Goal: Task Accomplishment & Management: Manage account settings

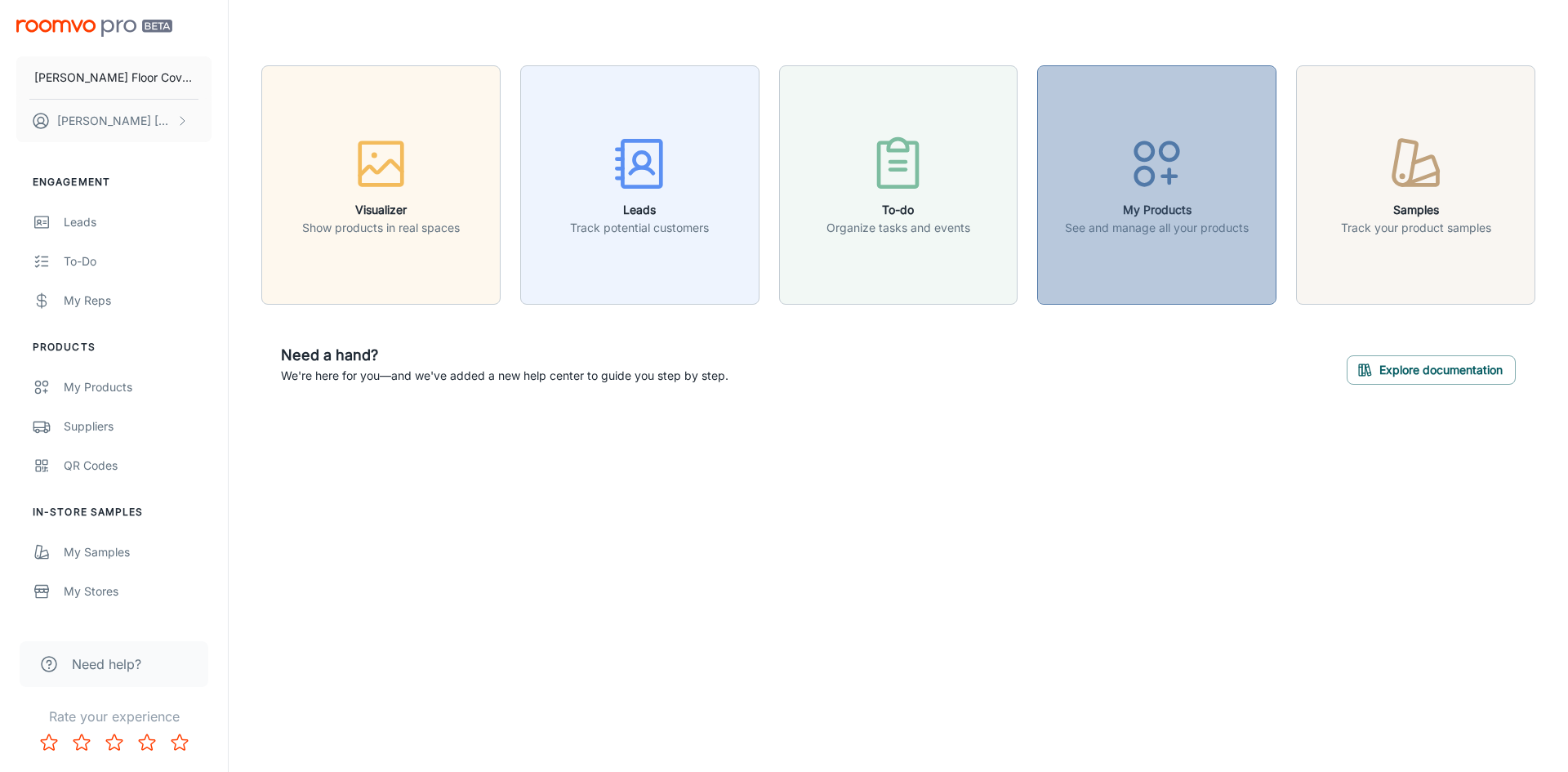
click at [1159, 194] on div "button" at bounding box center [1157, 167] width 184 height 68
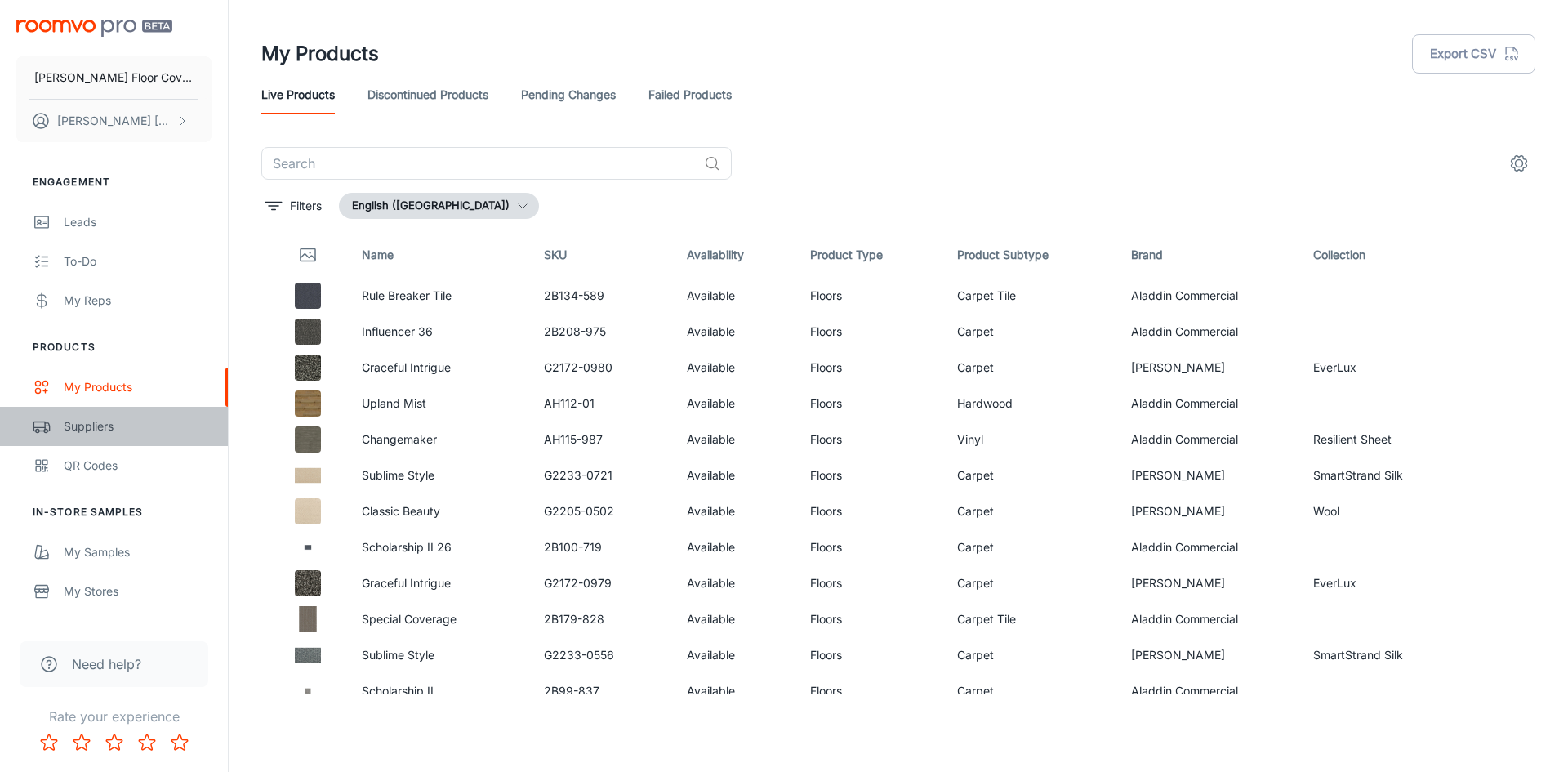
click at [92, 425] on div "Suppliers" at bounding box center [137, 425] width 147 height 18
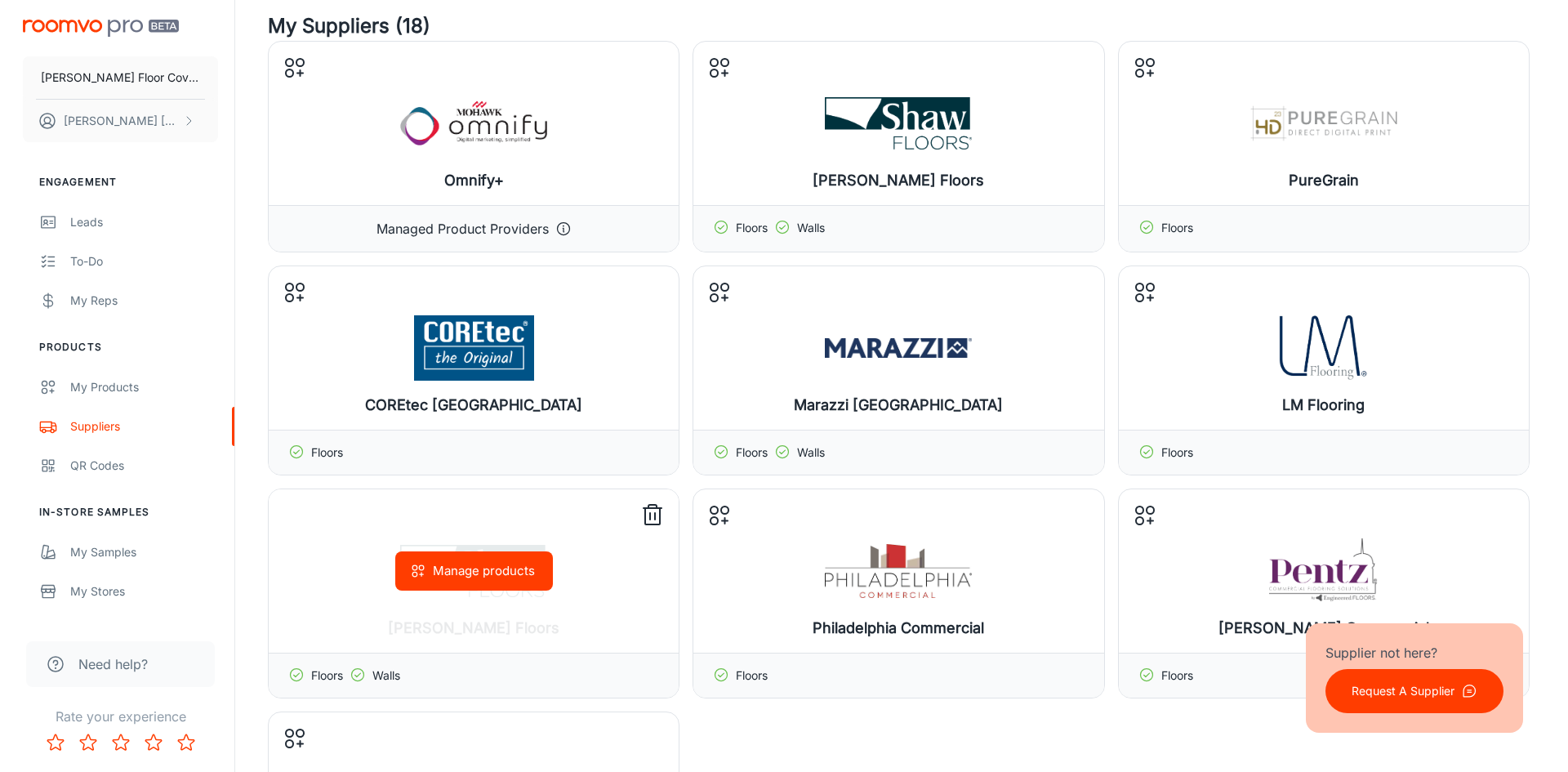
scroll to position [81, 0]
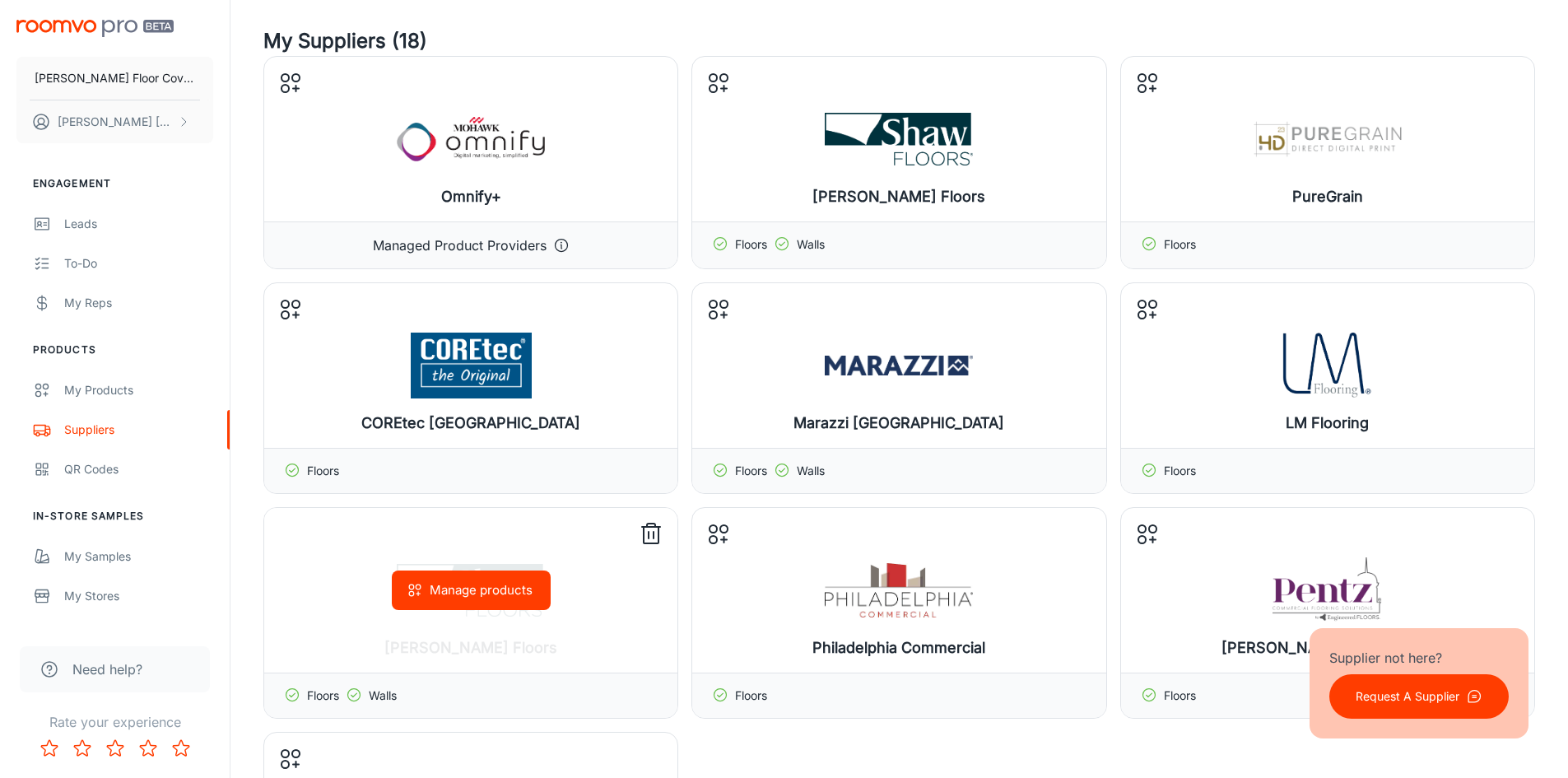
click at [353, 695] on polyline at bounding box center [354, 694] width 6 height 3
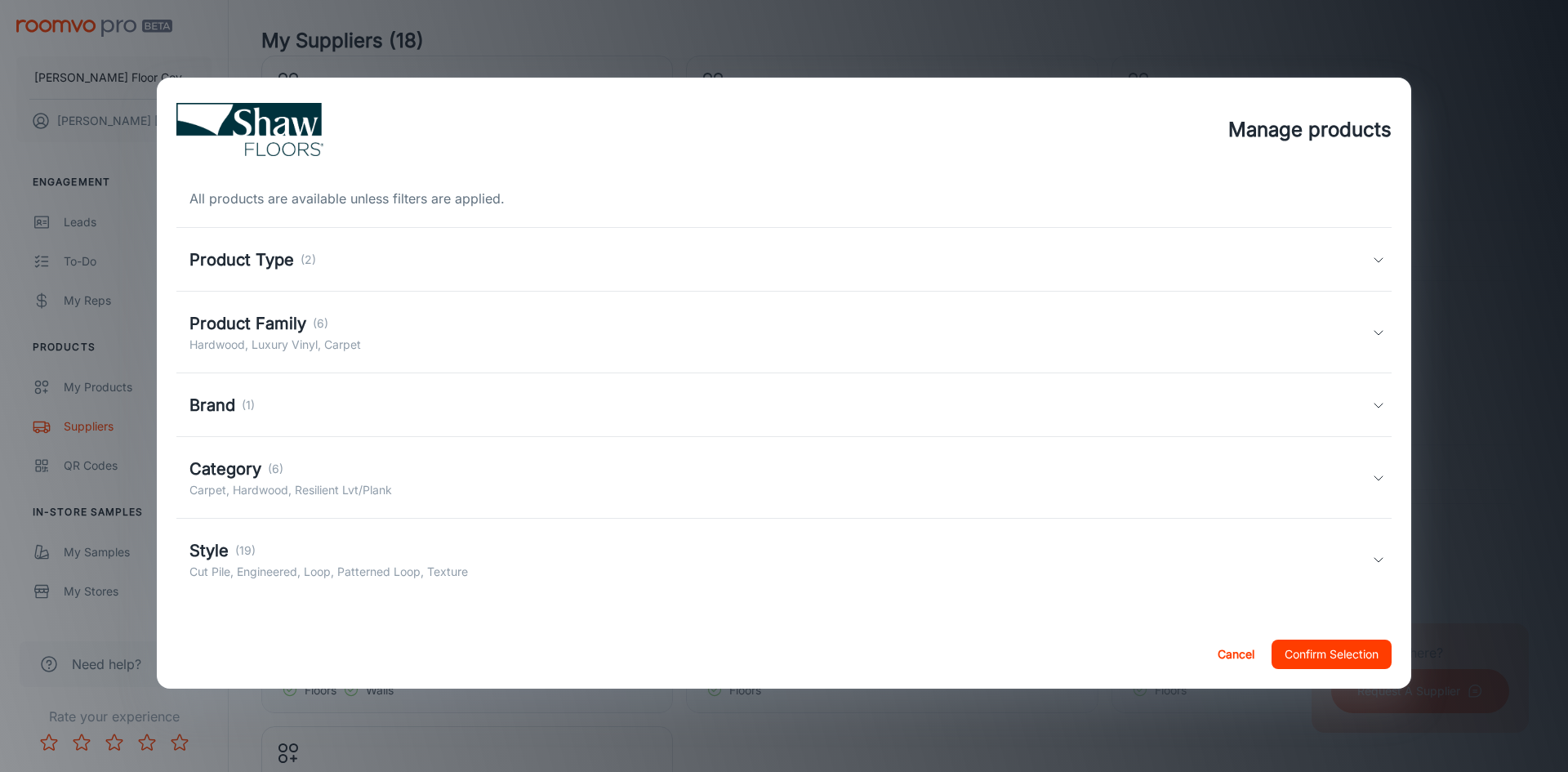
click at [275, 255] on h5 "Product Type" at bounding box center [242, 259] width 104 height 25
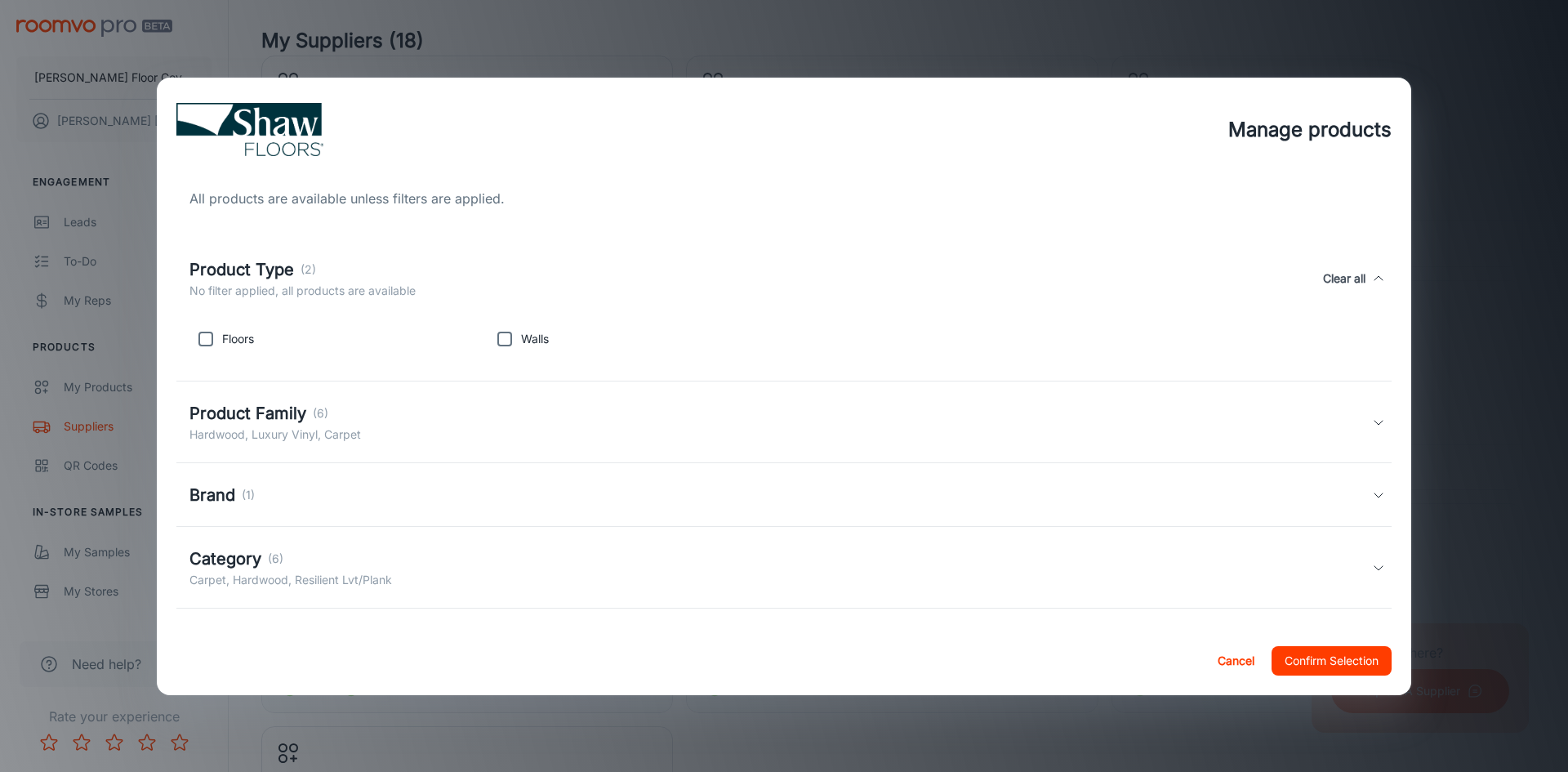
click at [207, 338] on input "checkbox" at bounding box center [206, 339] width 33 height 33
checkbox input "true"
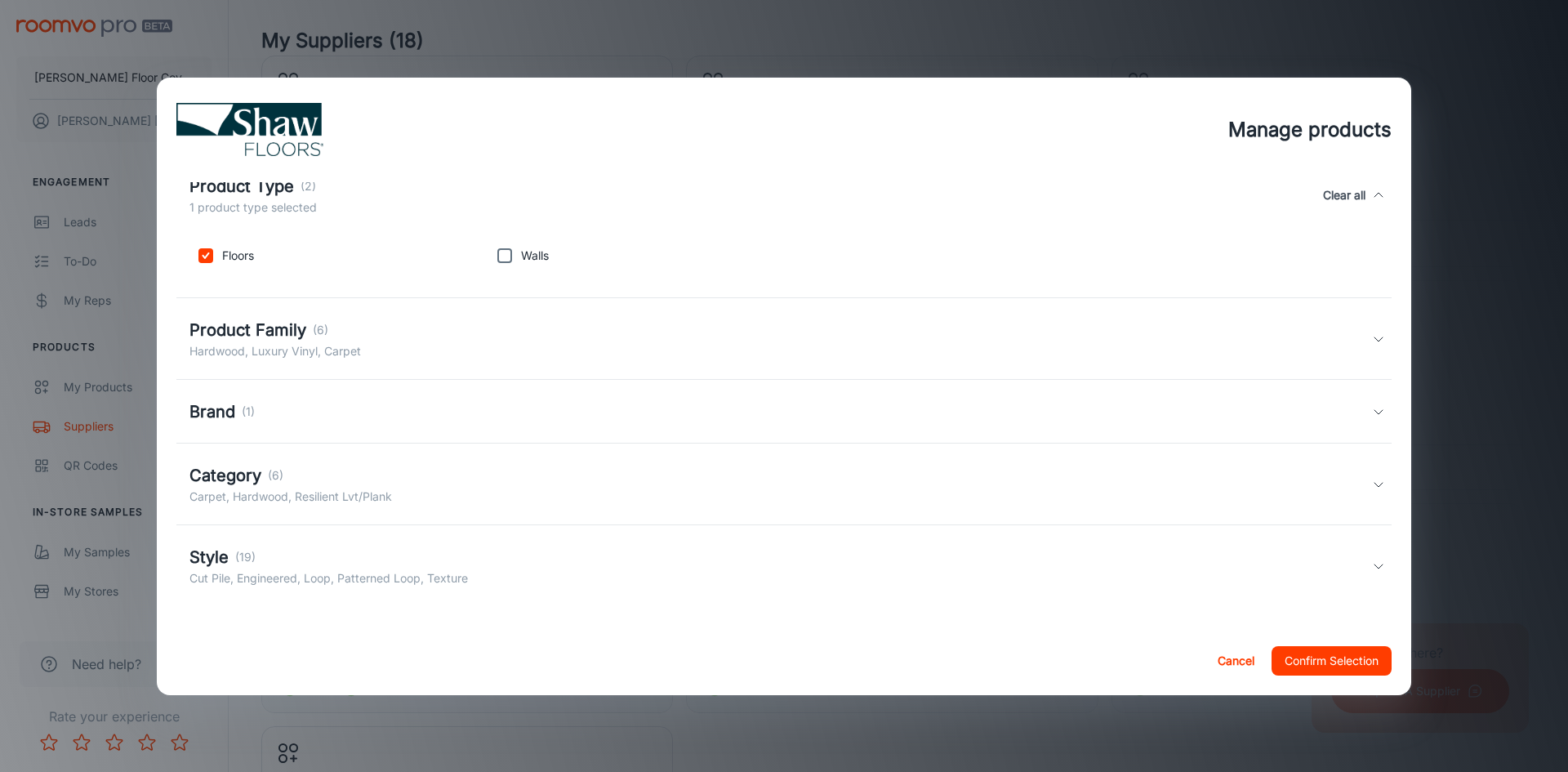
click at [1372, 337] on icon at bounding box center [1378, 338] width 13 height 13
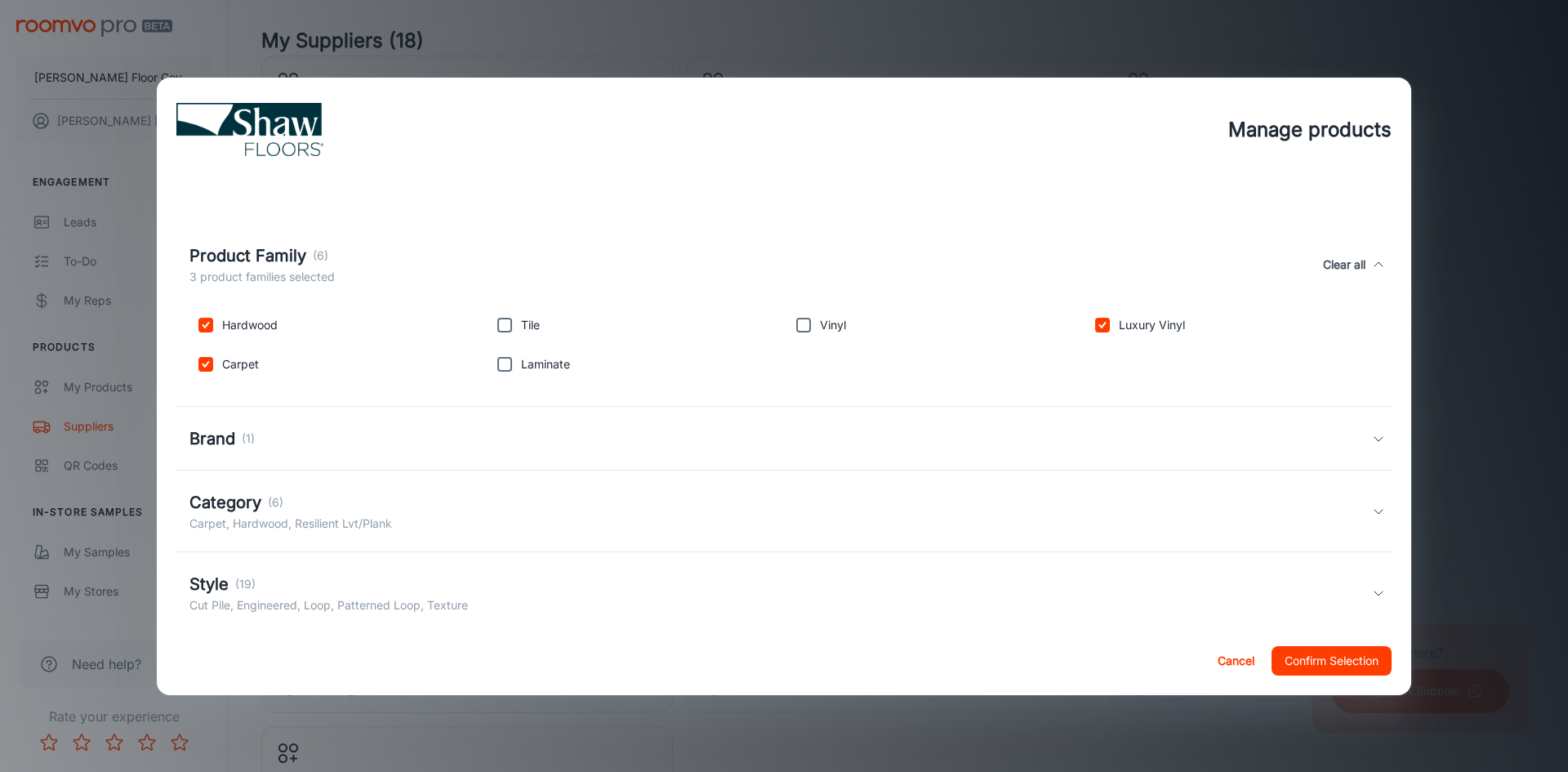
scroll to position [194, 0]
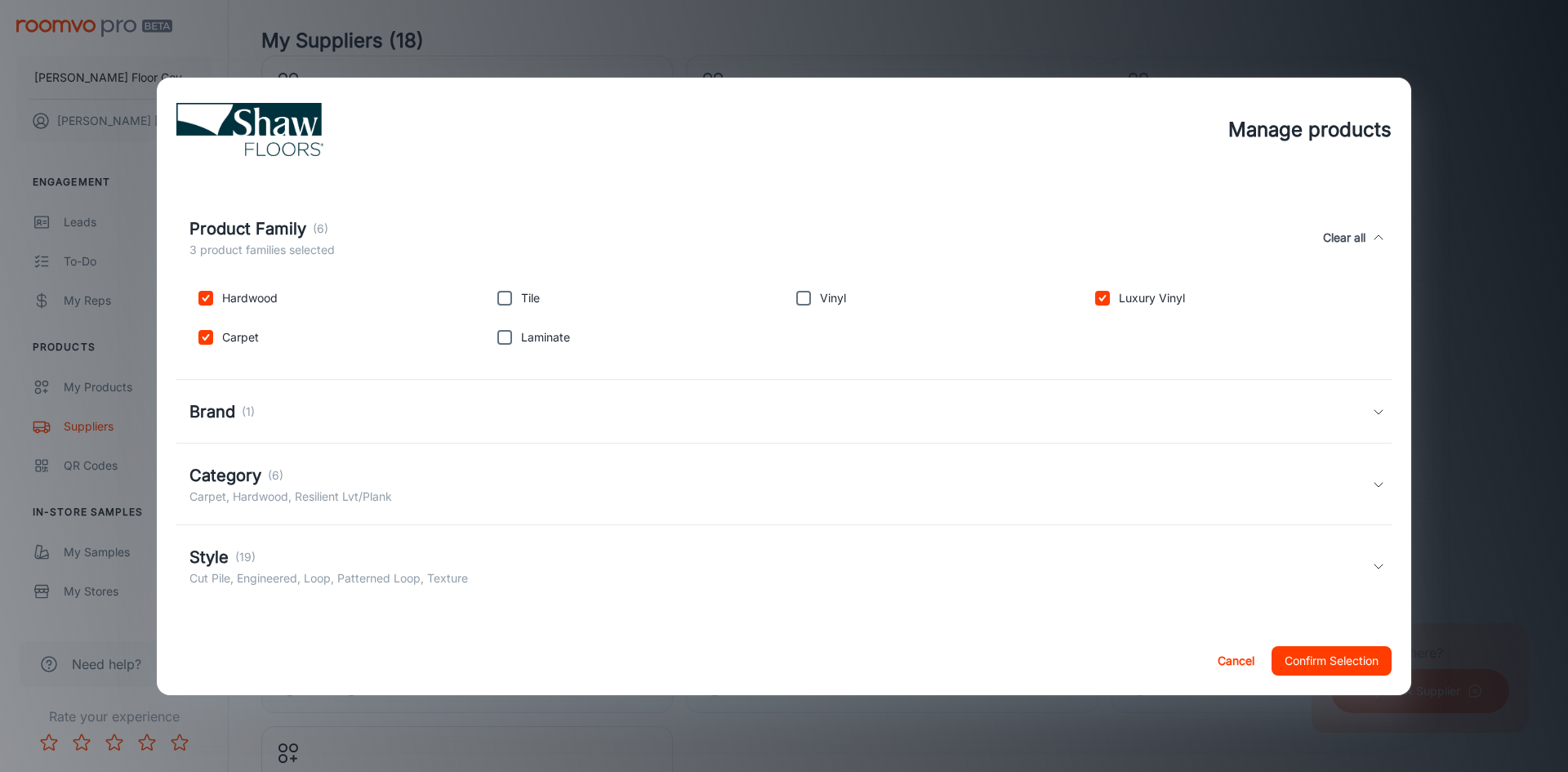
click at [1372, 412] on icon at bounding box center [1378, 411] width 13 height 13
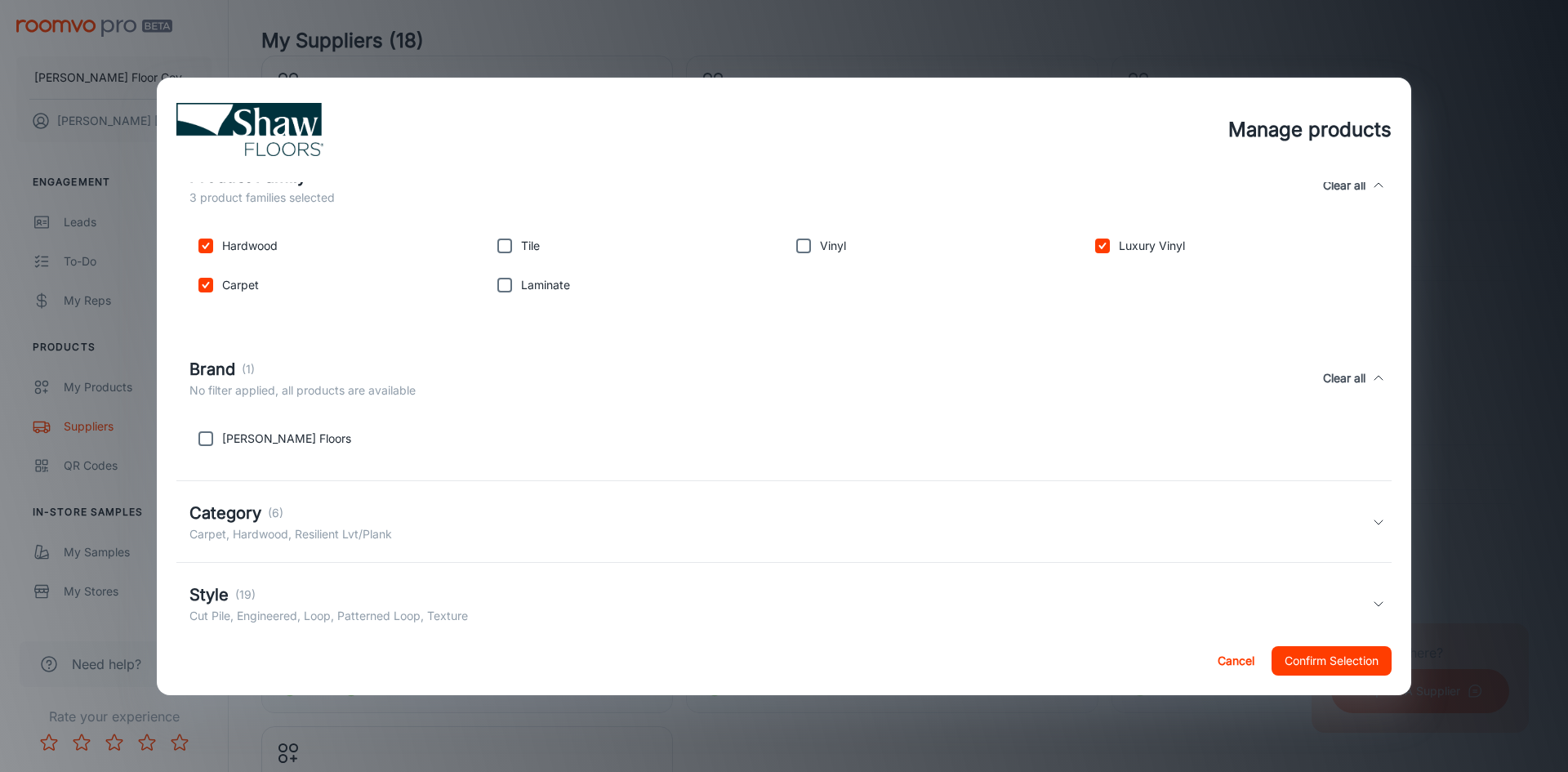
scroll to position [284, 0]
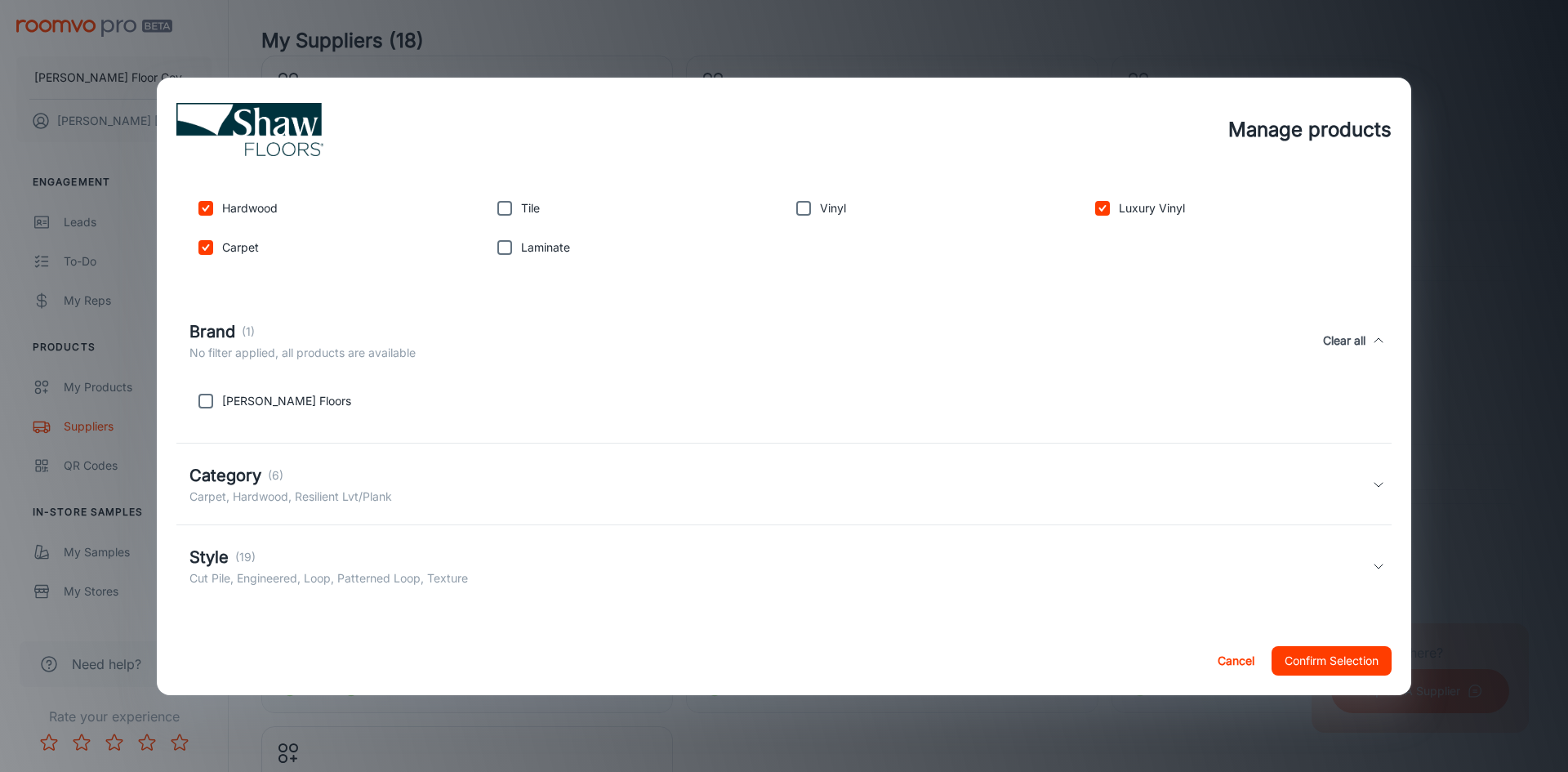
click at [1375, 485] on polyline at bounding box center [1379, 485] width 8 height 4
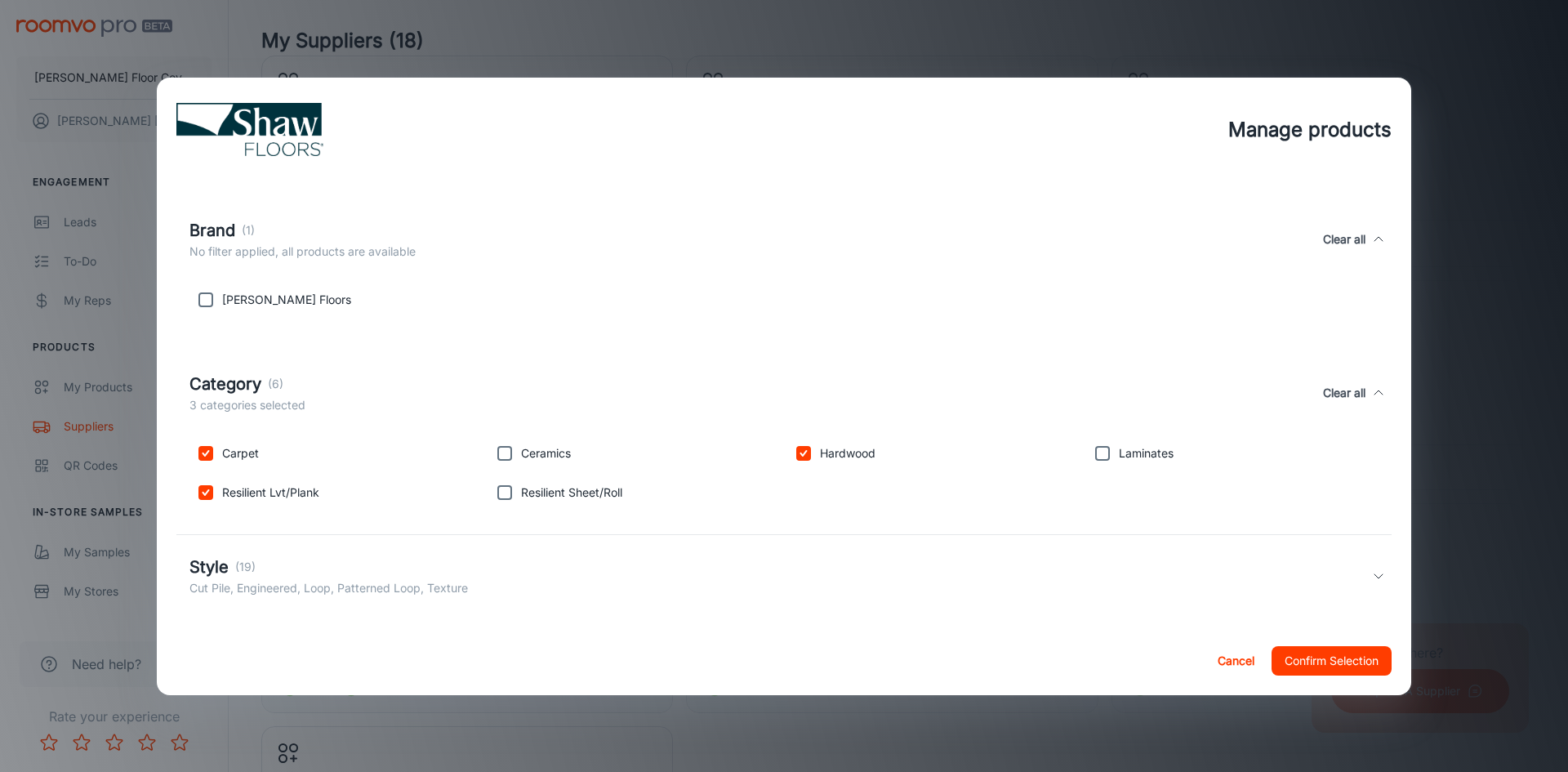
scroll to position [395, 0]
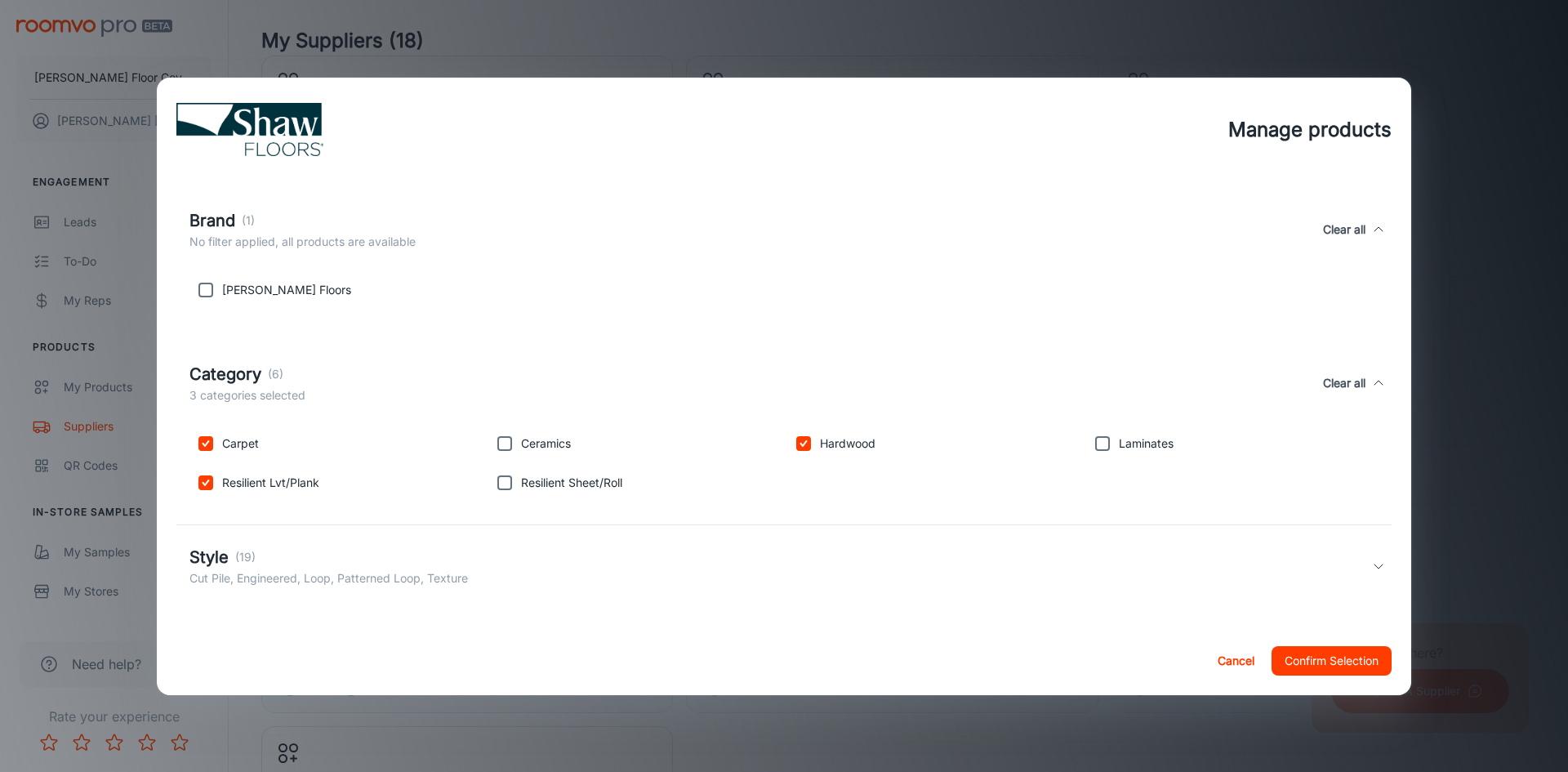
click at [1372, 562] on icon at bounding box center [1378, 565] width 13 height 13
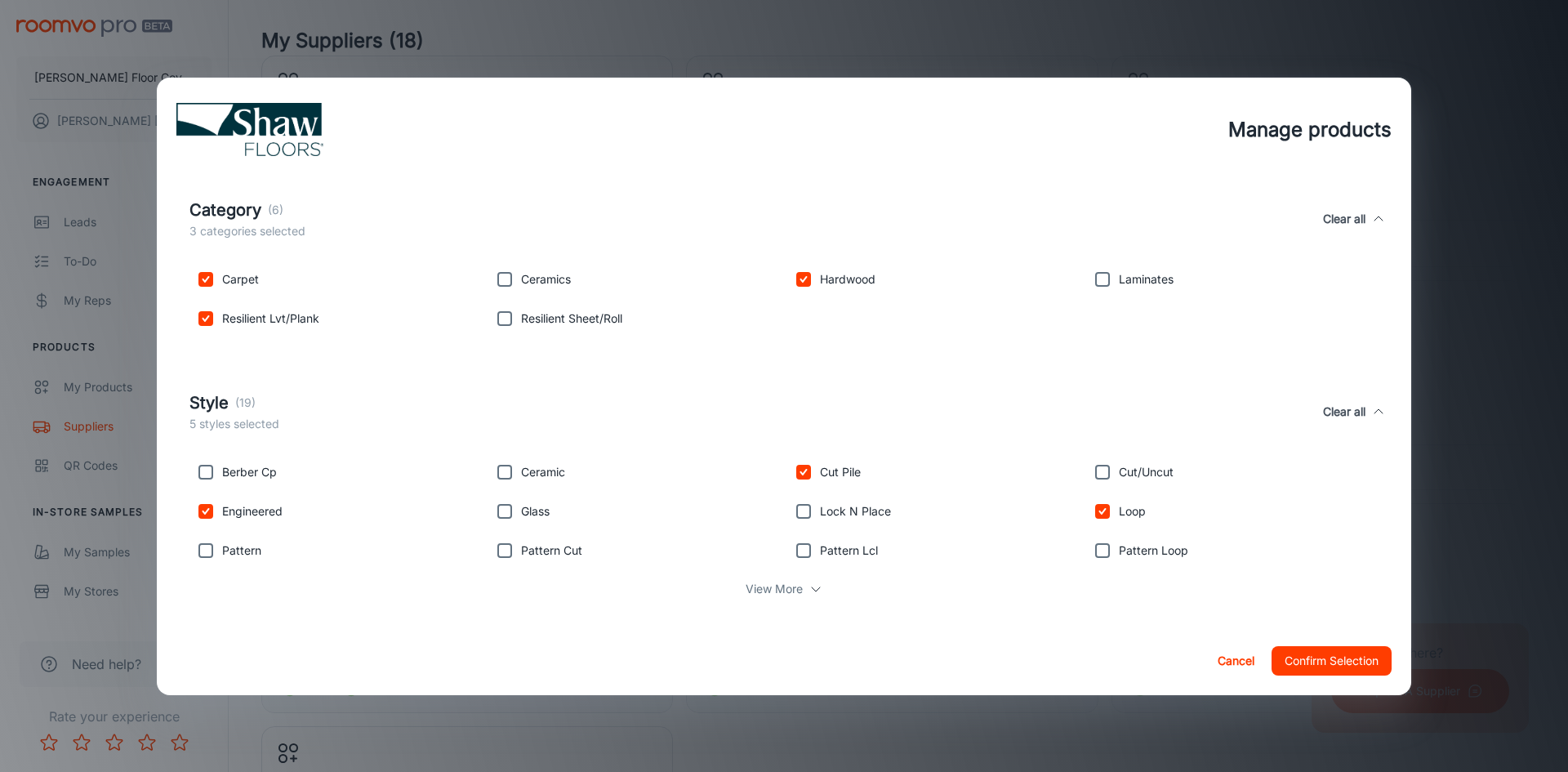
scroll to position [570, 0]
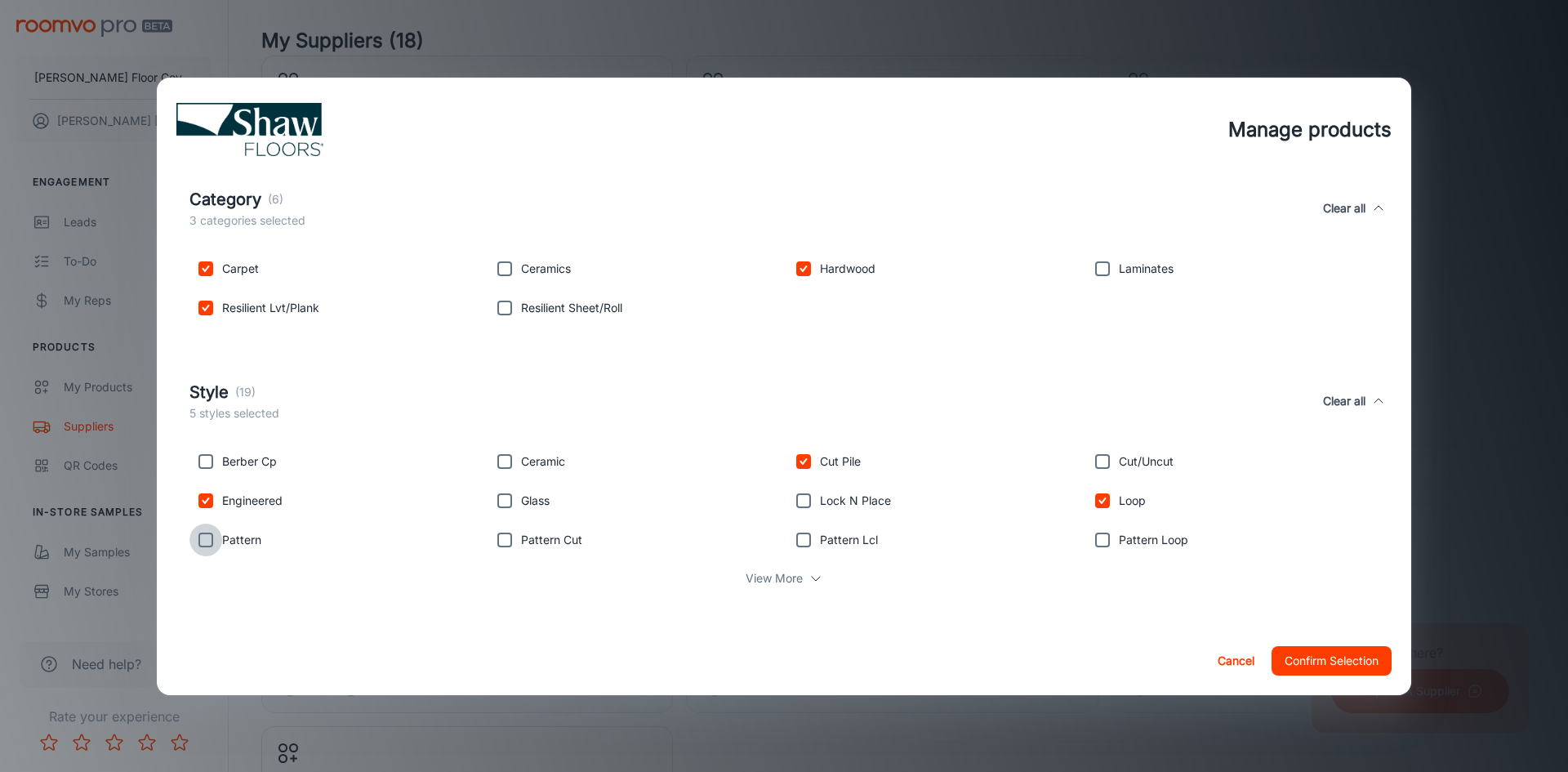
click at [203, 539] on input "checkbox" at bounding box center [206, 540] width 33 height 33
checkbox input "true"
click at [1096, 539] on input "checkbox" at bounding box center [1103, 540] width 33 height 33
checkbox input "true"
click at [809, 579] on icon at bounding box center [815, 578] width 13 height 13
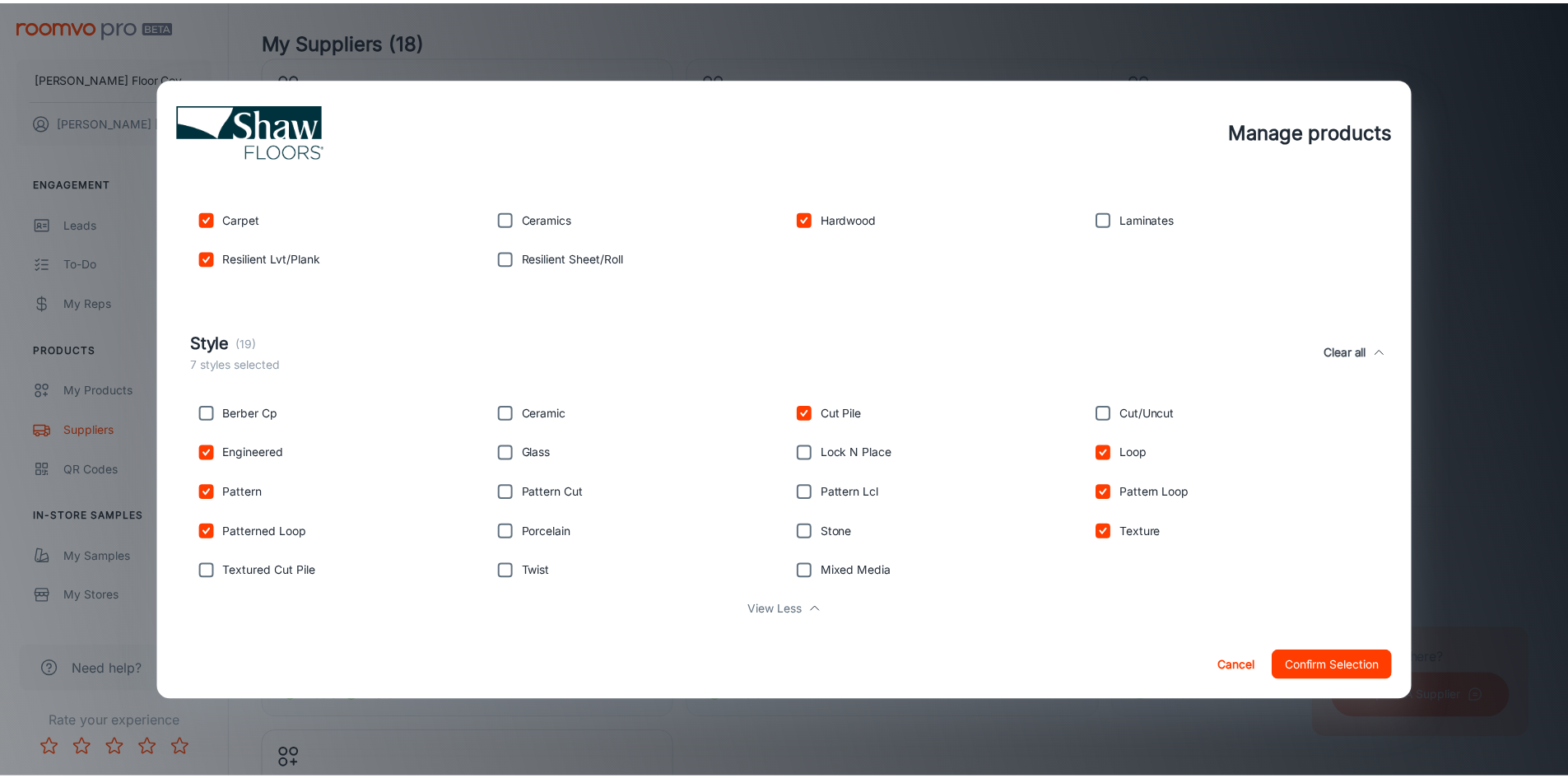
scroll to position [653, 0]
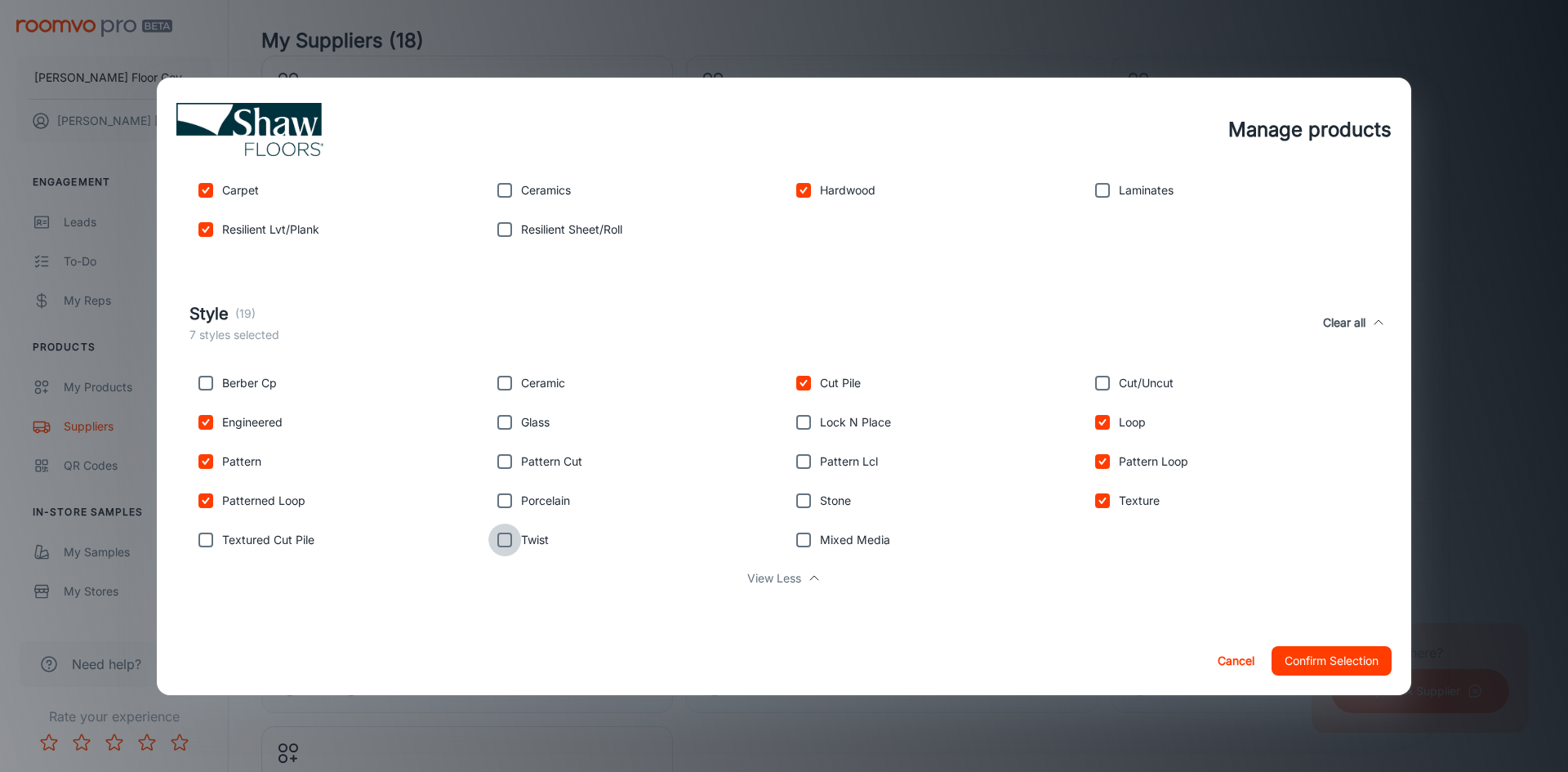
click at [499, 545] on input "checkbox" at bounding box center [504, 540] width 33 height 33
checkbox input "true"
click at [1326, 658] on button "Confirm Selection" at bounding box center [1332, 660] width 120 height 30
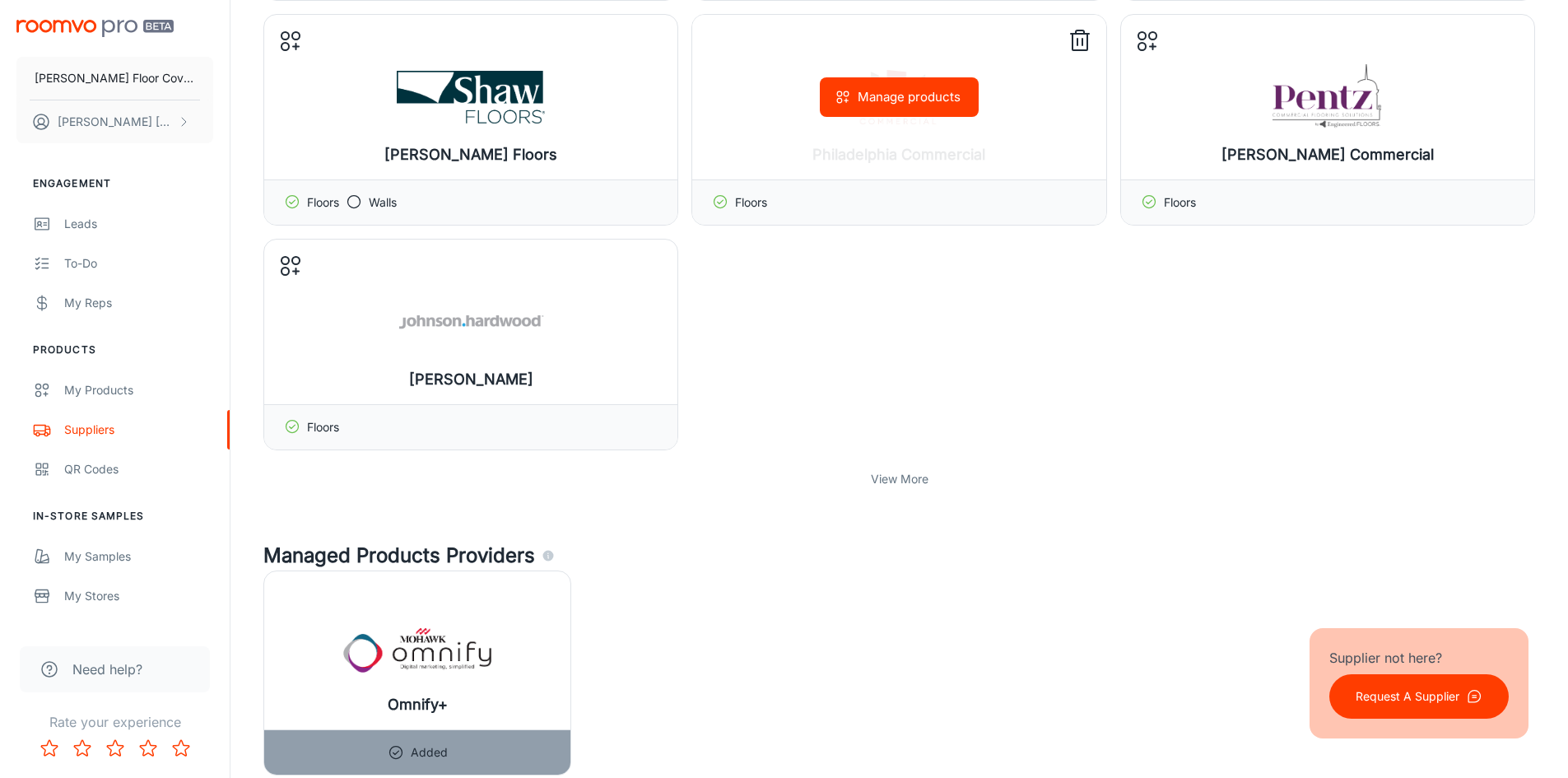
scroll to position [576, 0]
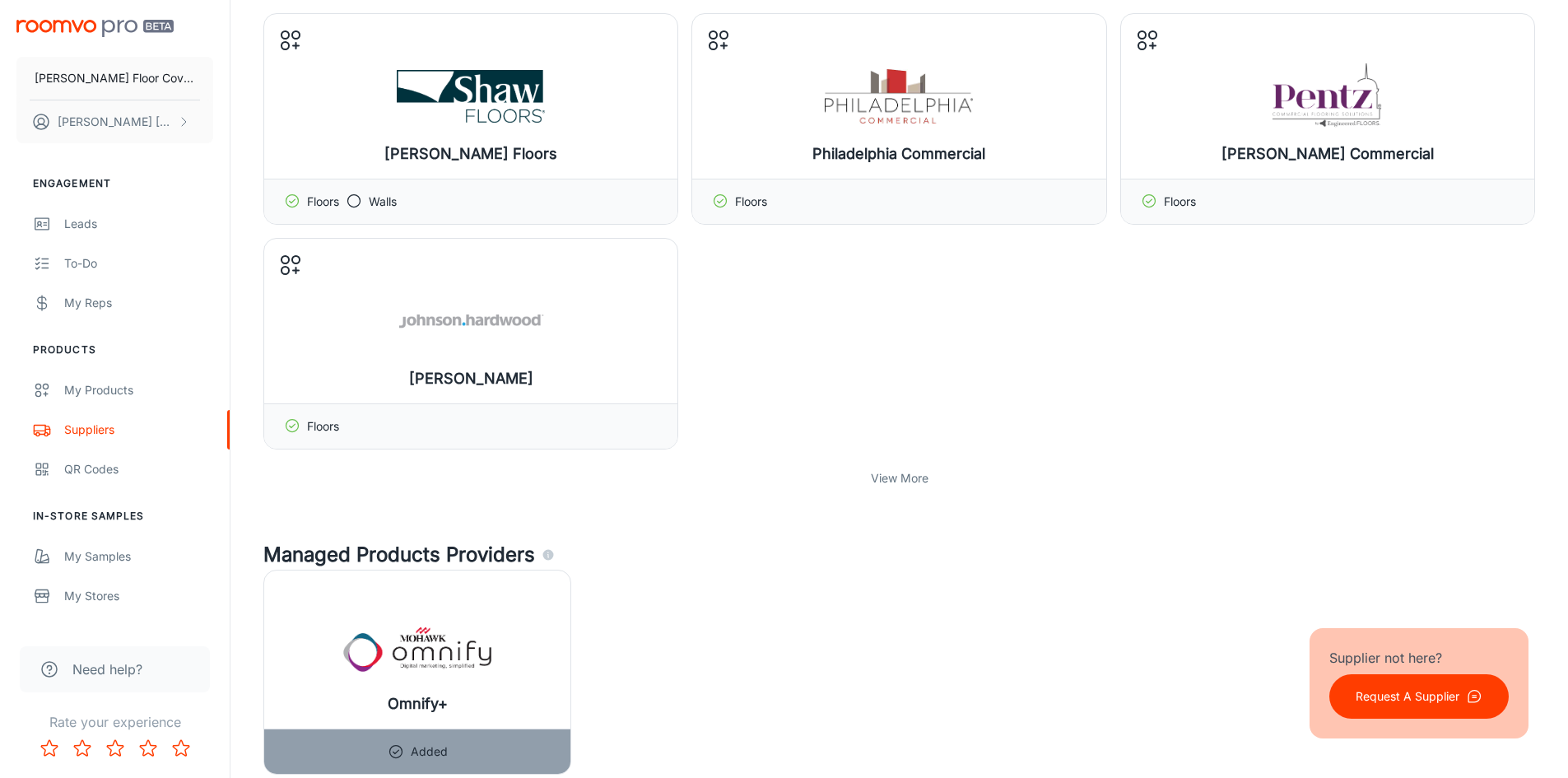
click at [905, 481] on p "View More" at bounding box center [899, 477] width 57 height 18
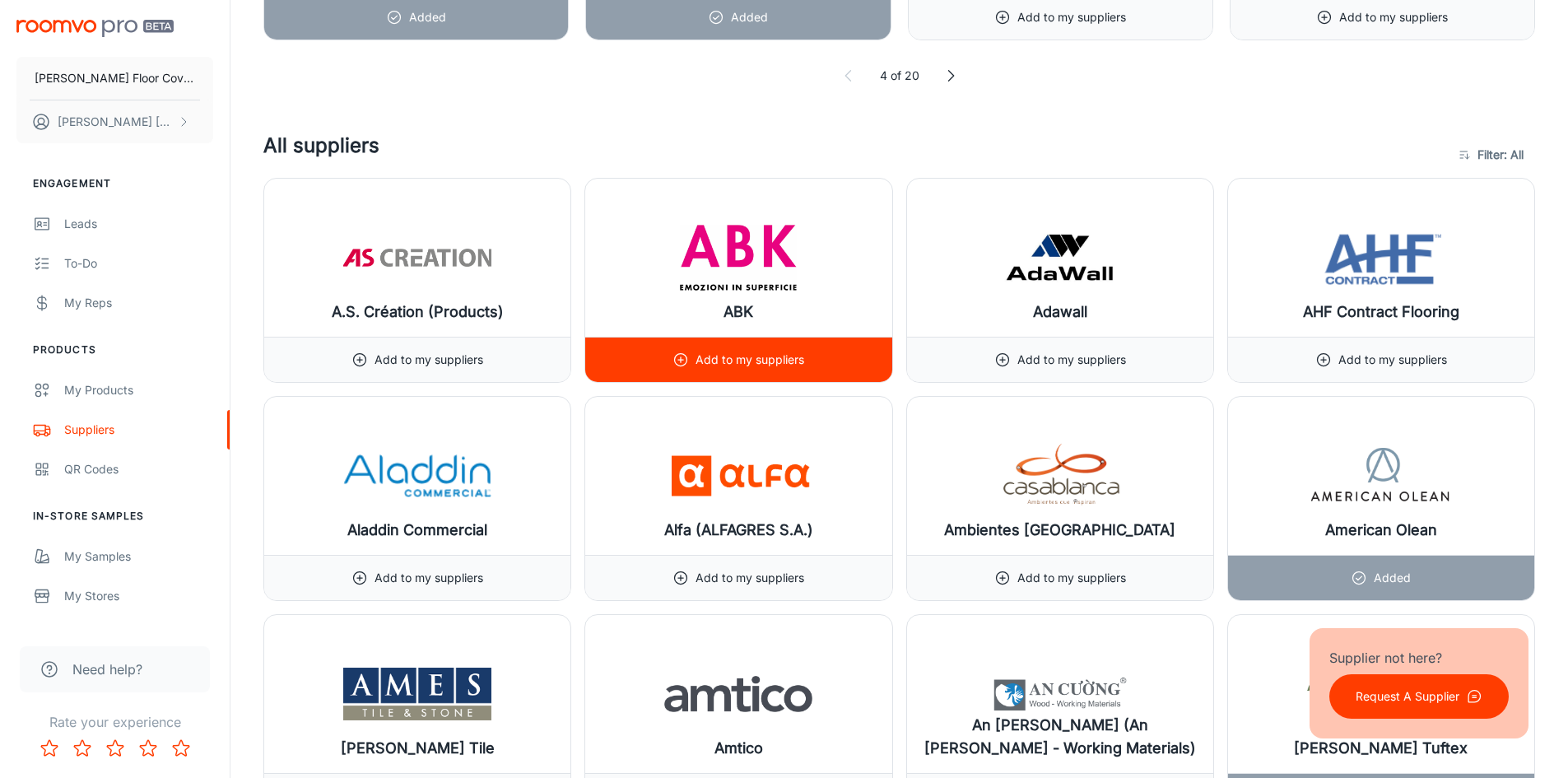
scroll to position [2305, 0]
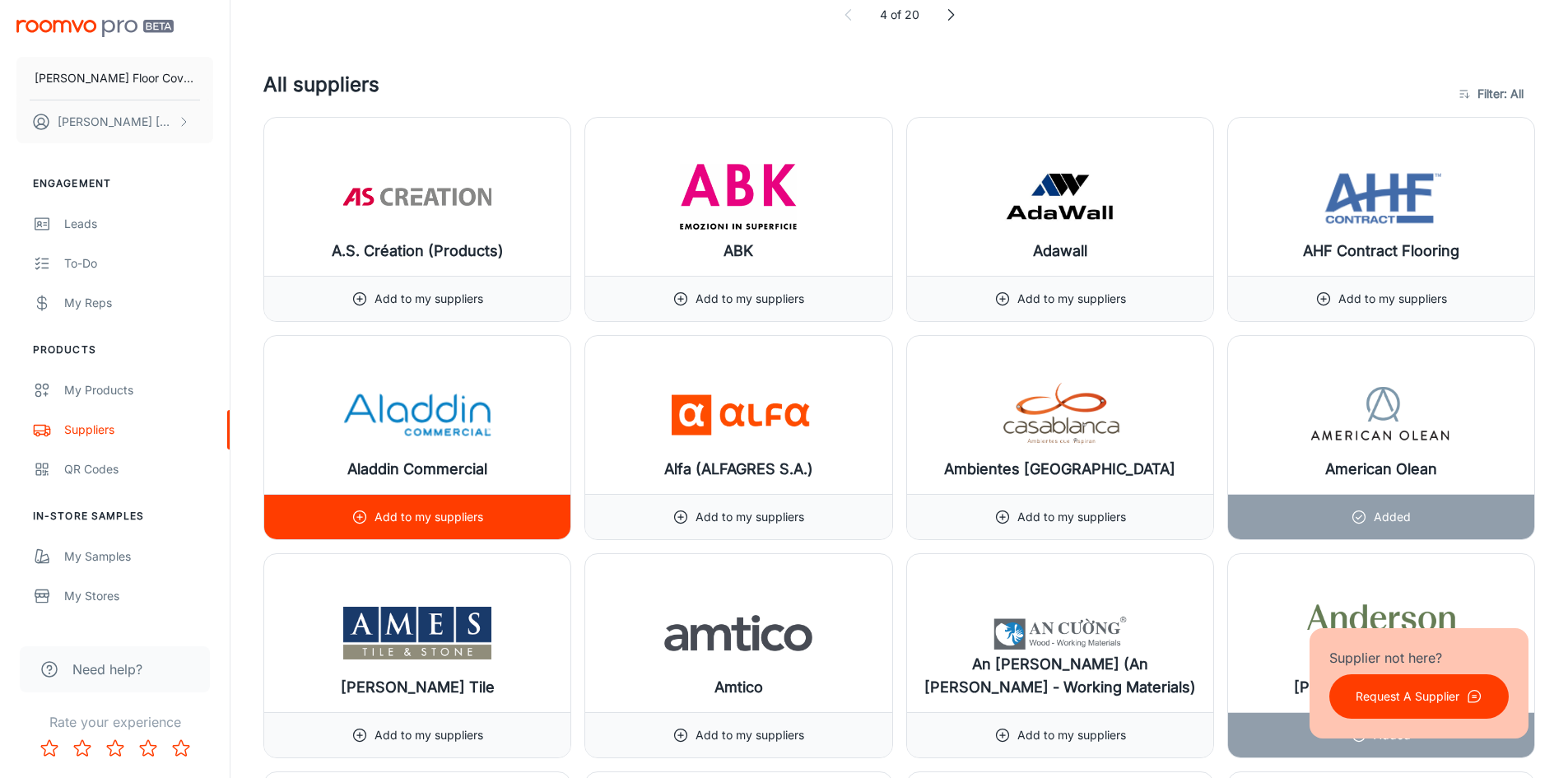
click at [357, 516] on icon at bounding box center [360, 517] width 16 height 16
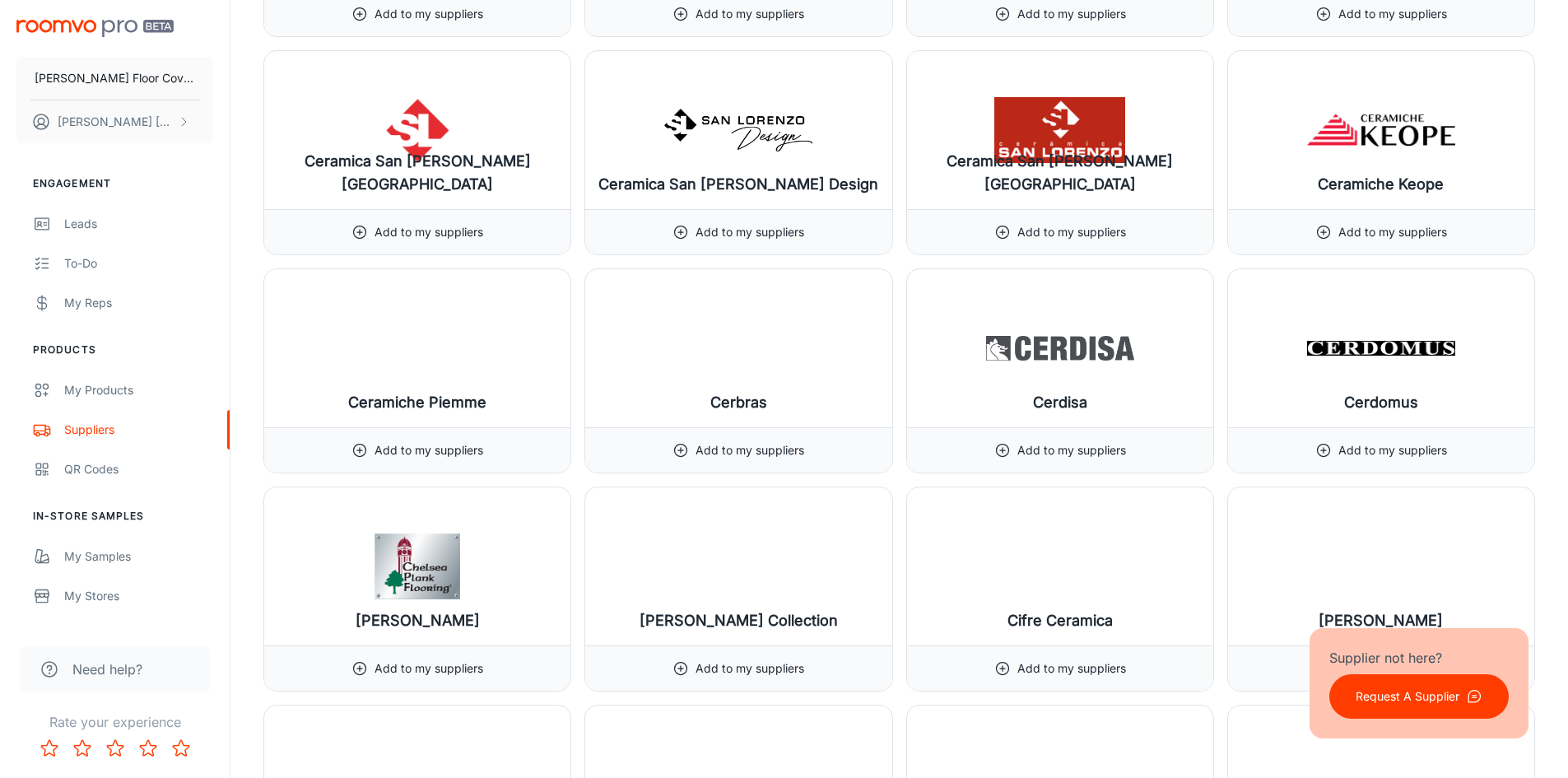
scroll to position [5926, 0]
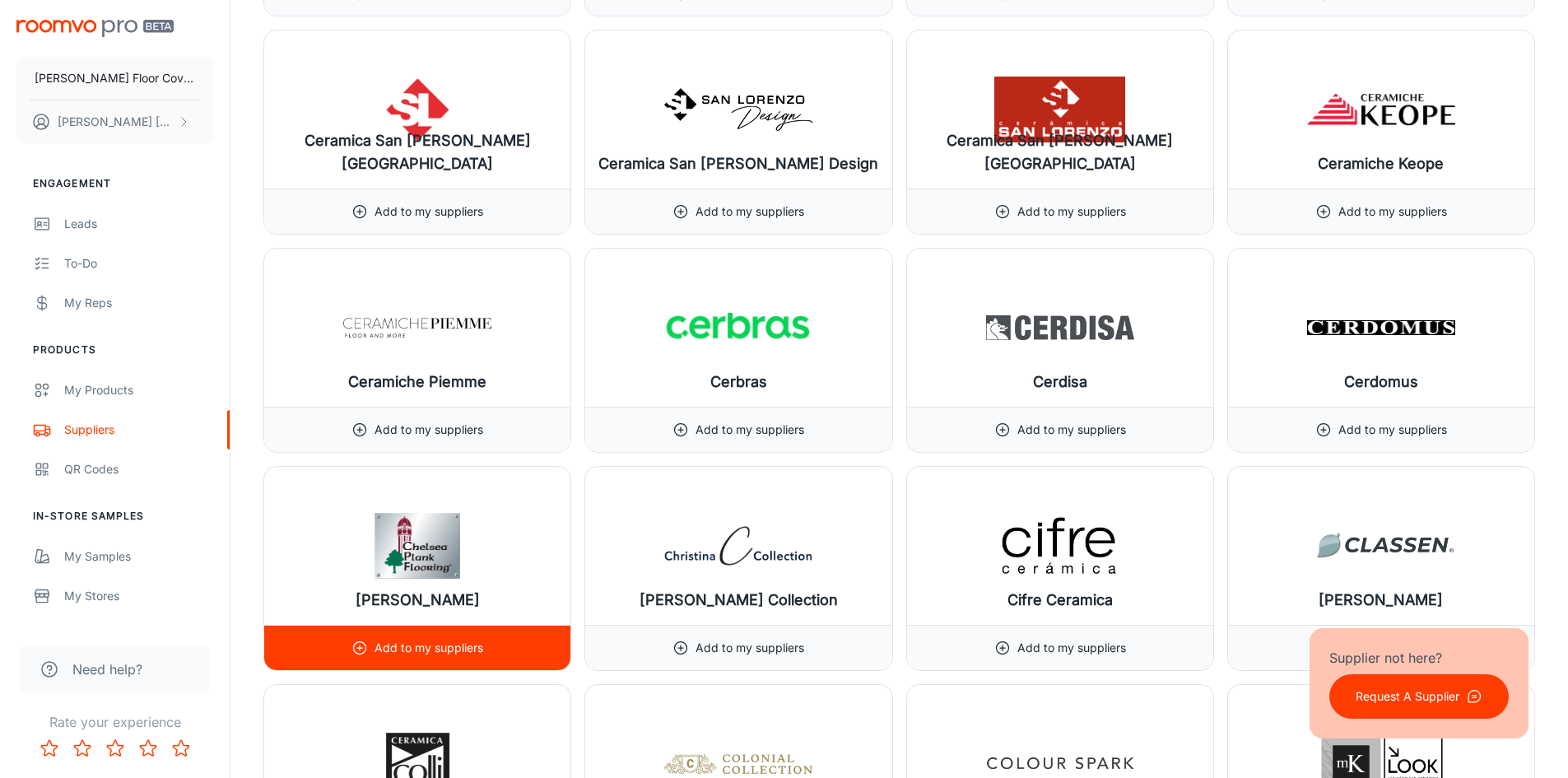
click at [356, 647] on icon at bounding box center [360, 647] width 16 height 16
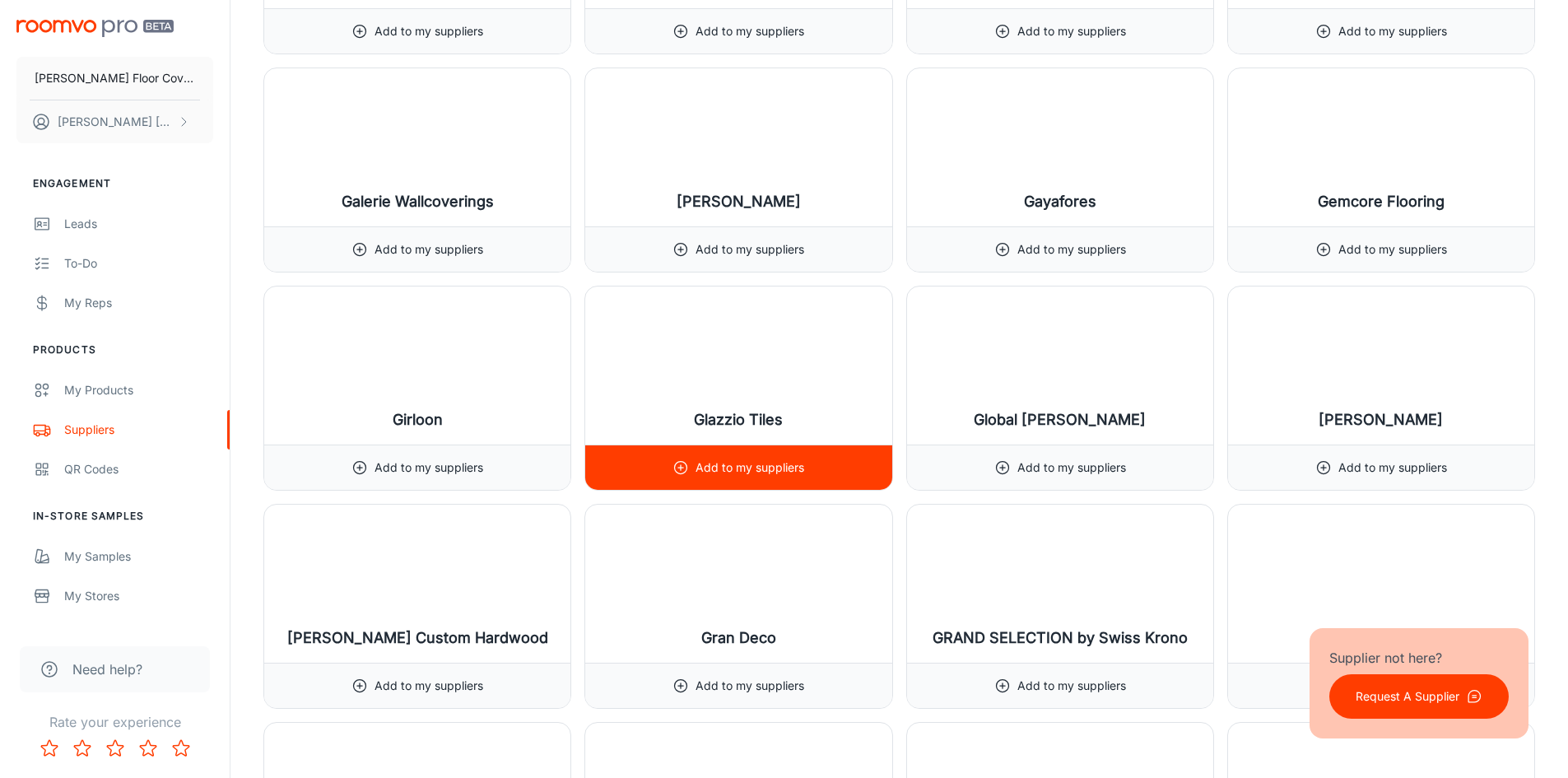
scroll to position [10123, 0]
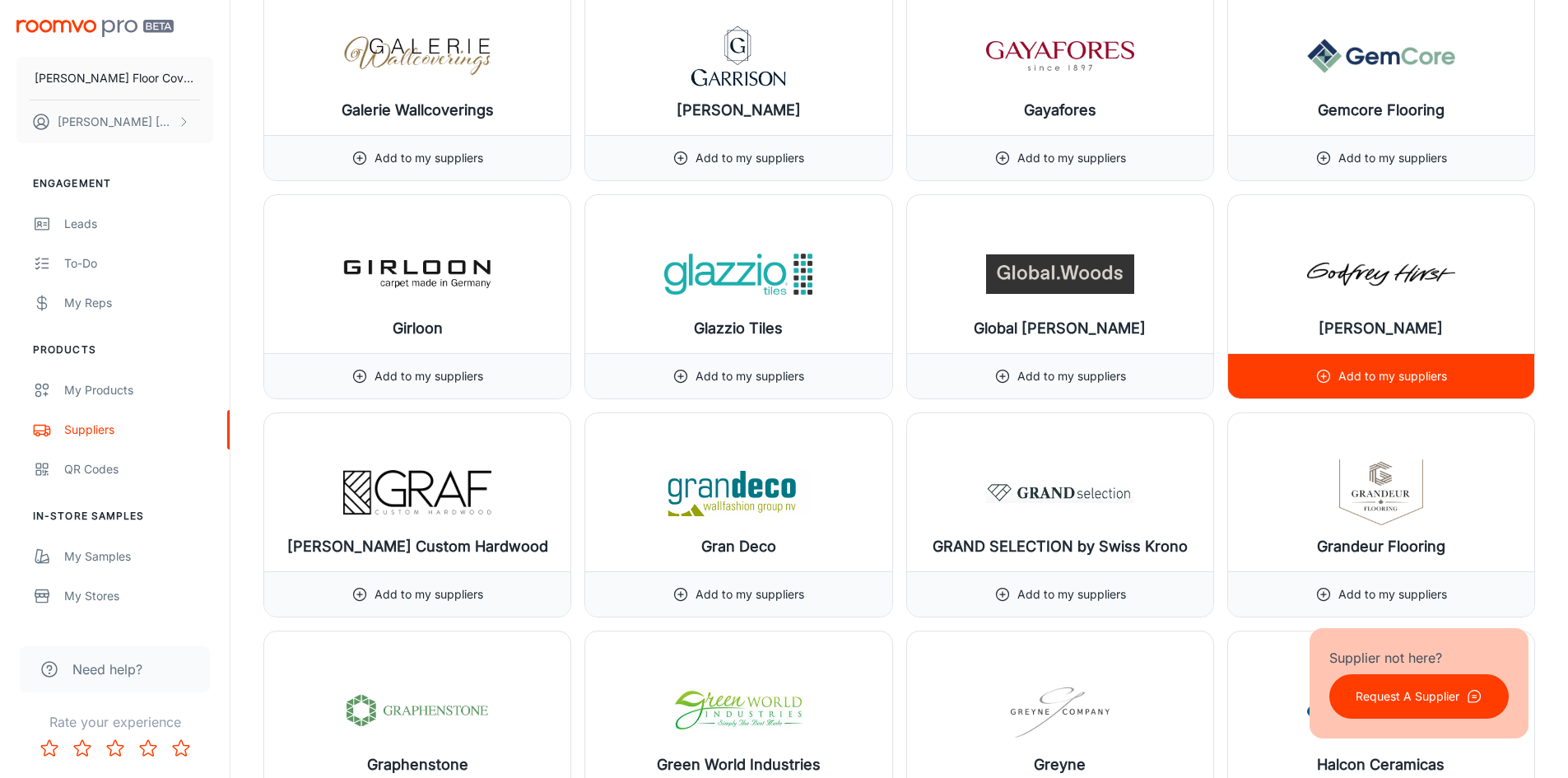
click at [1324, 377] on line at bounding box center [1324, 377] width 0 height 5
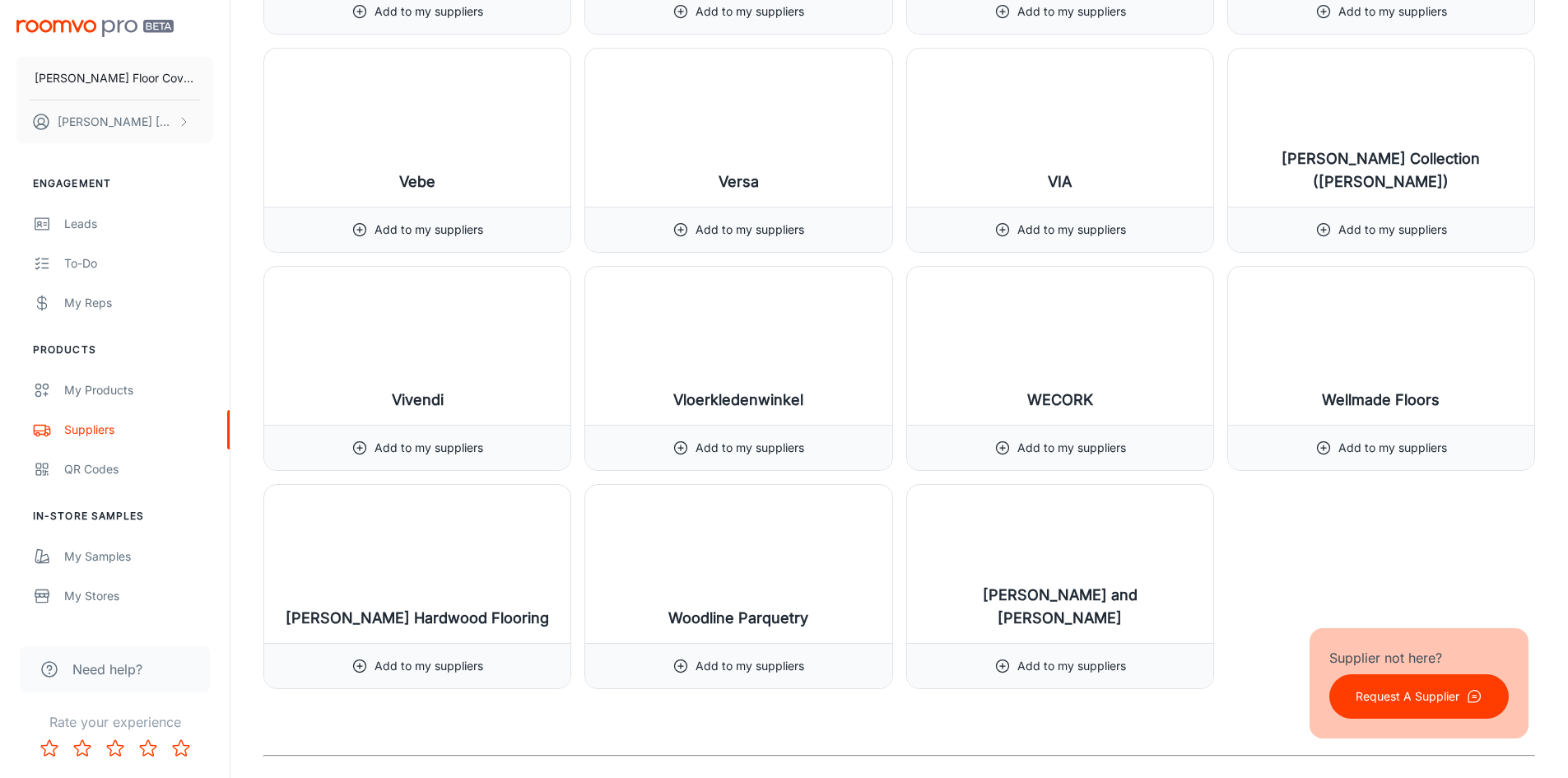
scroll to position [20741, 0]
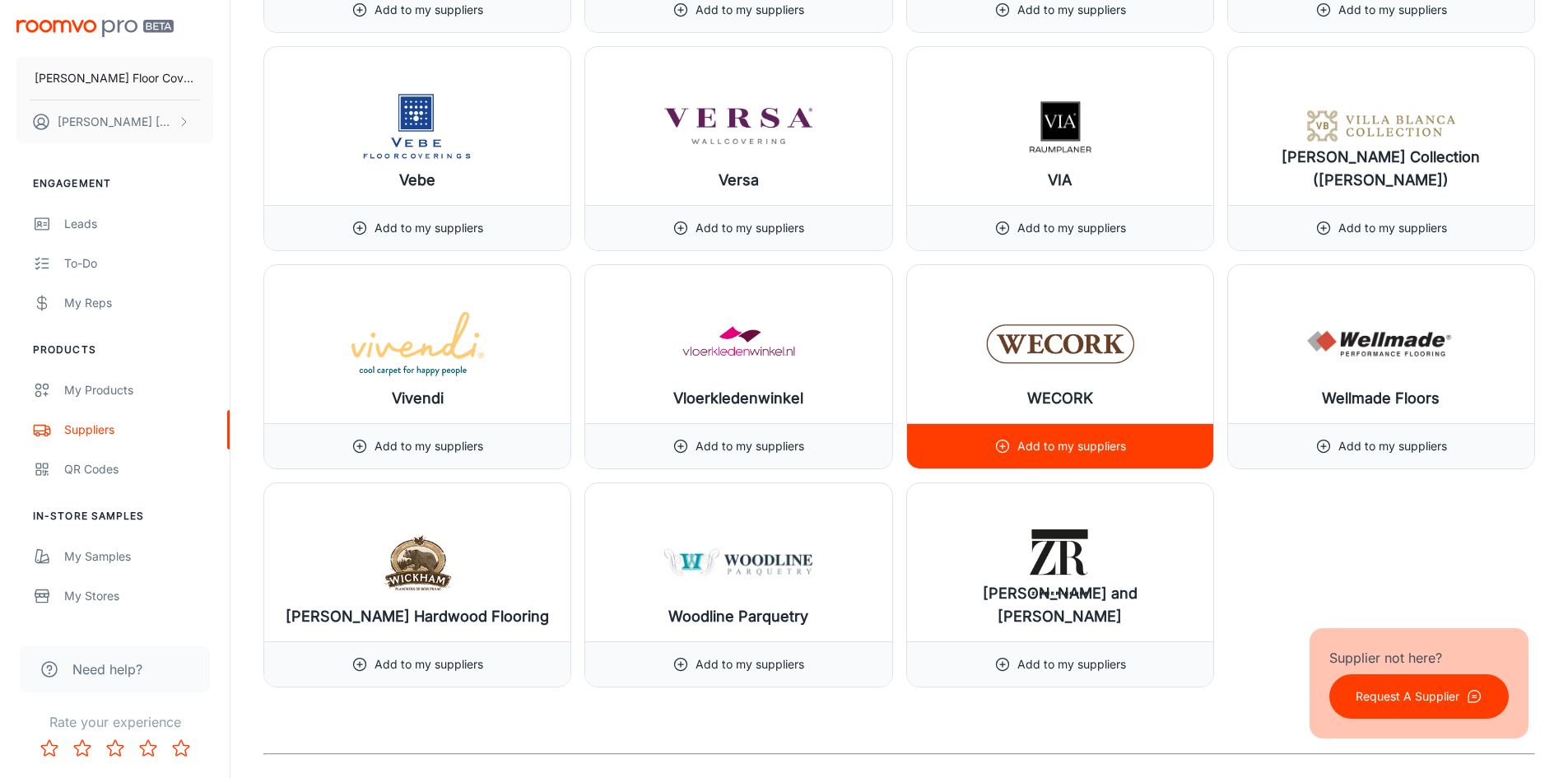
click at [1002, 445] on icon at bounding box center [1002, 446] width 16 height 16
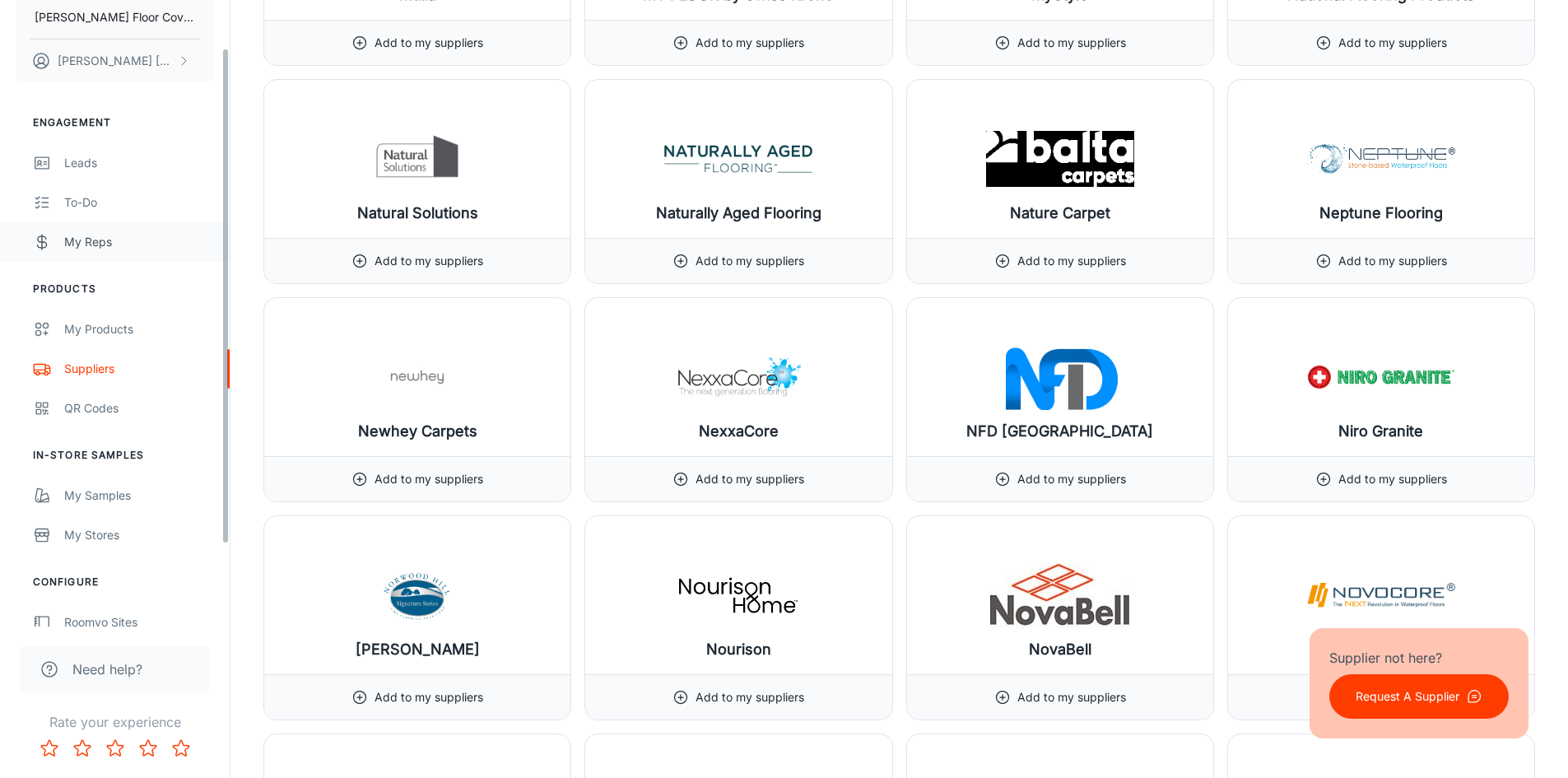
scroll to position [0, 0]
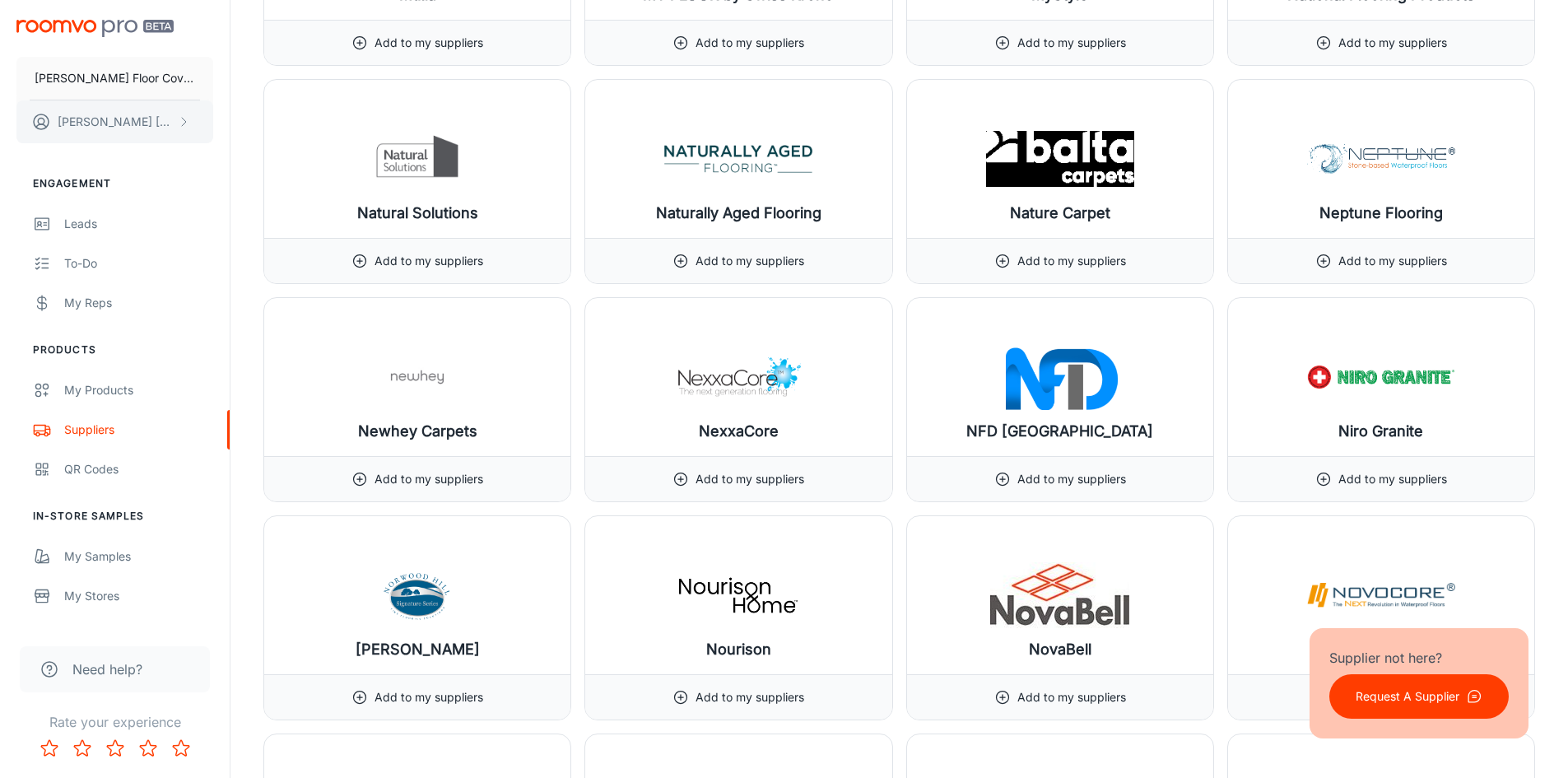
click at [97, 120] on p "[PERSON_NAME]" at bounding box center [115, 121] width 116 height 18
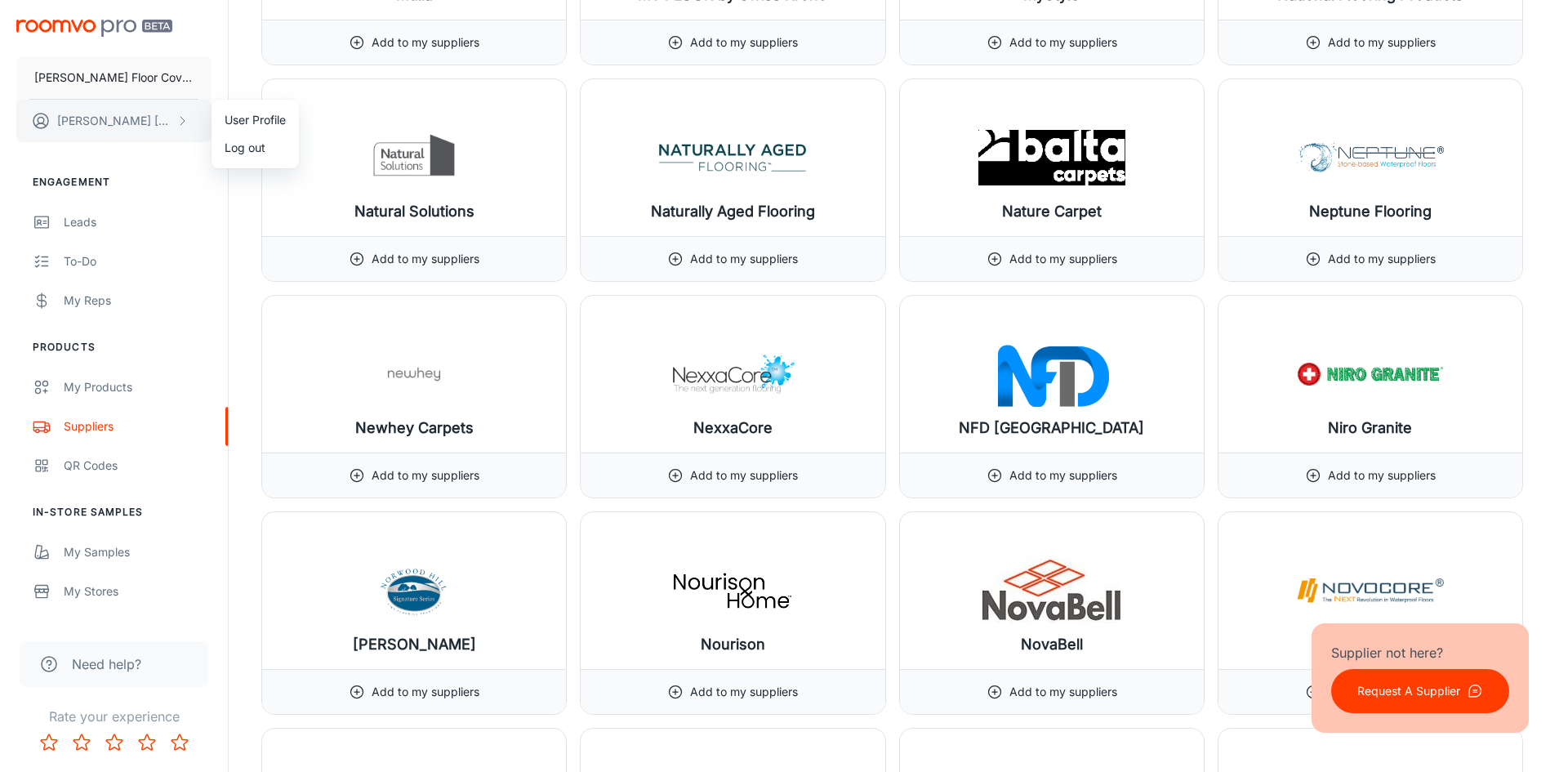
click at [96, 119] on div at bounding box center [784, 386] width 1568 height 772
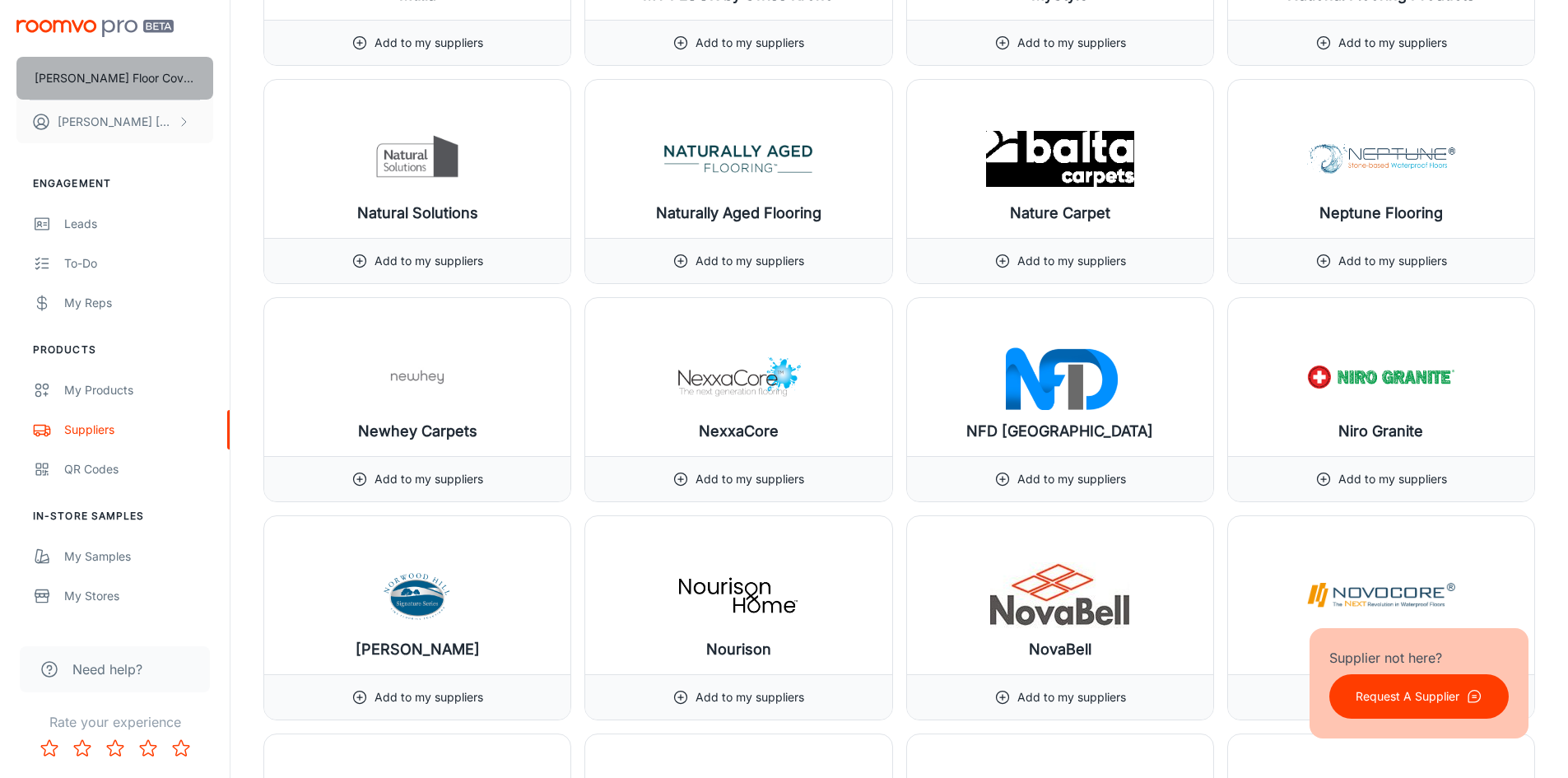
click at [145, 75] on p "[PERSON_NAME] Floor Coverings PA" at bounding box center [114, 78] width 161 height 18
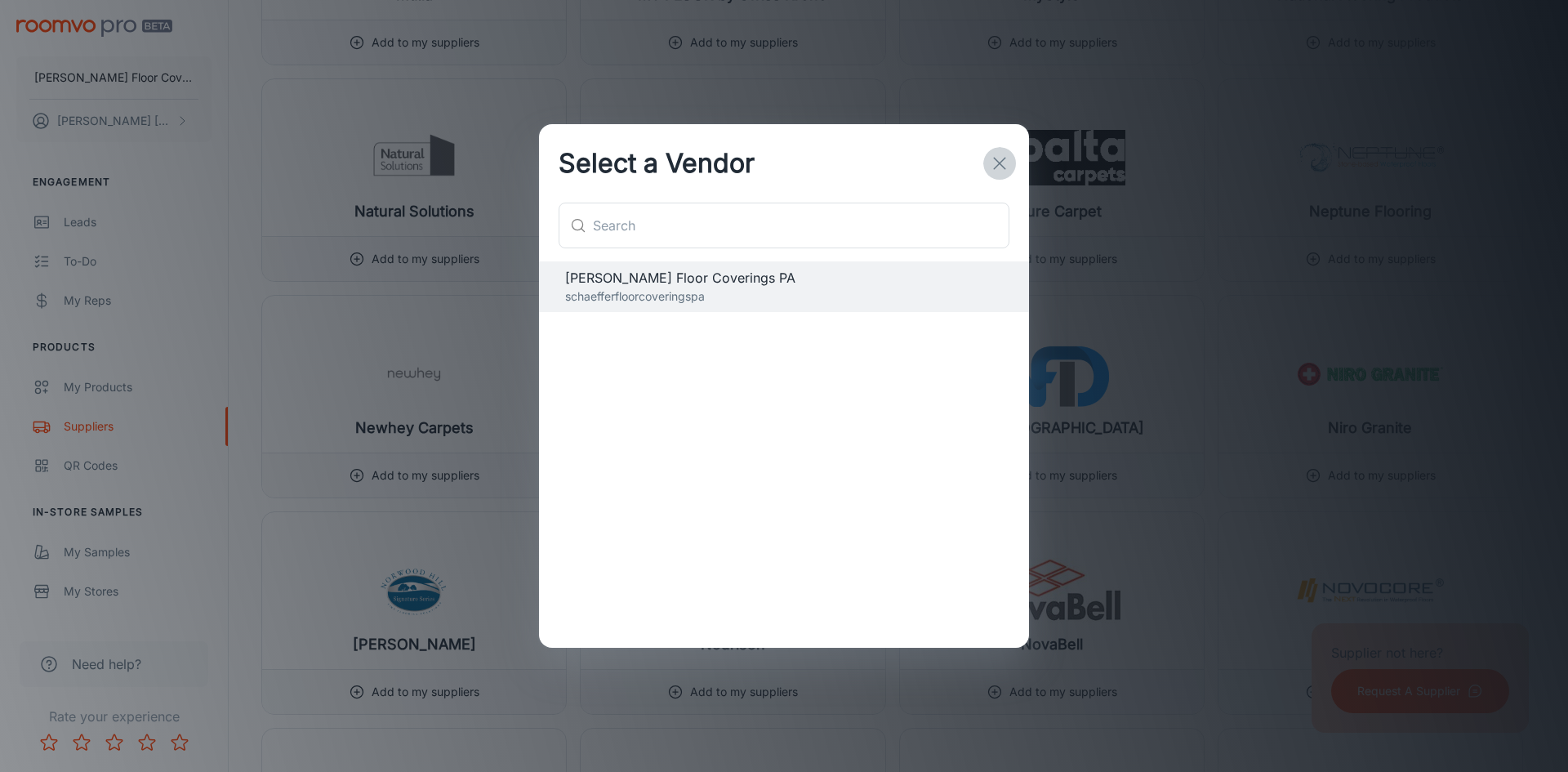
click at [1004, 162] on icon "button" at bounding box center [999, 163] width 19 height 19
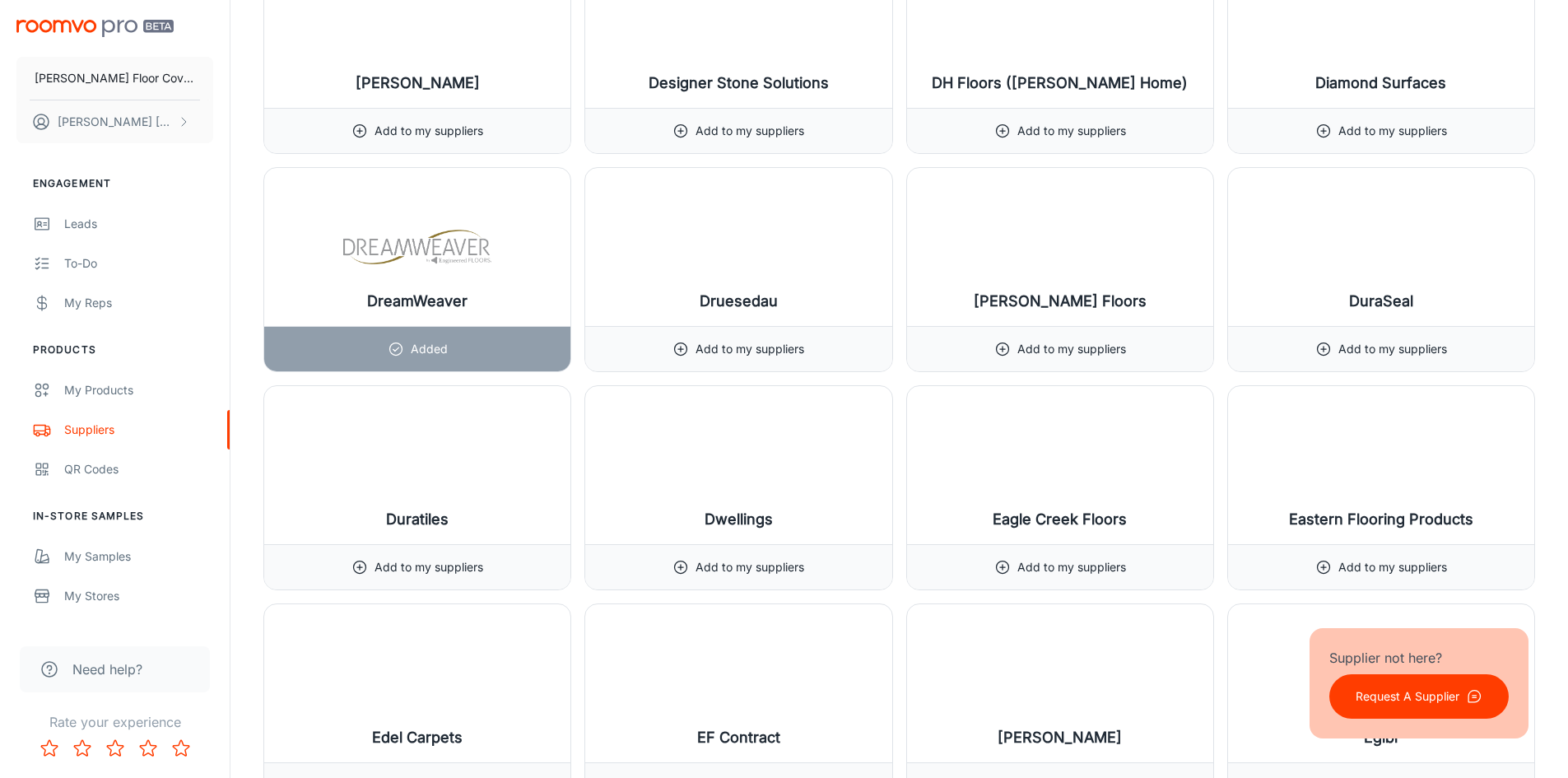
scroll to position [7736, 0]
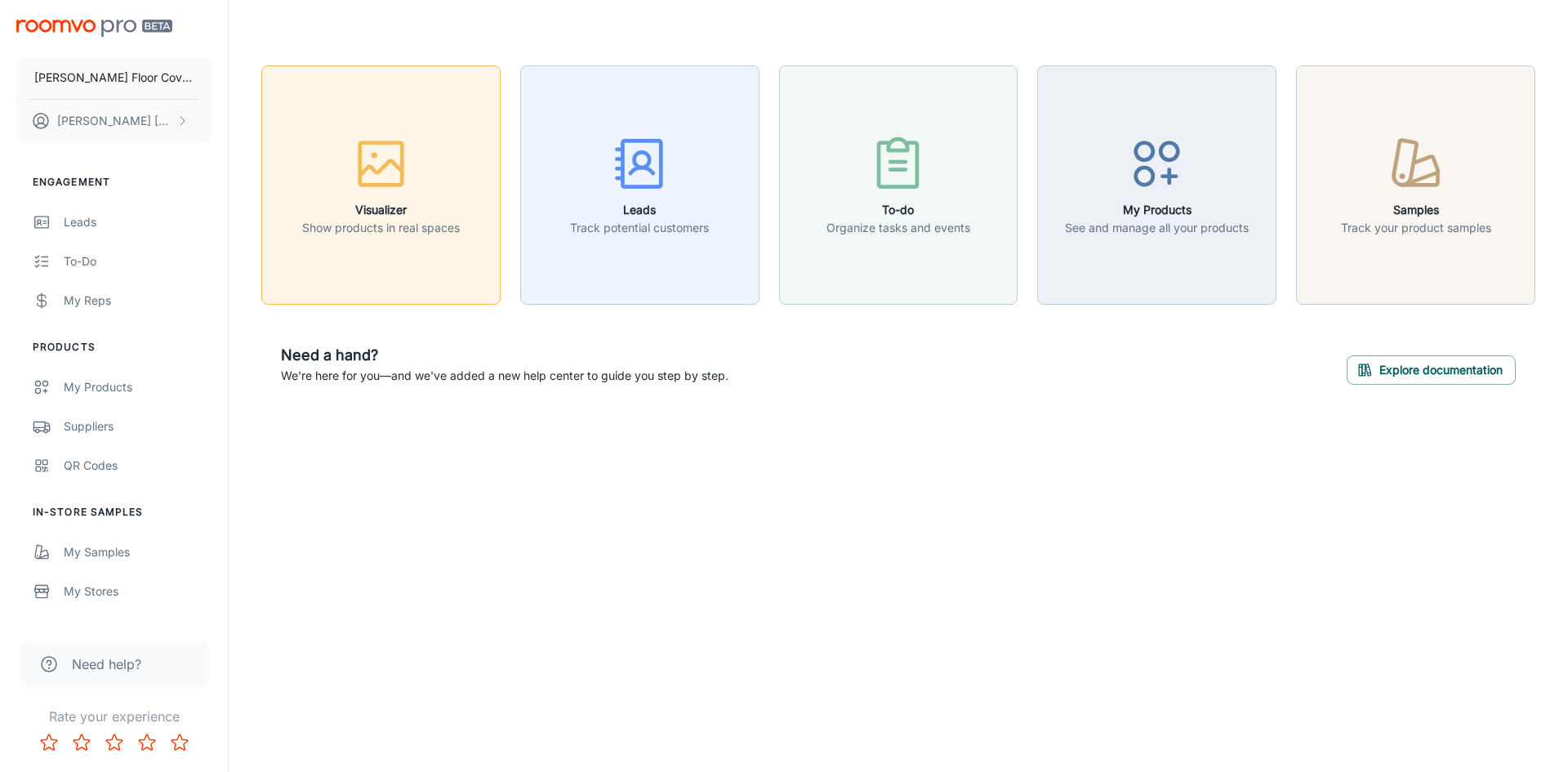
click at [364, 225] on p "Show products in real spaces" at bounding box center [381, 227] width 158 height 18
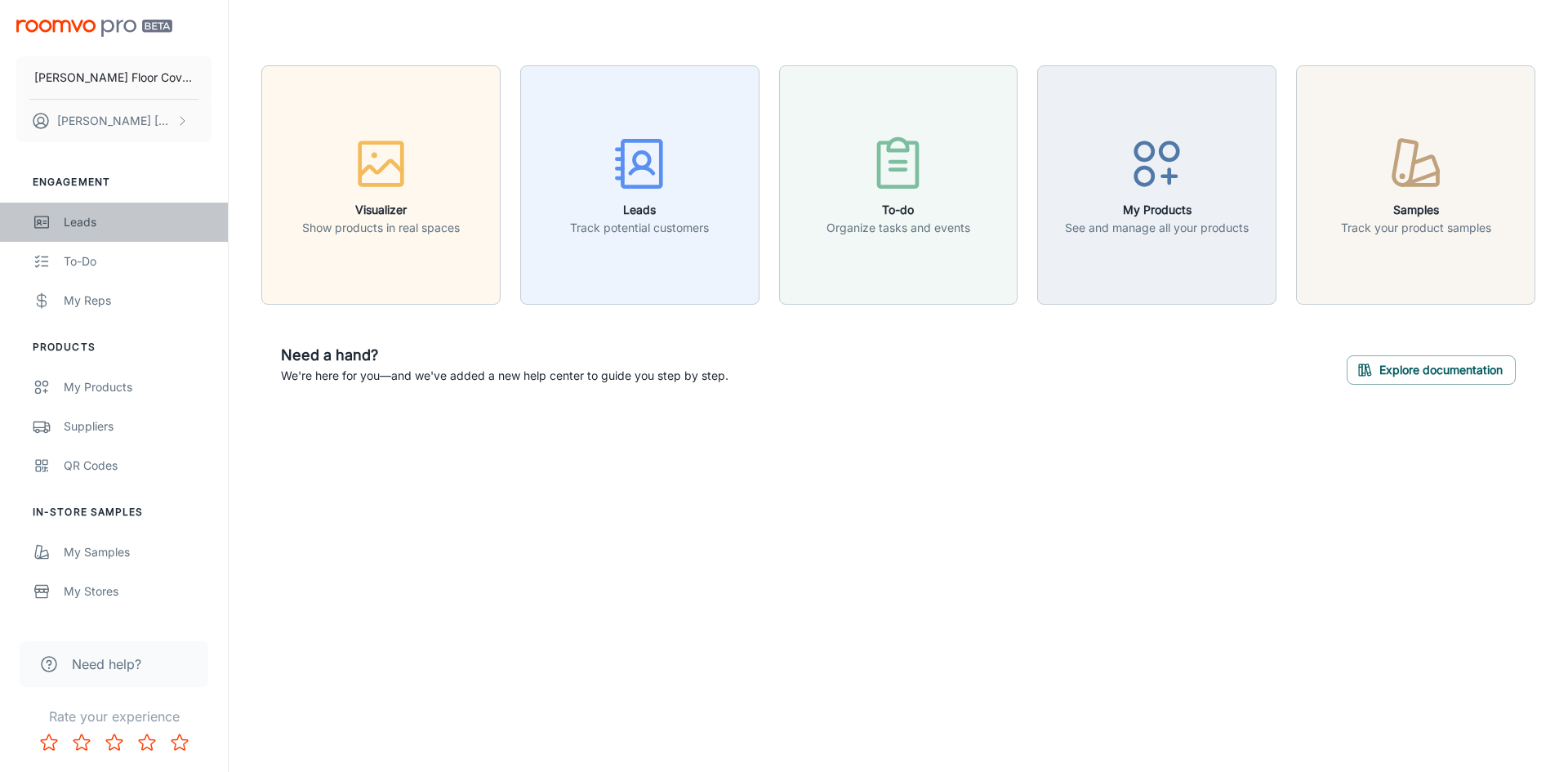
click at [65, 219] on div "Leads" at bounding box center [137, 222] width 147 height 18
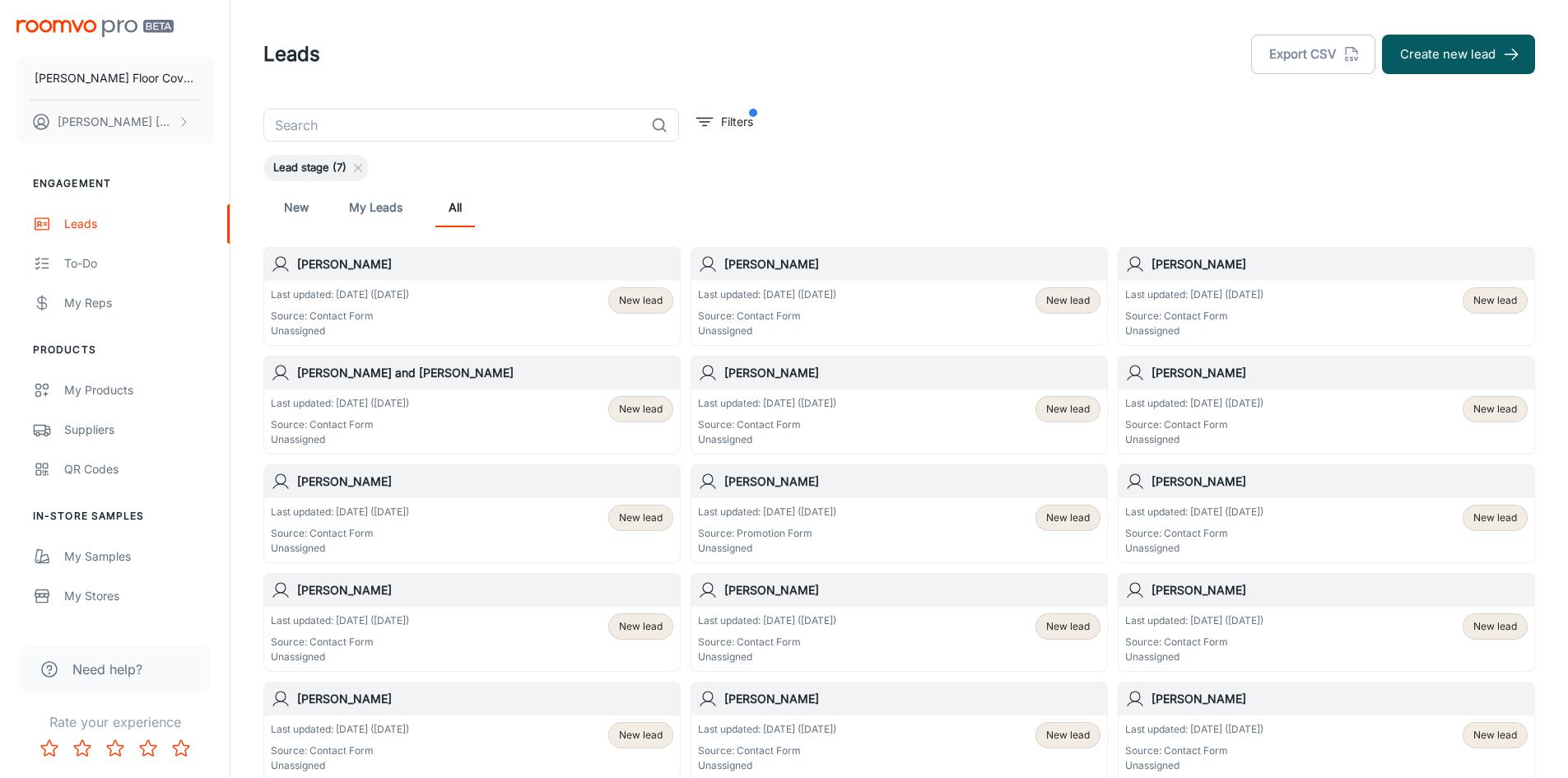
click at [348, 262] on h6 "[PERSON_NAME]" at bounding box center [485, 264] width 376 height 18
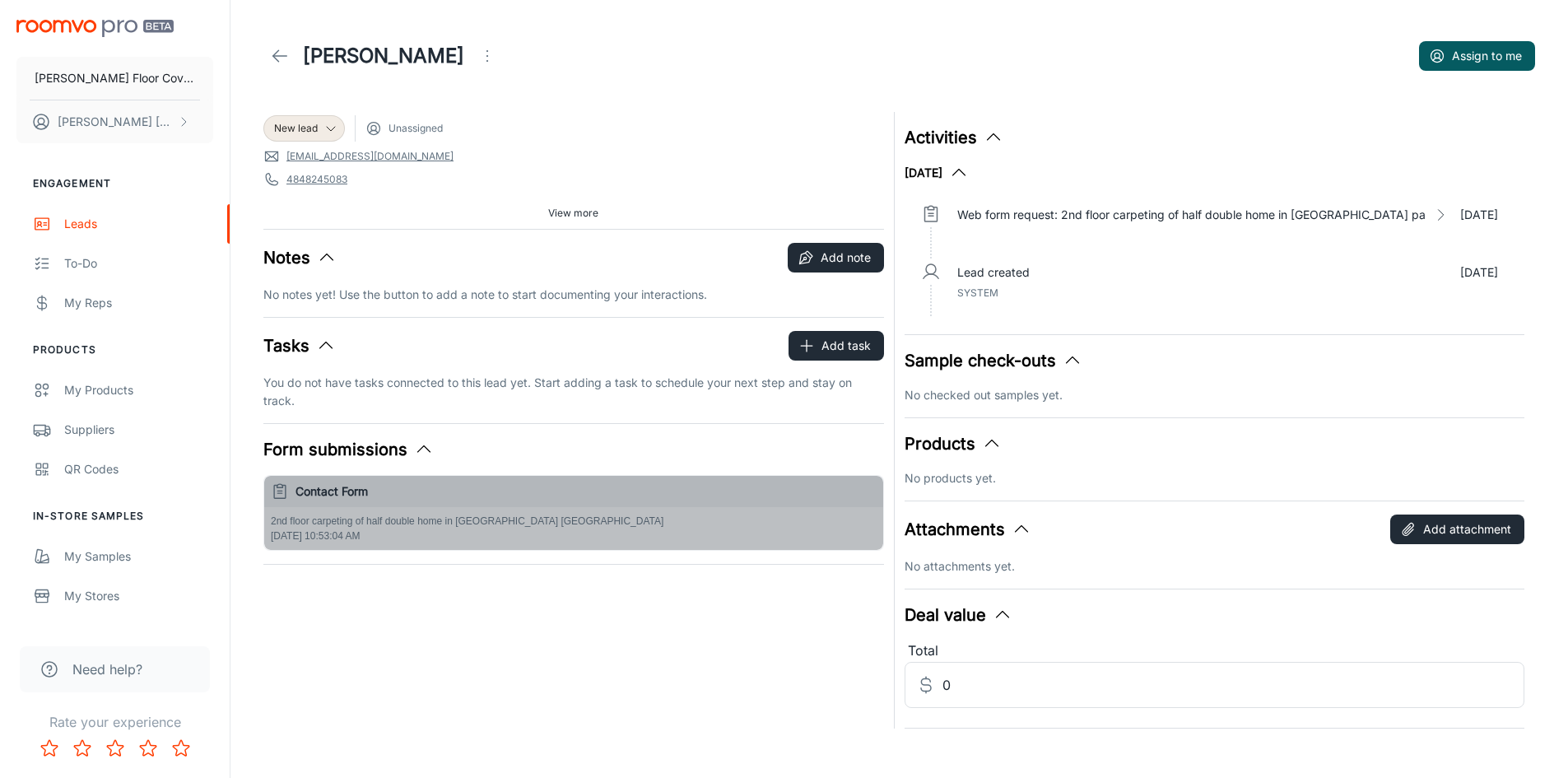
click at [321, 487] on h6 "Contact Form" at bounding box center [586, 491] width 581 height 18
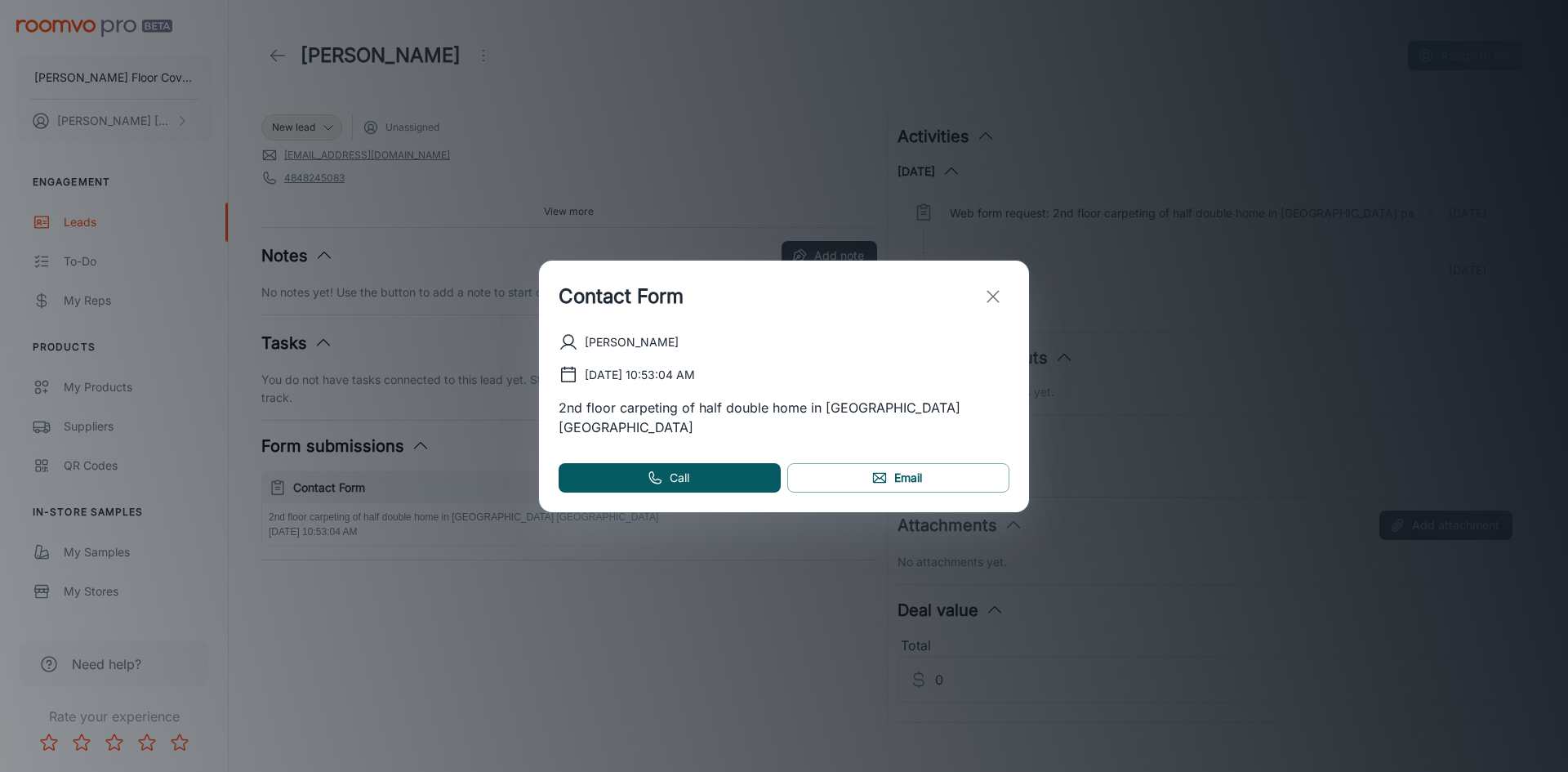
click at [990, 304] on icon "exit" at bounding box center [993, 296] width 19 height 19
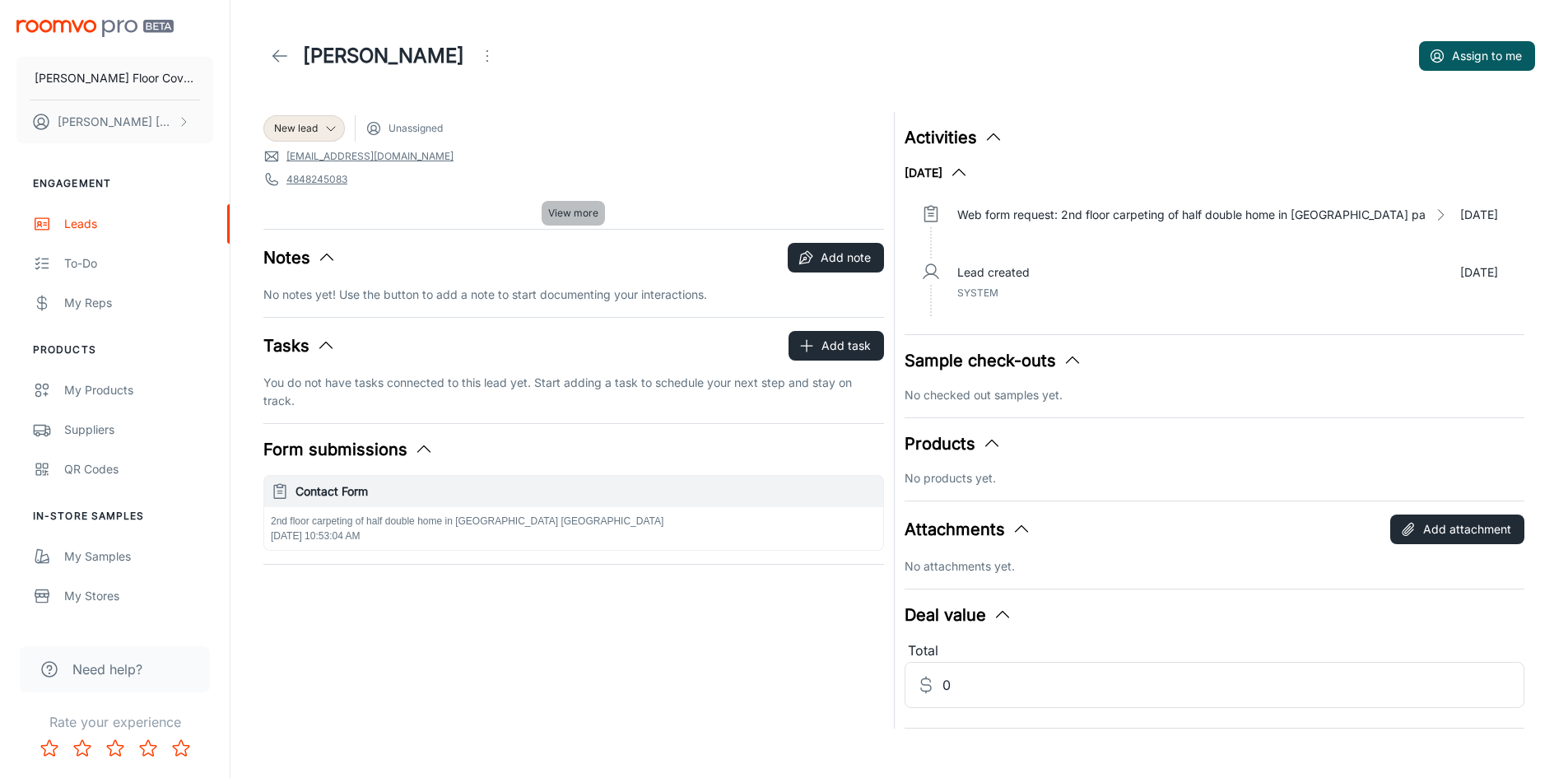
click at [581, 214] on span "View more" at bounding box center [573, 213] width 50 height 15
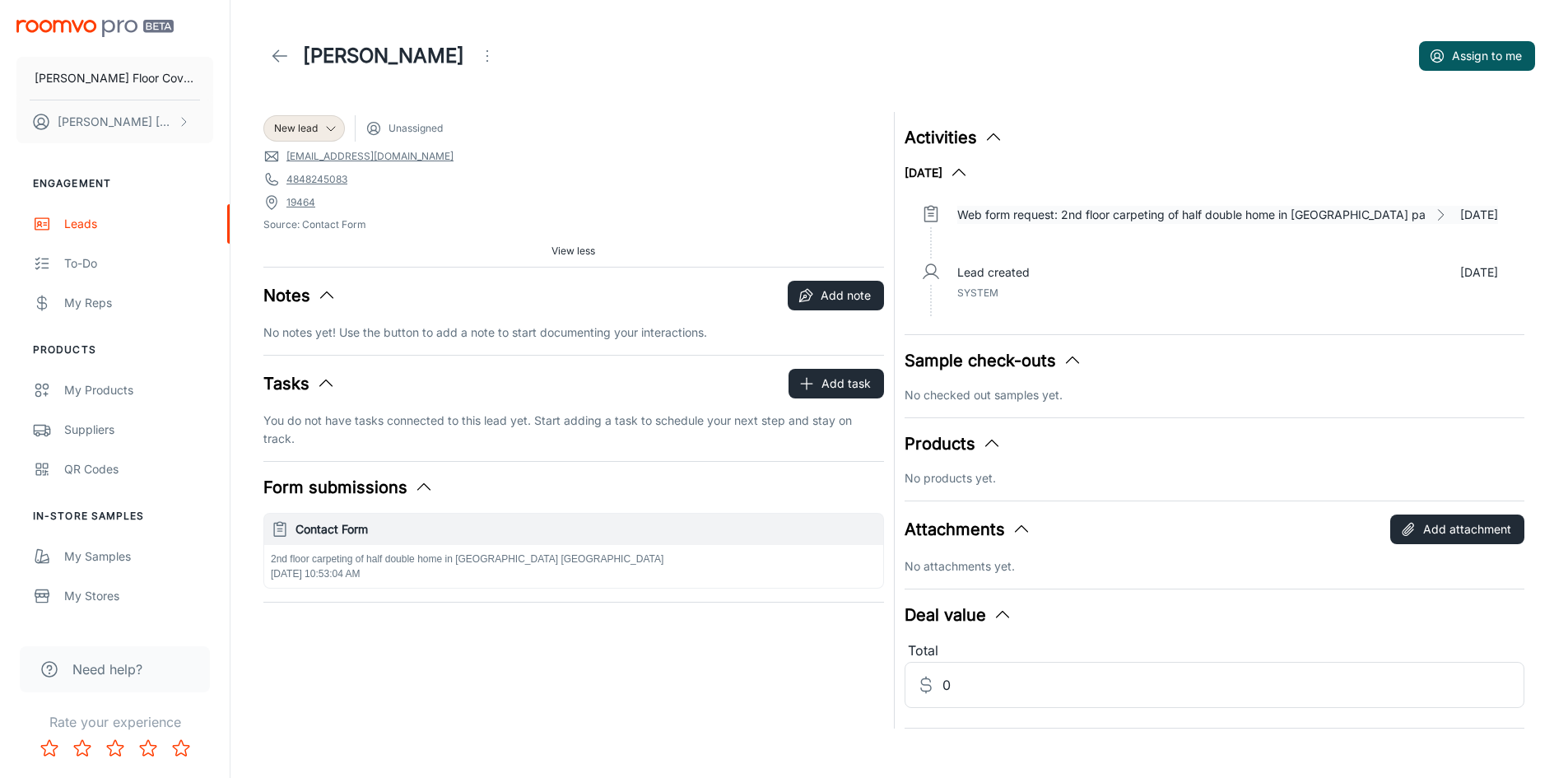
click at [1432, 214] on icon at bounding box center [1440, 214] width 16 height 16
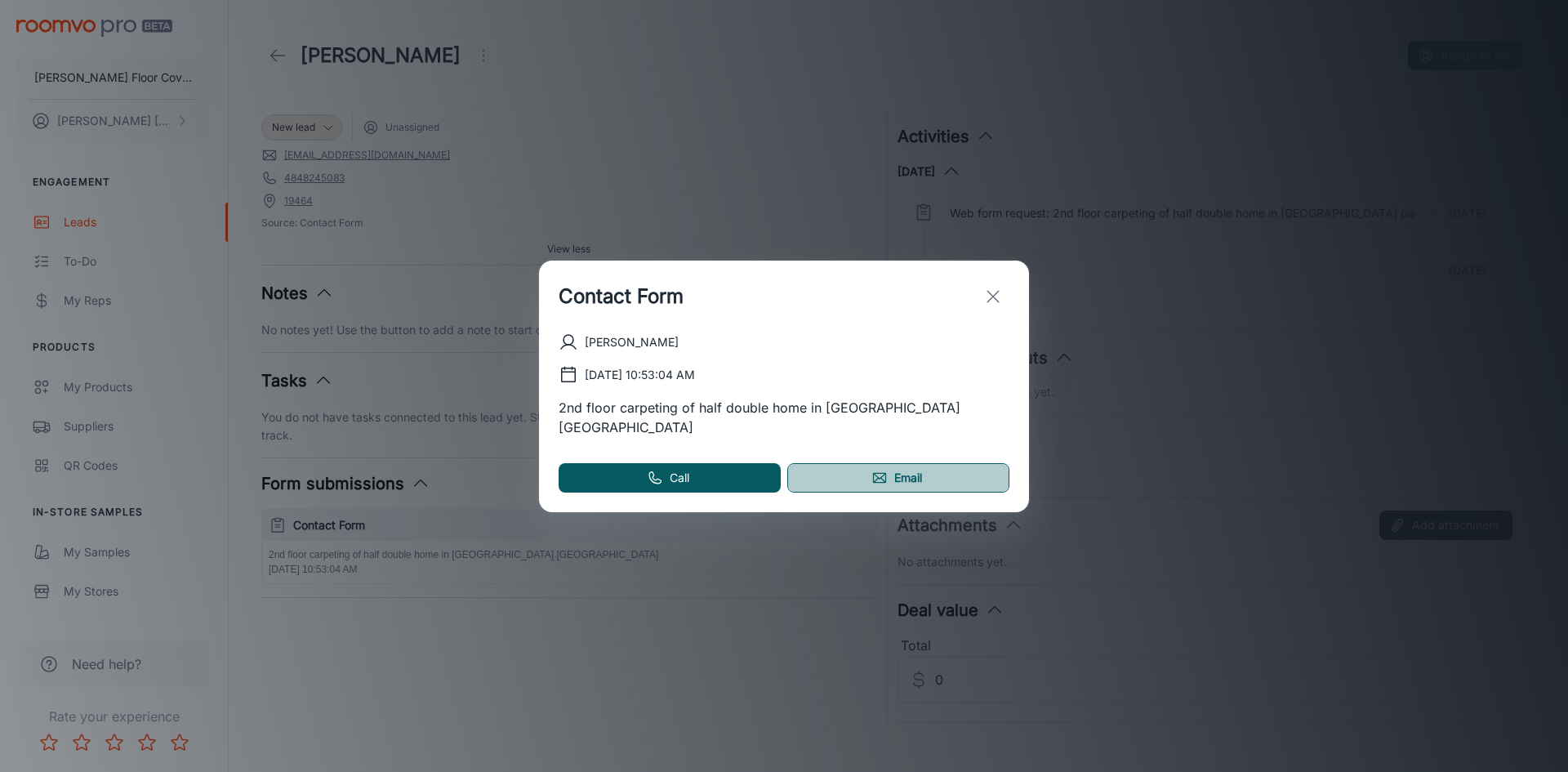
click at [927, 463] on link "Email" at bounding box center [898, 477] width 222 height 30
click at [1183, 439] on div "Contact Form [PERSON_NAME] [DATE] 10:53:04 AM 2nd floor carpeting of half doubl…" at bounding box center [784, 386] width 1568 height 772
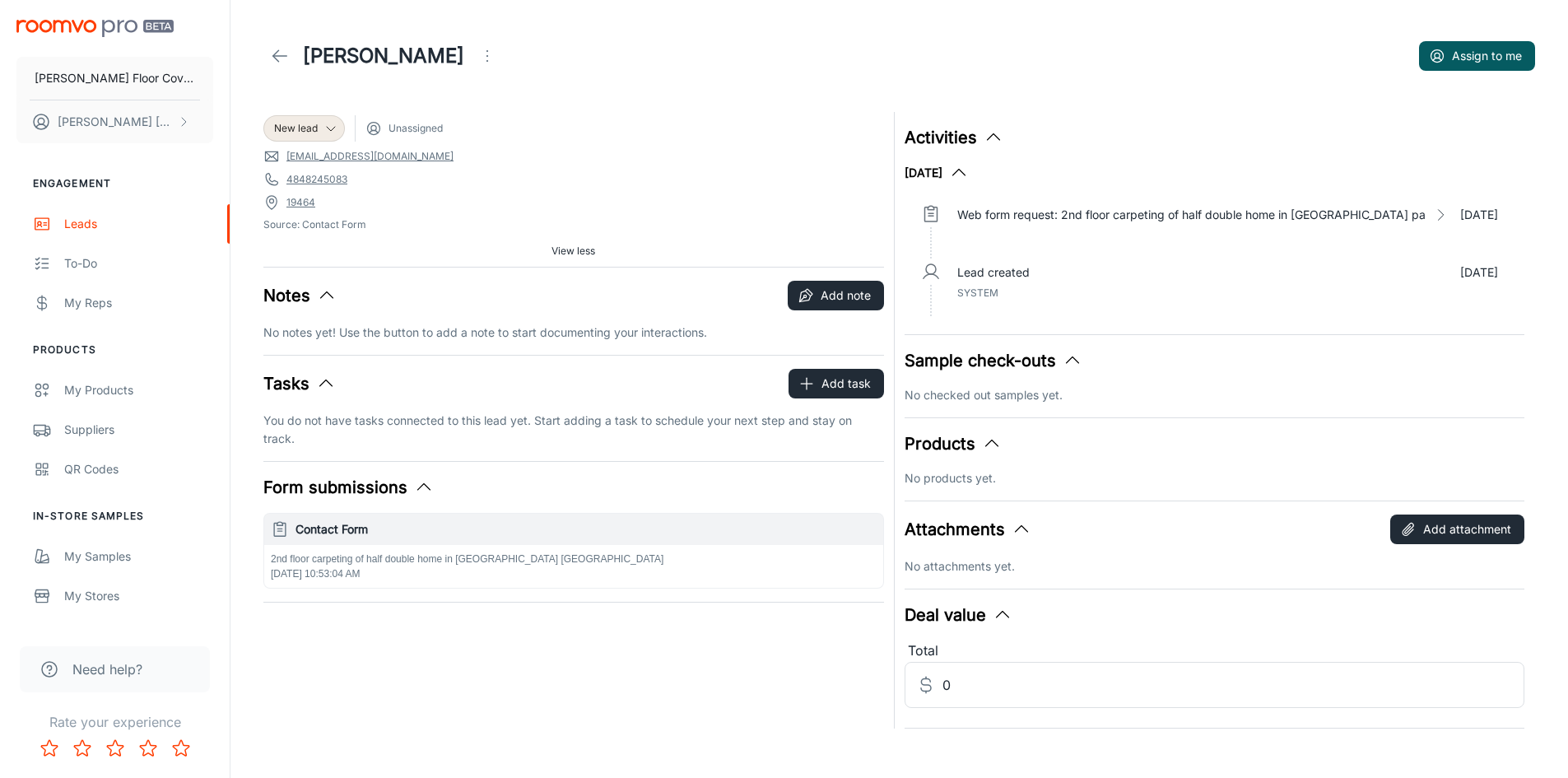
click at [348, 154] on link "[EMAIL_ADDRESS][DOMAIN_NAME]" at bounding box center [370, 155] width 167 height 15
click at [1125, 453] on div "Products" at bounding box center [1214, 443] width 621 height 25
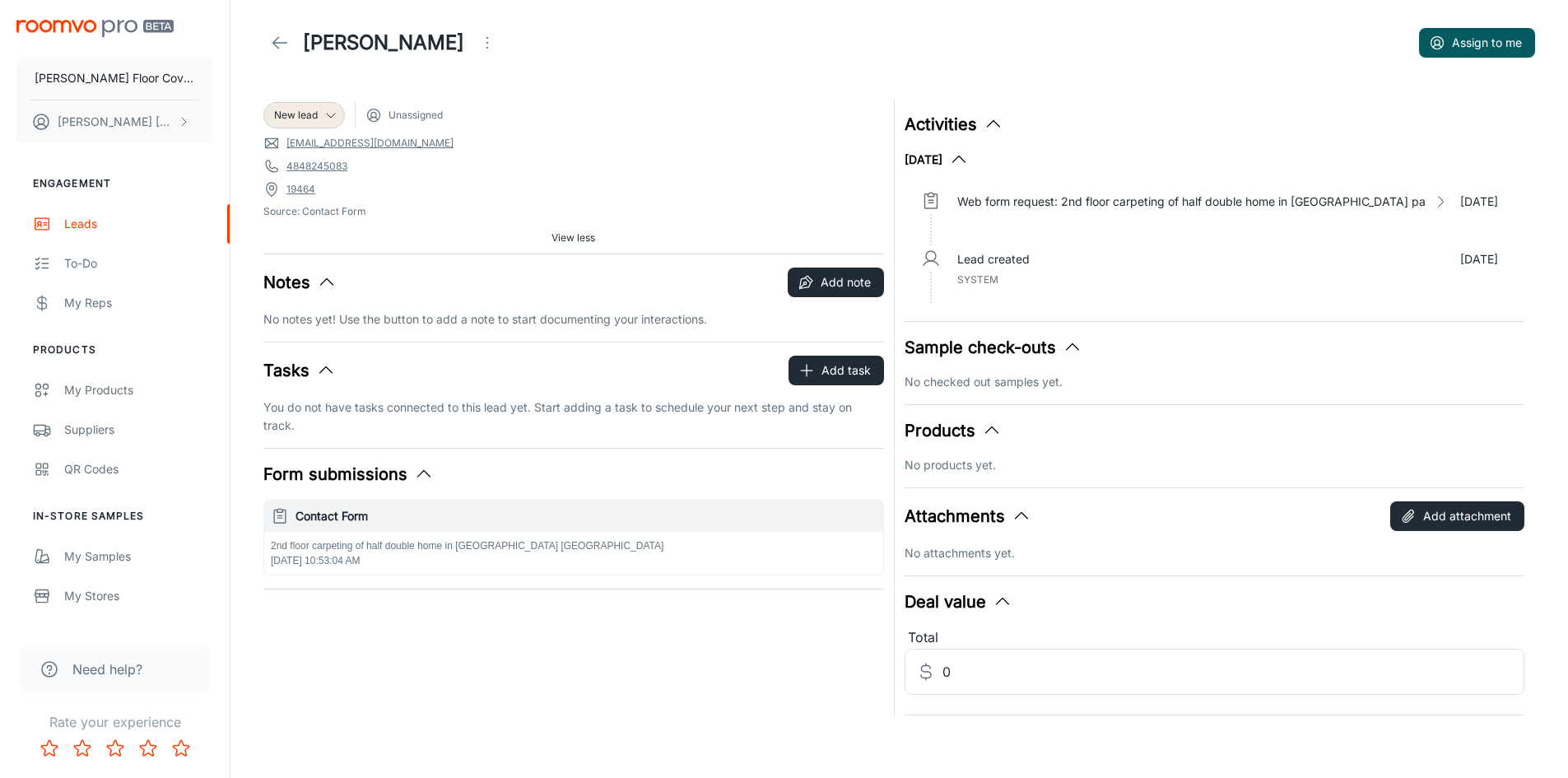
scroll to position [16, 0]
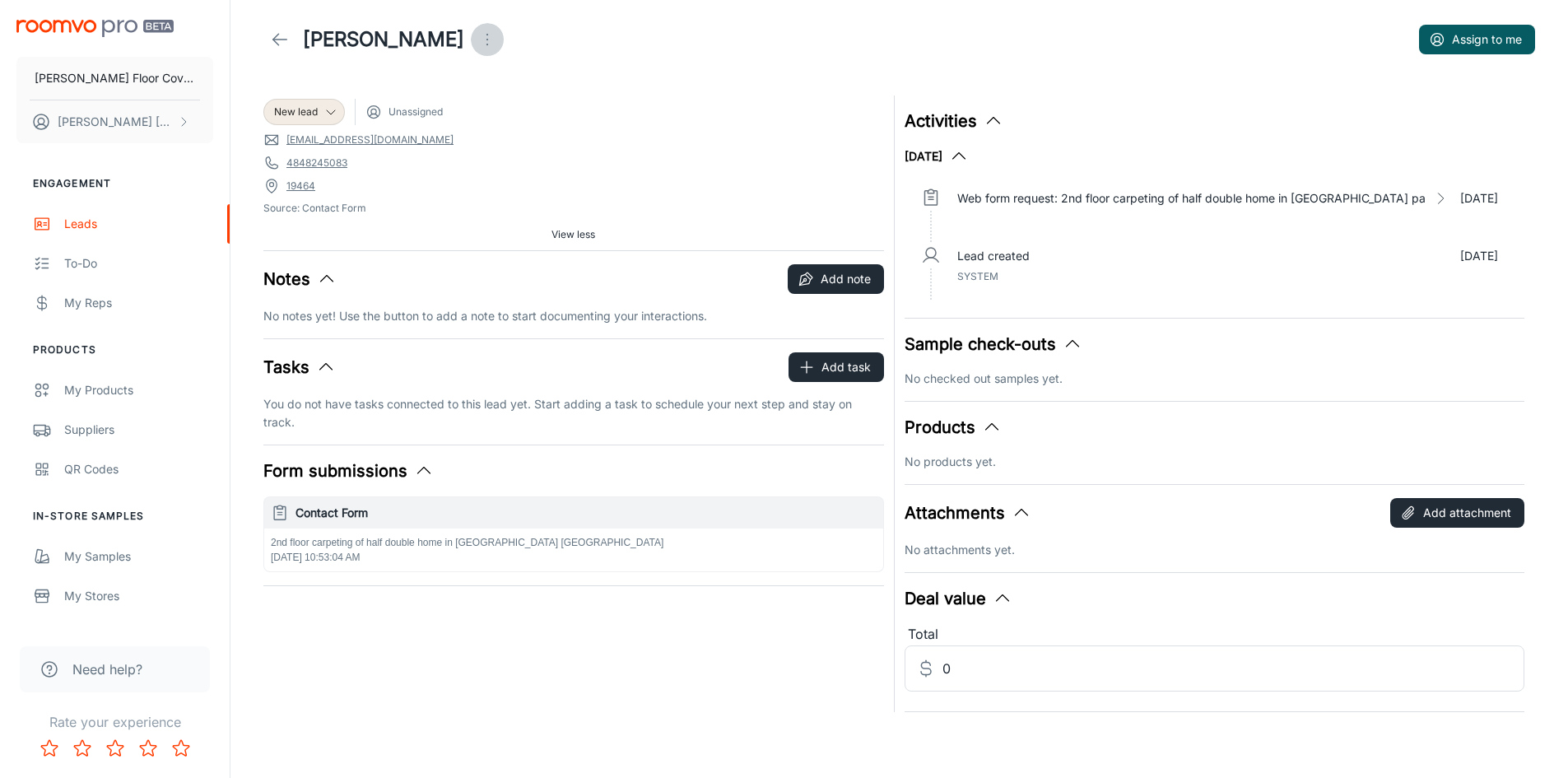
click at [477, 43] on icon "Open menu" at bounding box center [487, 39] width 20 height 20
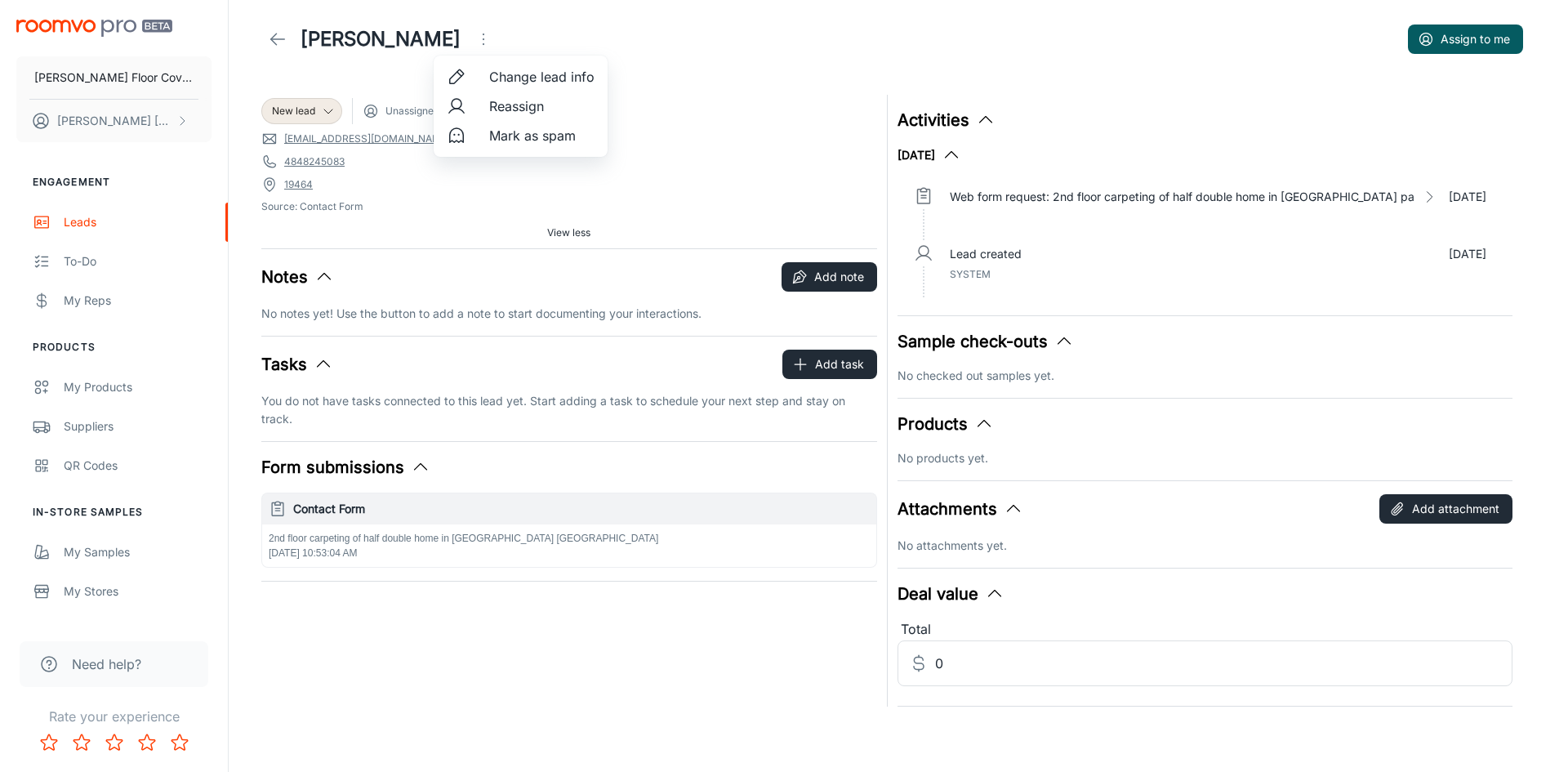
click at [450, 43] on div at bounding box center [784, 386] width 1568 height 772
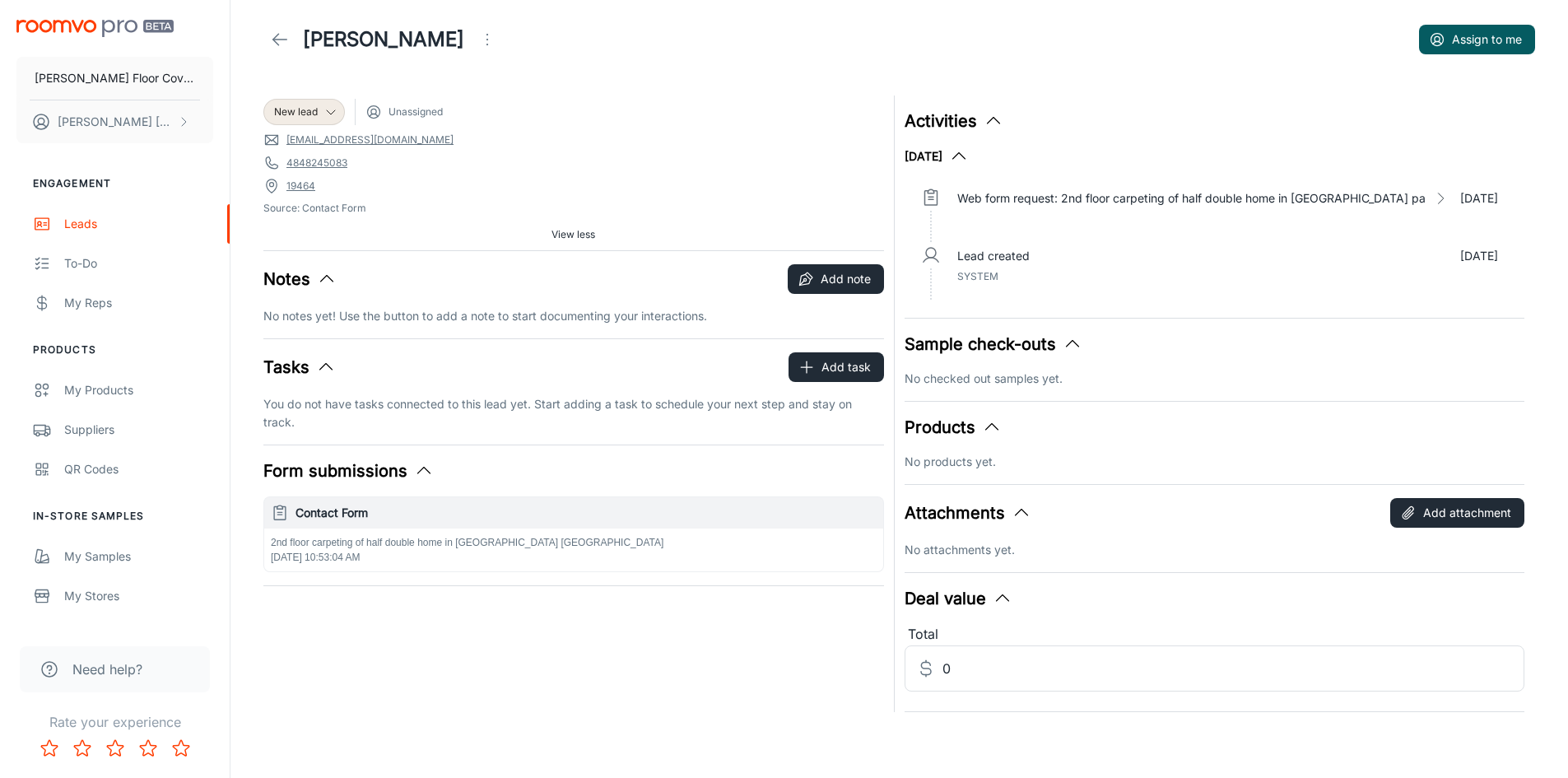
click at [279, 38] on icon at bounding box center [279, 39] width 20 height 20
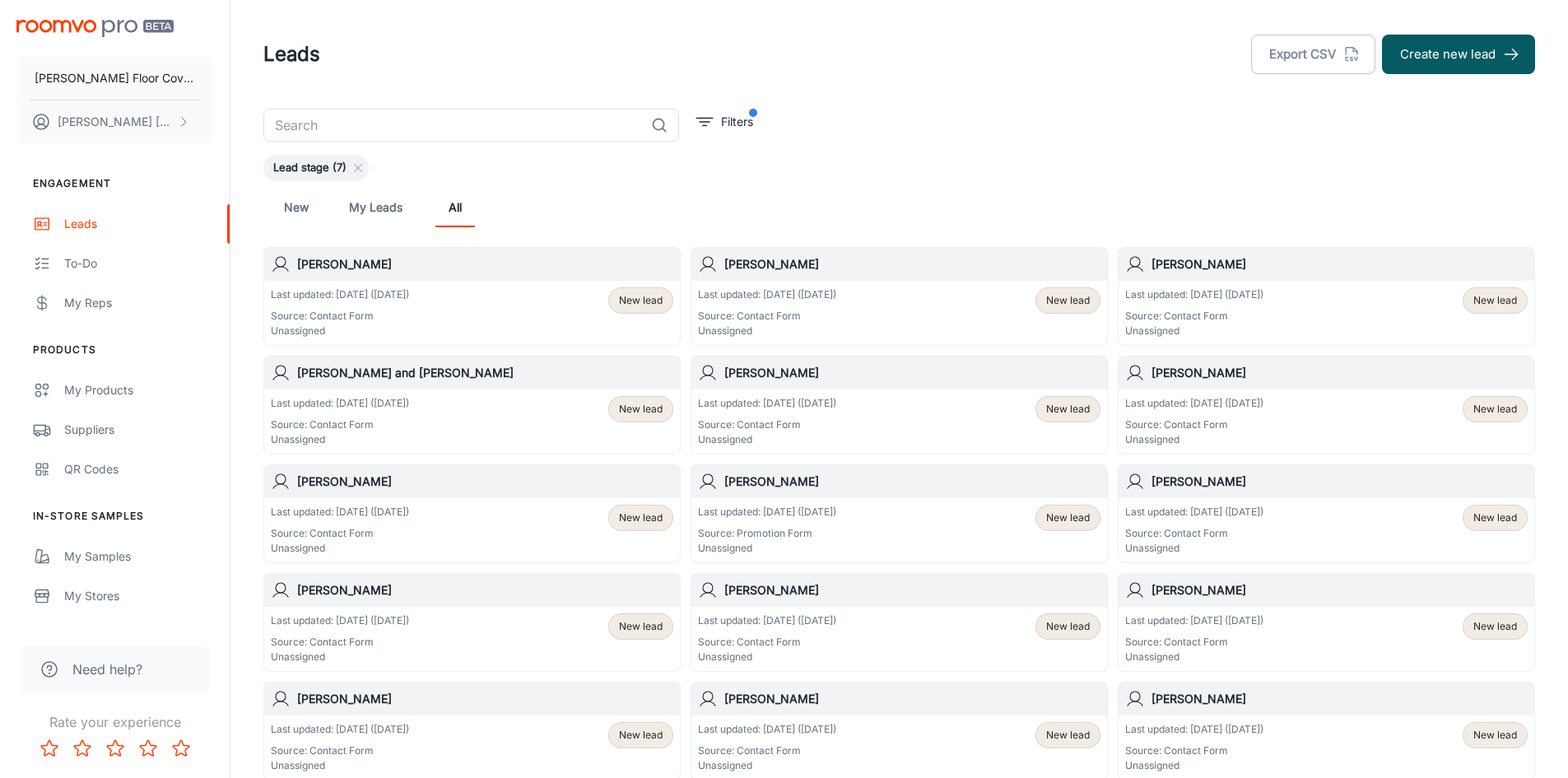
click at [774, 264] on h6 "[PERSON_NAME]" at bounding box center [912, 264] width 376 height 18
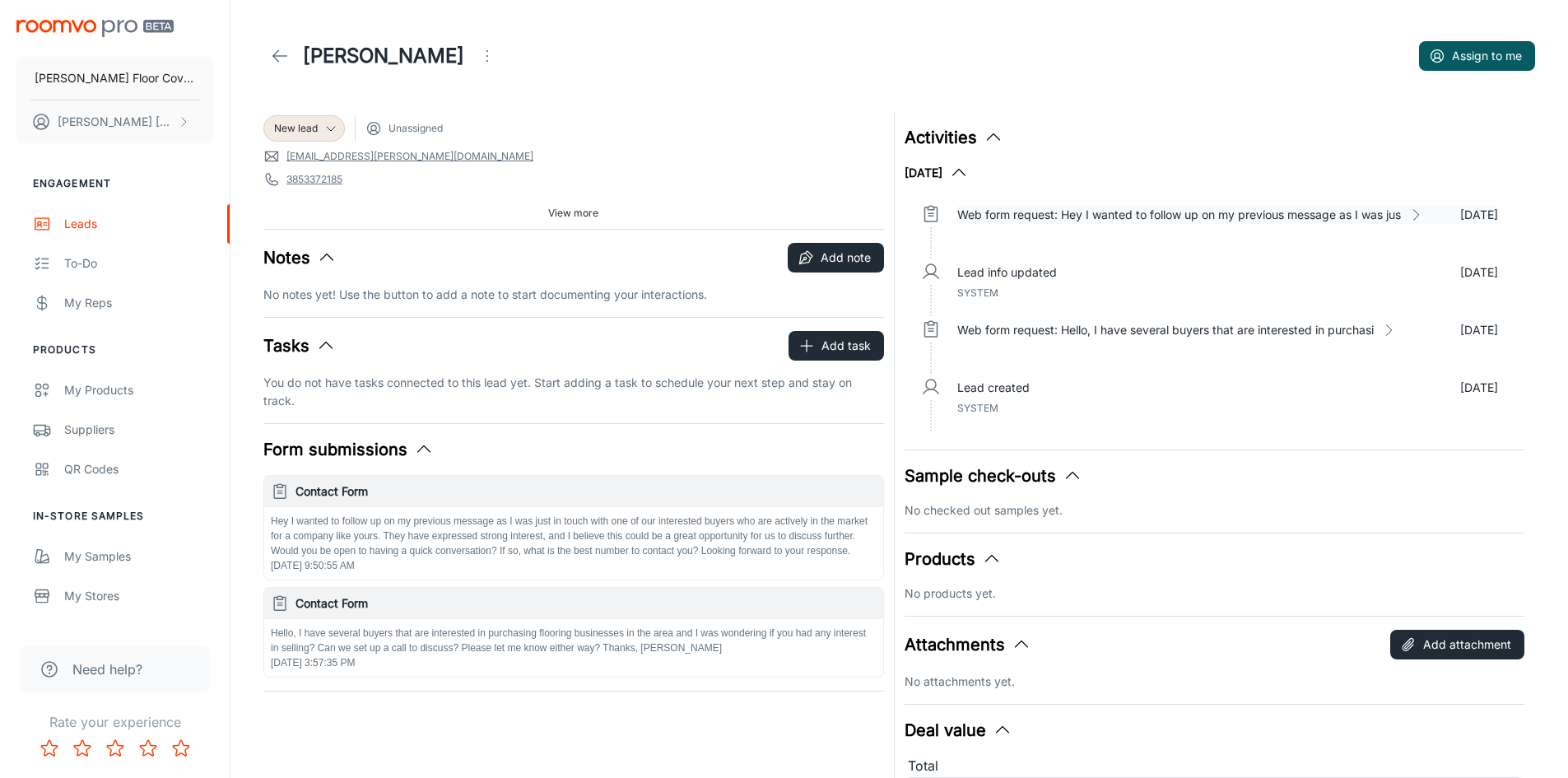
click at [1421, 213] on icon at bounding box center [1415, 214] width 16 height 16
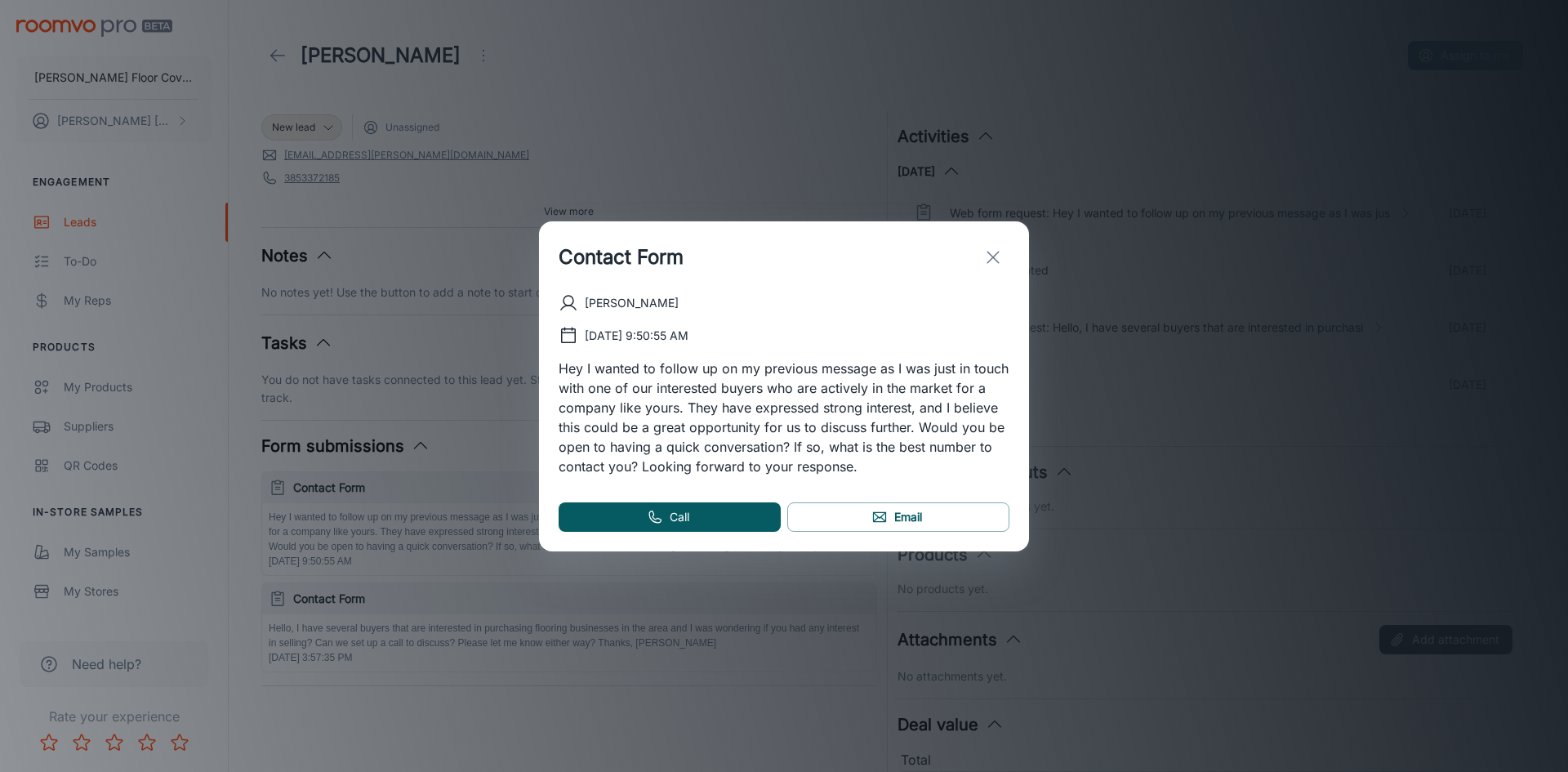
click at [993, 258] on line "exit" at bounding box center [993, 257] width 11 height 11
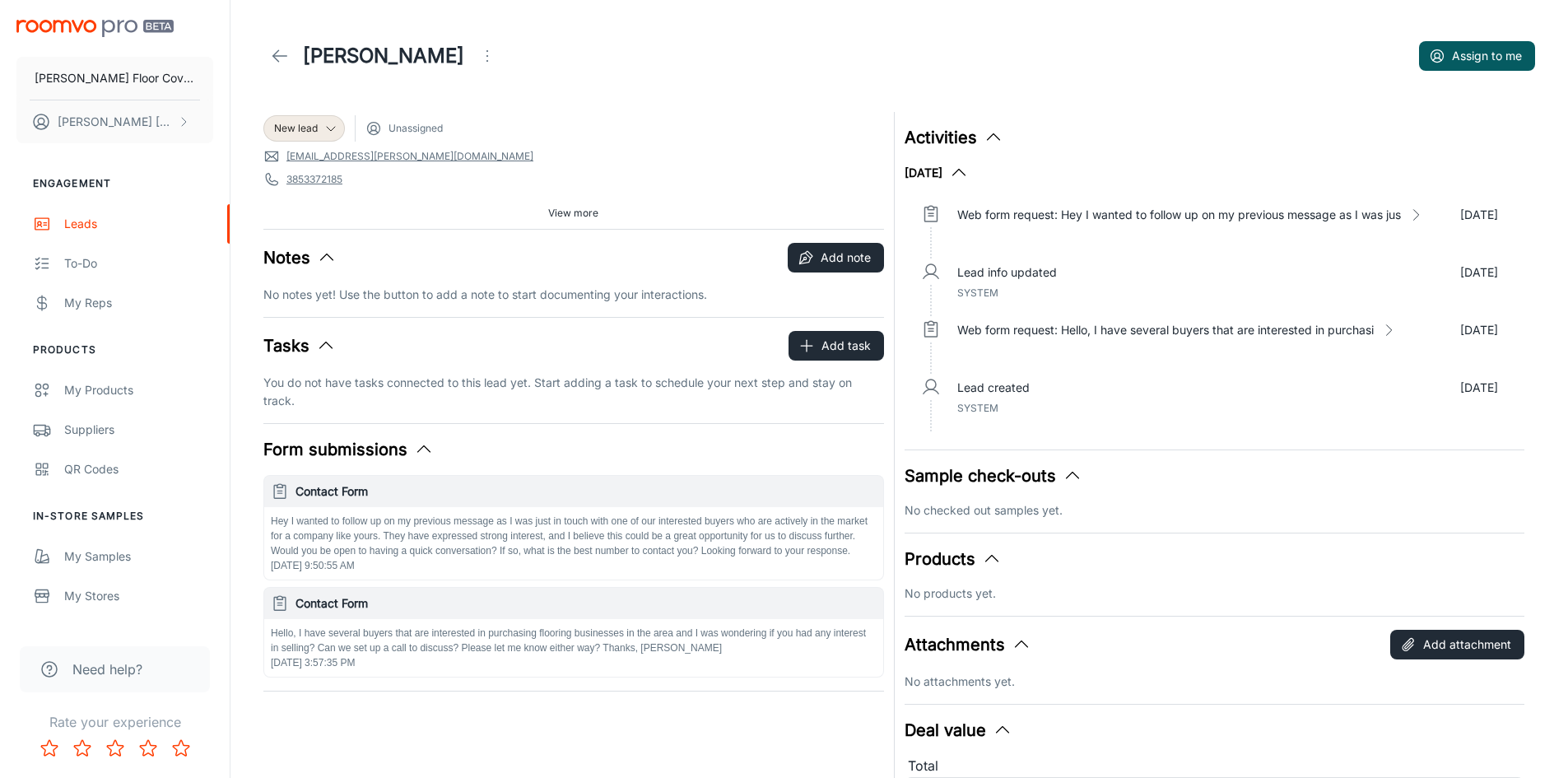
click at [477, 56] on icon "Open menu" at bounding box center [487, 56] width 20 height 20
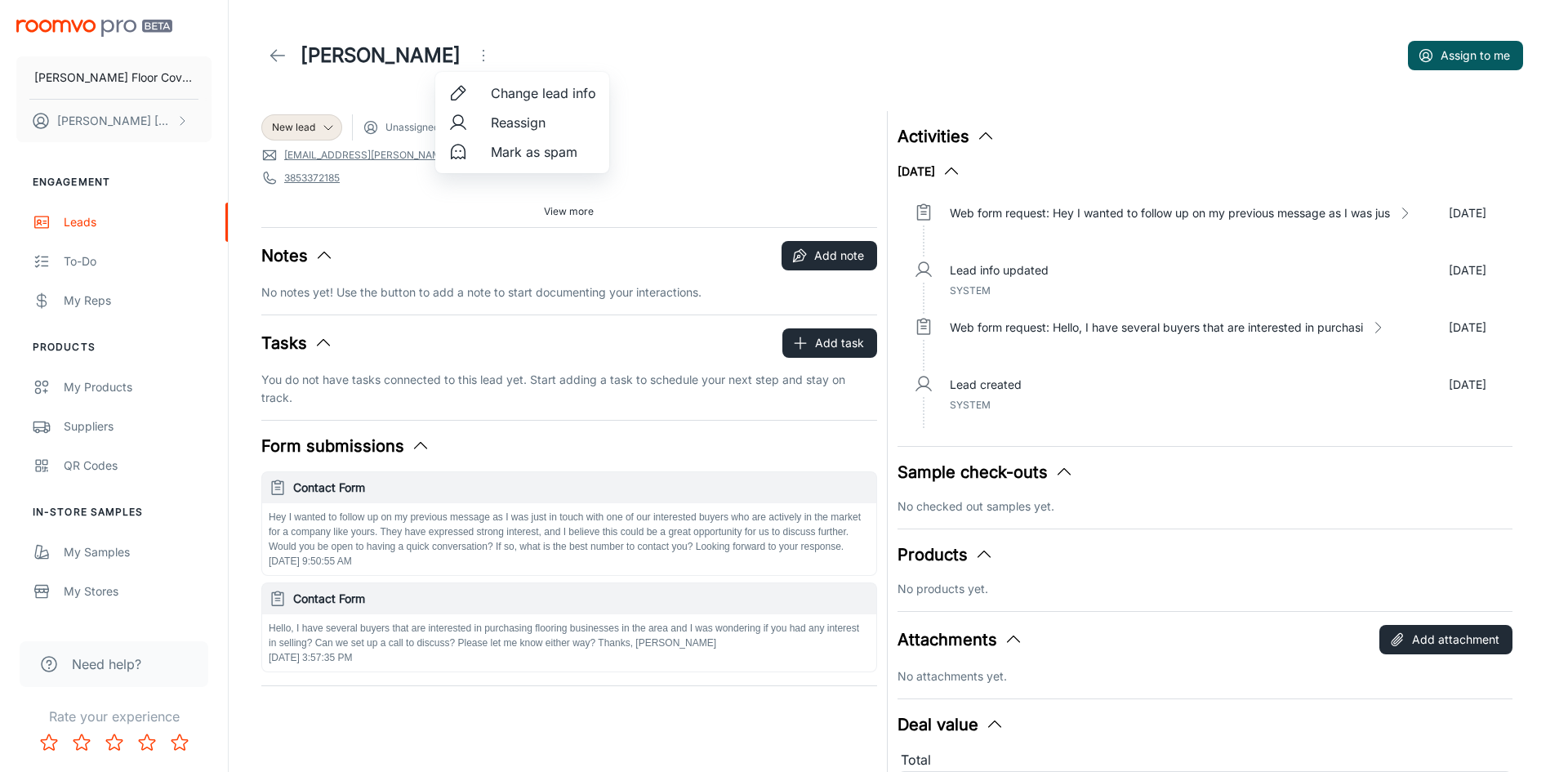
click at [528, 154] on span "Mark as spam" at bounding box center [543, 152] width 105 height 19
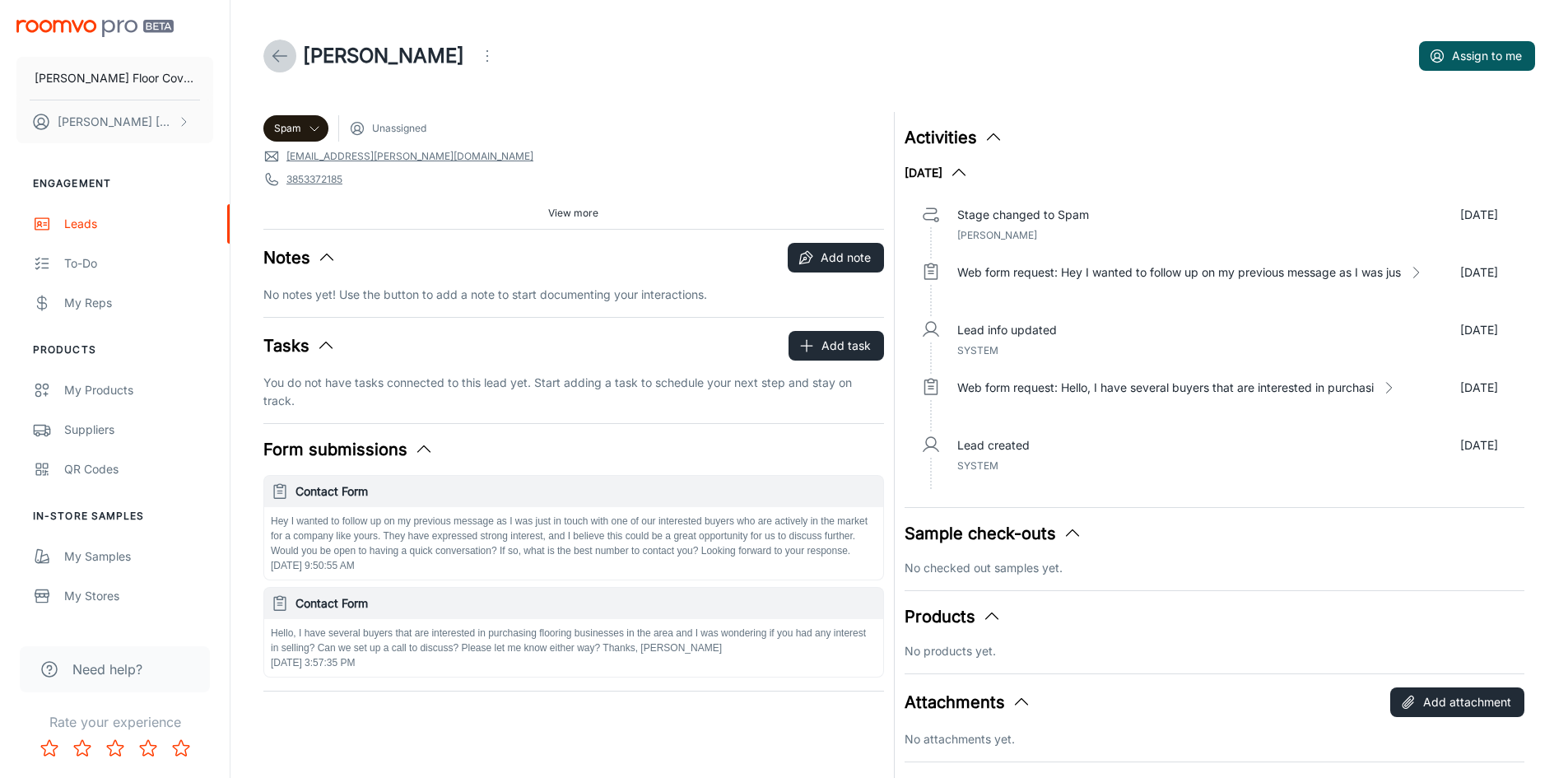
click at [276, 50] on icon at bounding box center [279, 56] width 20 height 20
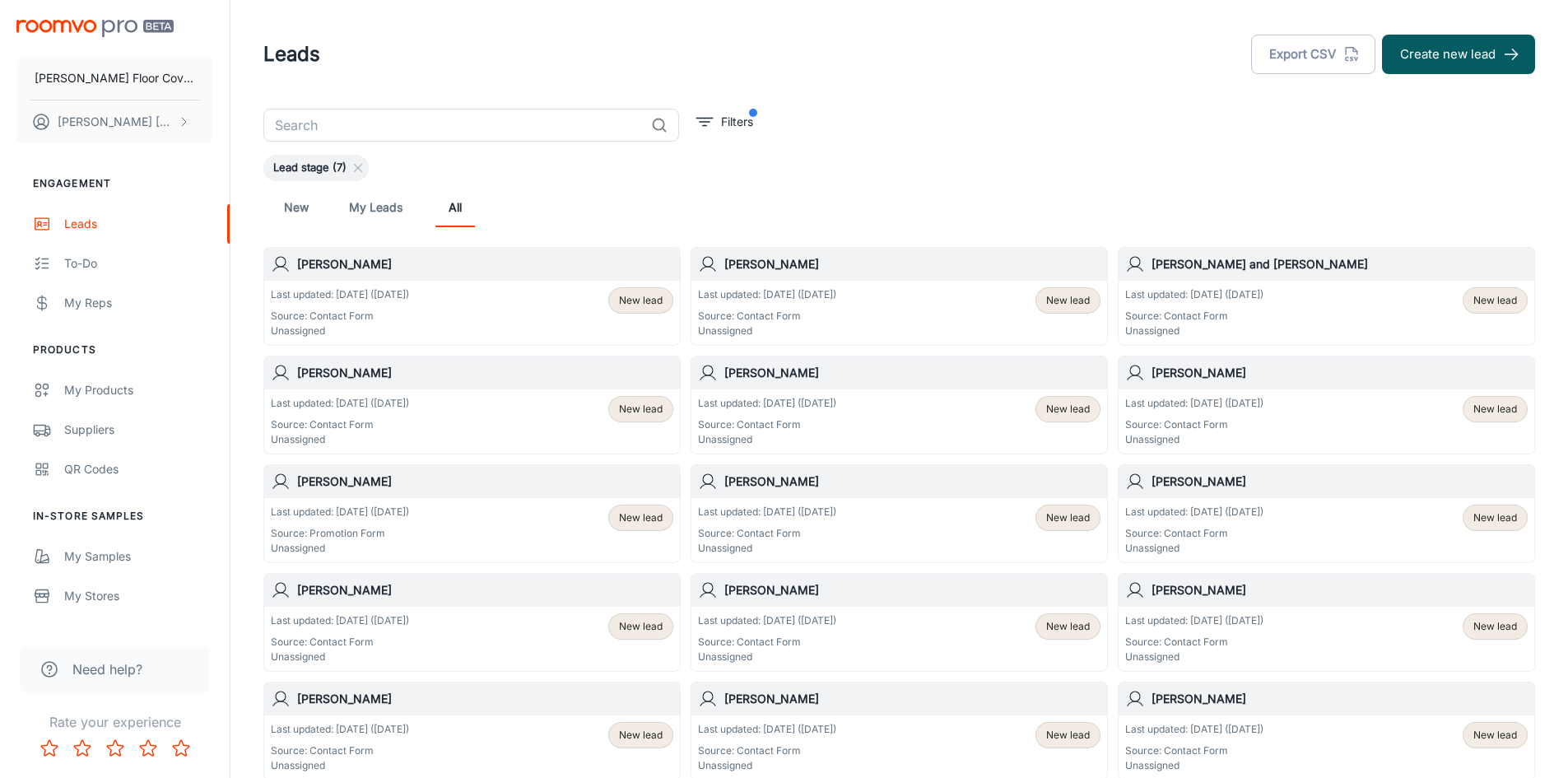
click at [314, 377] on h6 "[PERSON_NAME]" at bounding box center [485, 372] width 376 height 18
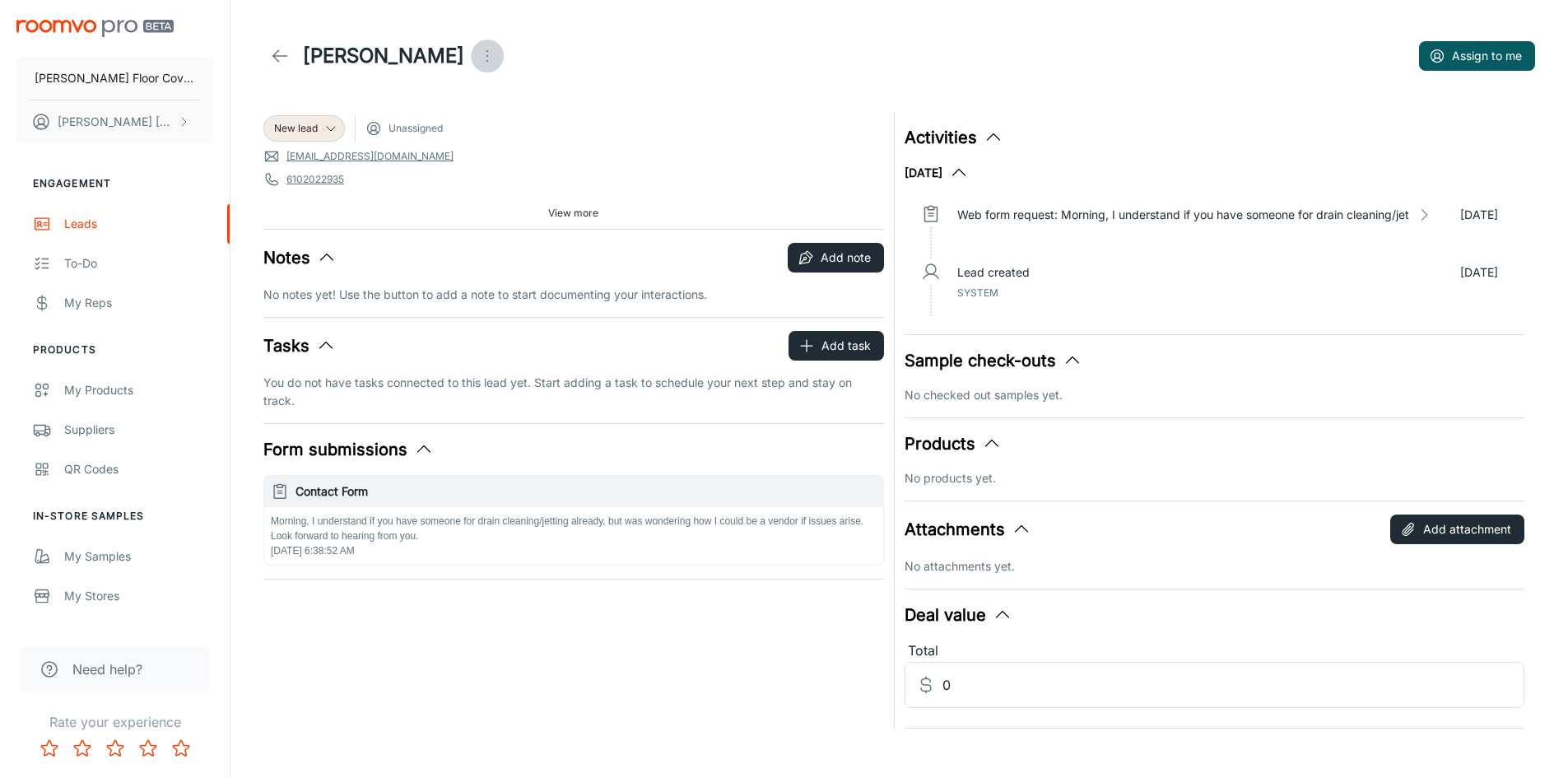
click at [487, 56] on circle "Open menu" at bounding box center [488, 56] width 2 height 2
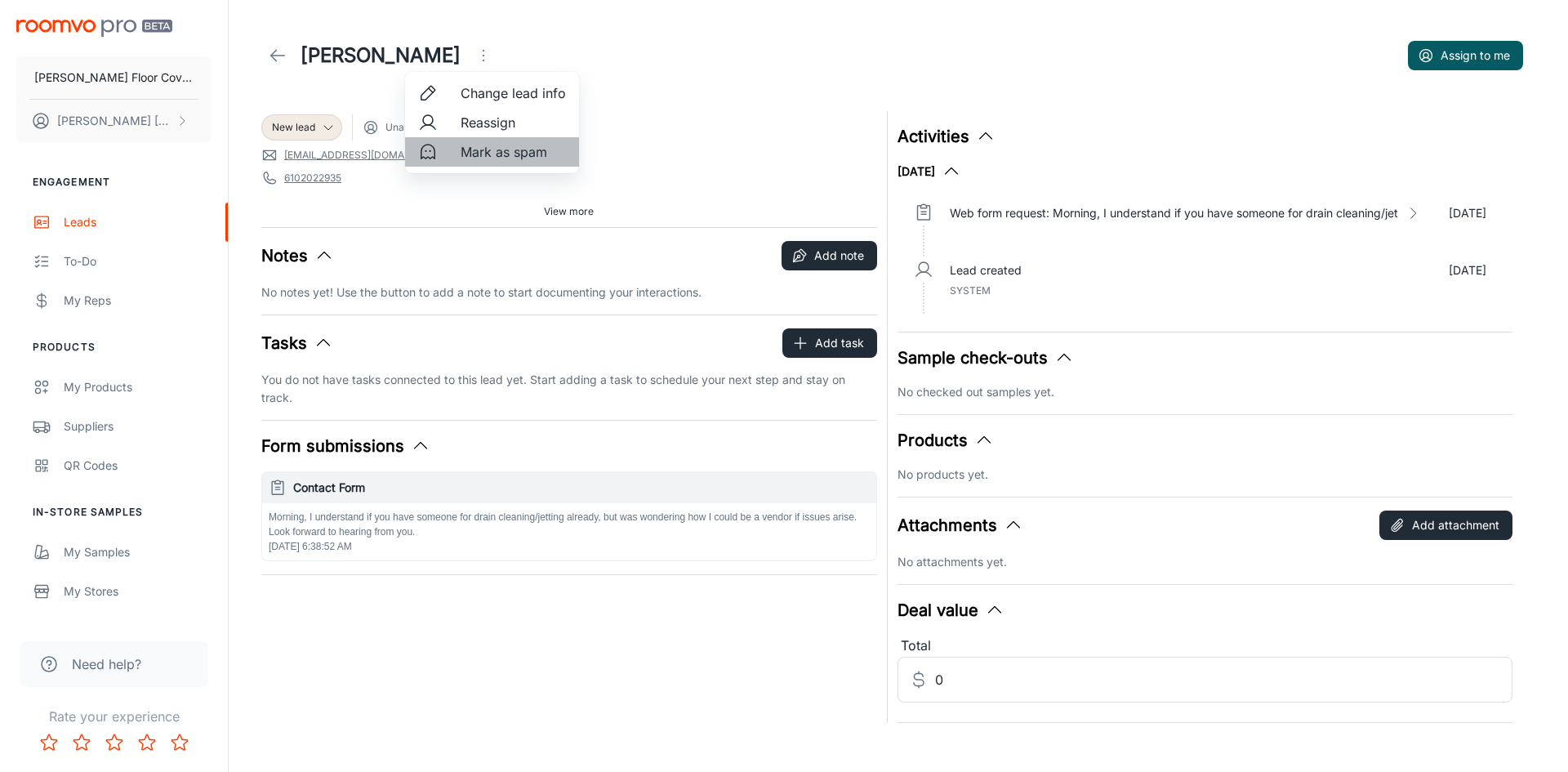
click at [500, 153] on span "Mark as spam" at bounding box center [514, 152] width 105 height 19
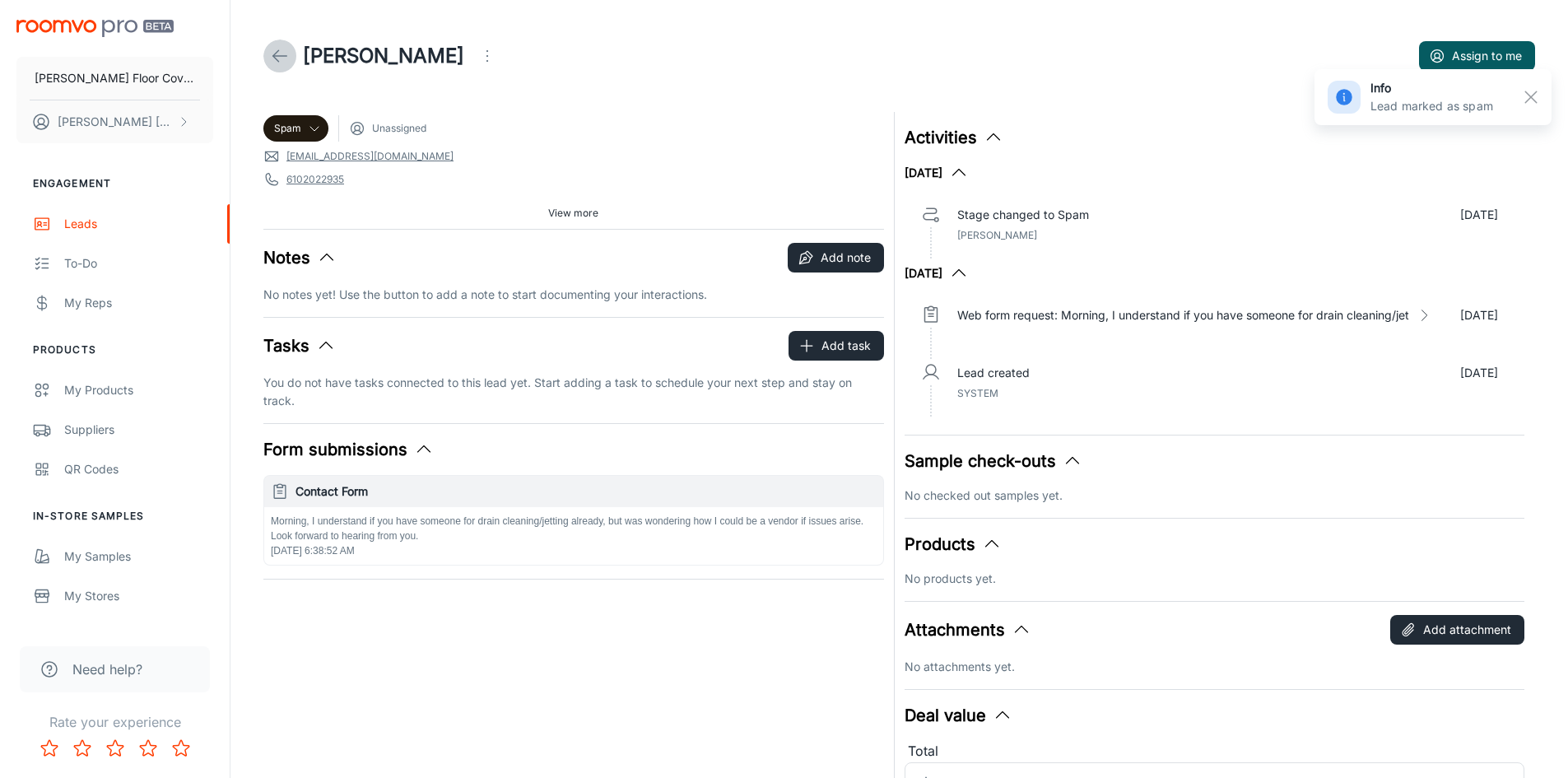
click at [284, 54] on icon at bounding box center [279, 56] width 20 height 20
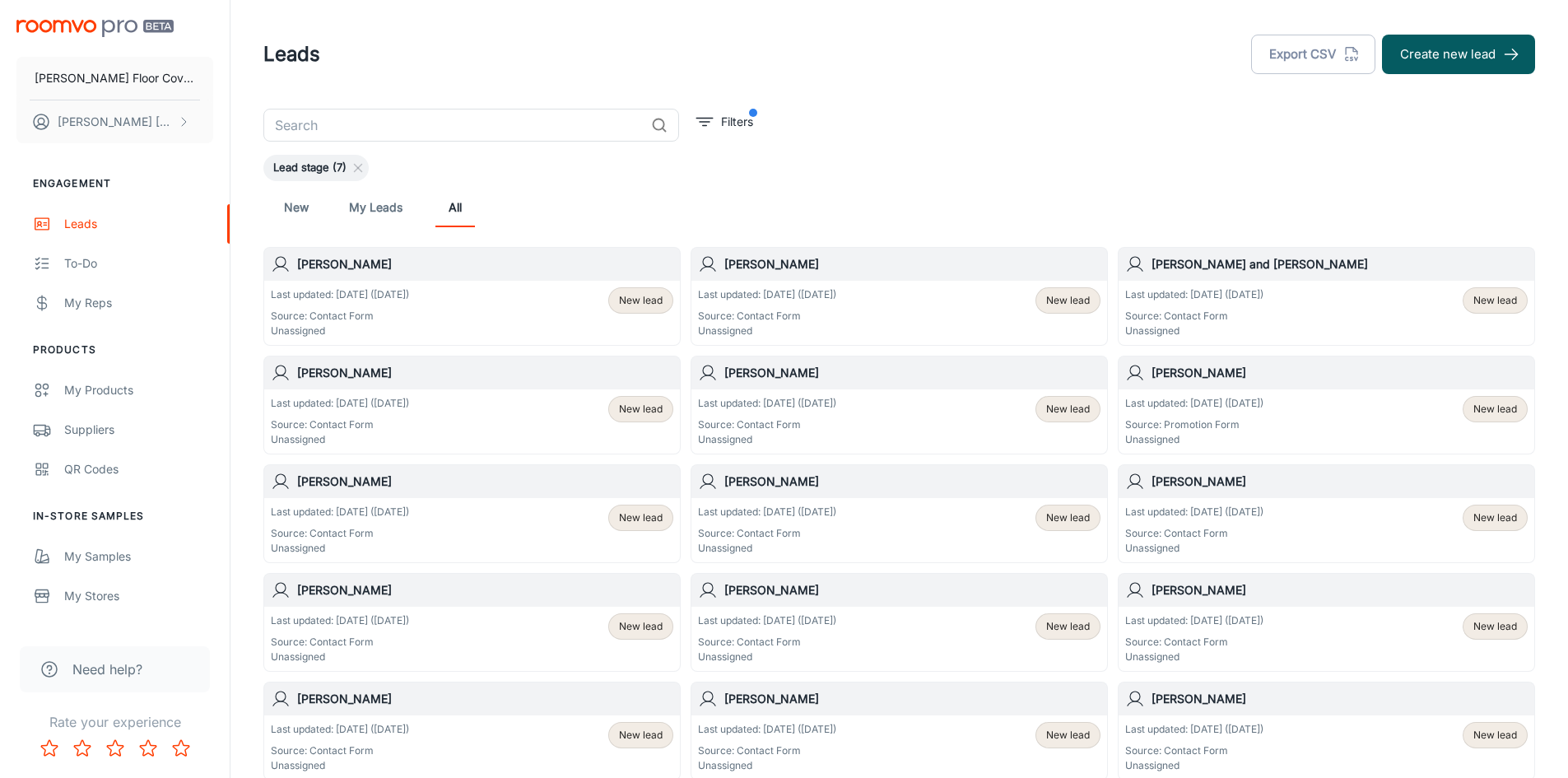
click at [802, 263] on h6 "[PERSON_NAME]" at bounding box center [912, 264] width 376 height 18
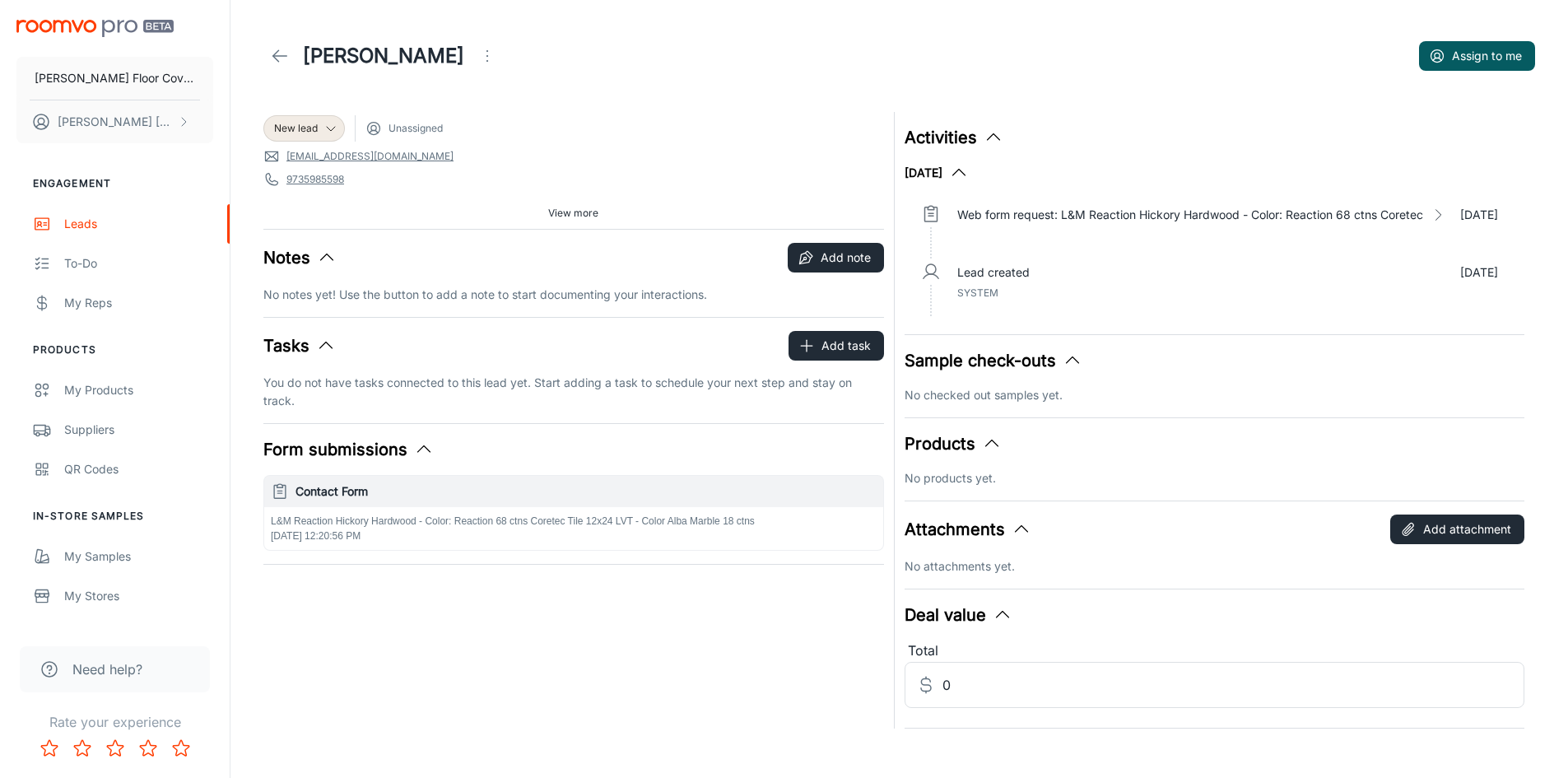
click at [277, 52] on polyline at bounding box center [276, 56] width 6 height 11
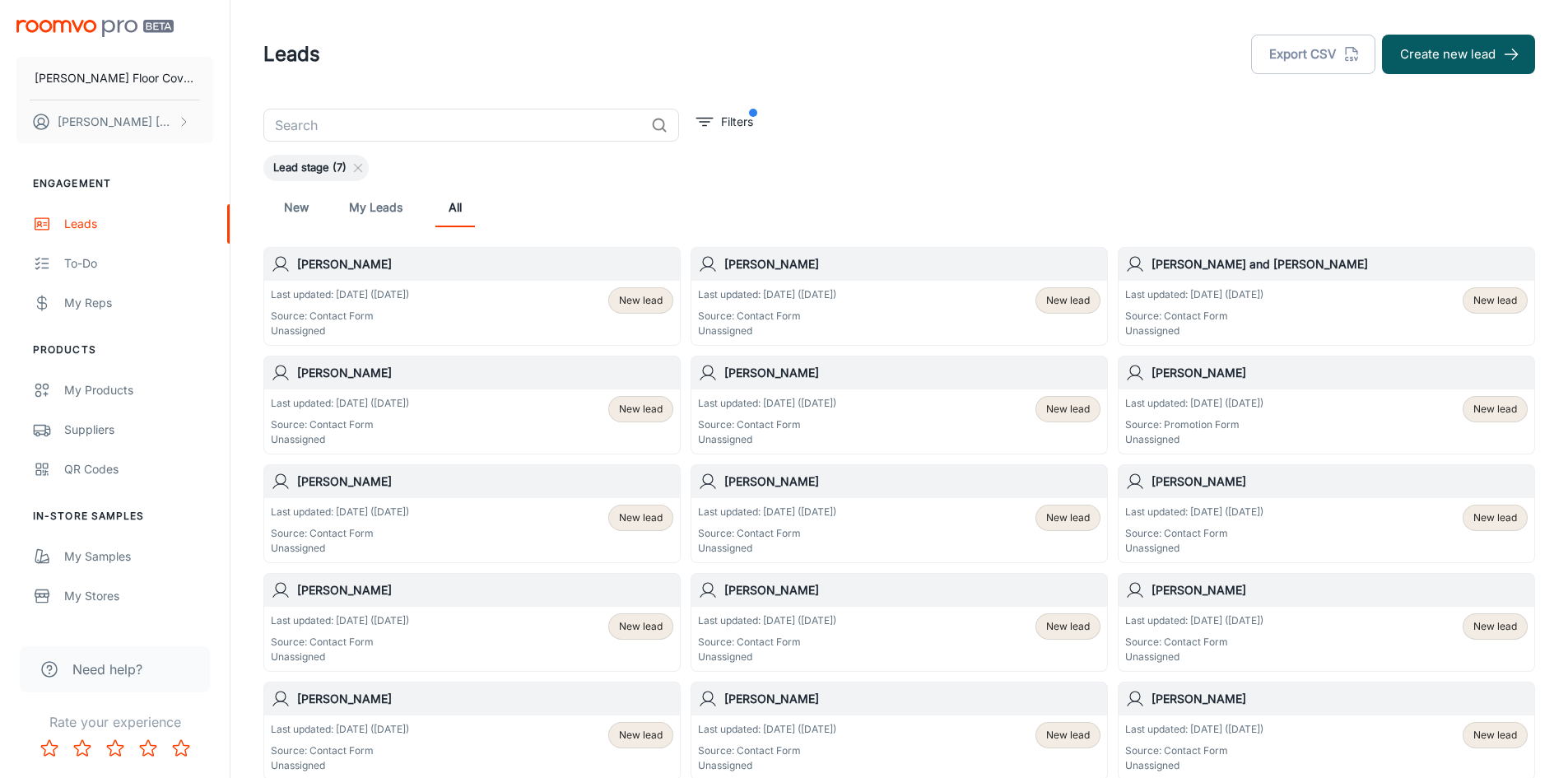
click at [333, 371] on h6 "[PERSON_NAME]" at bounding box center [485, 372] width 376 height 18
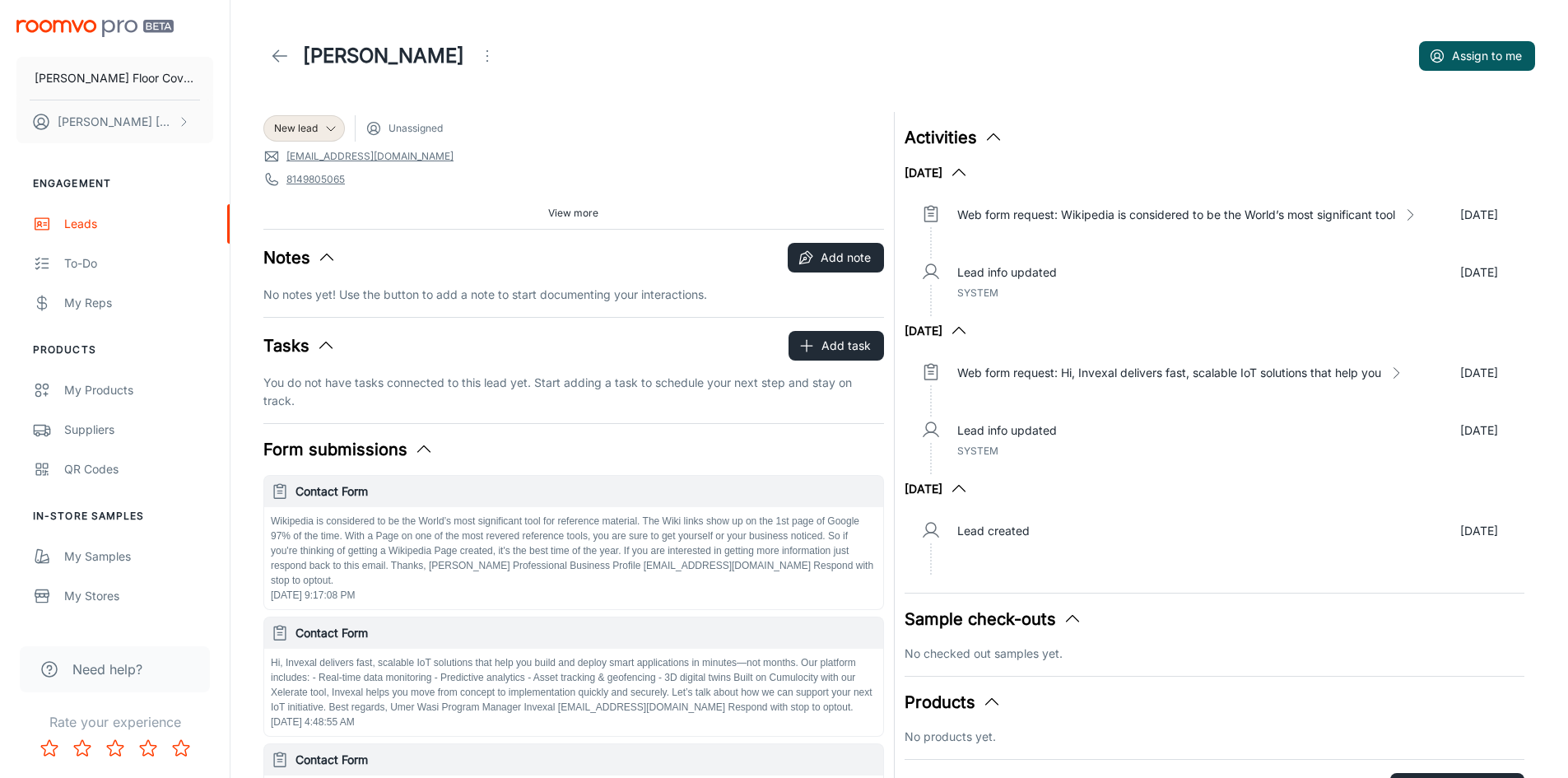
click at [487, 56] on circle "Open menu" at bounding box center [488, 56] width 2 height 2
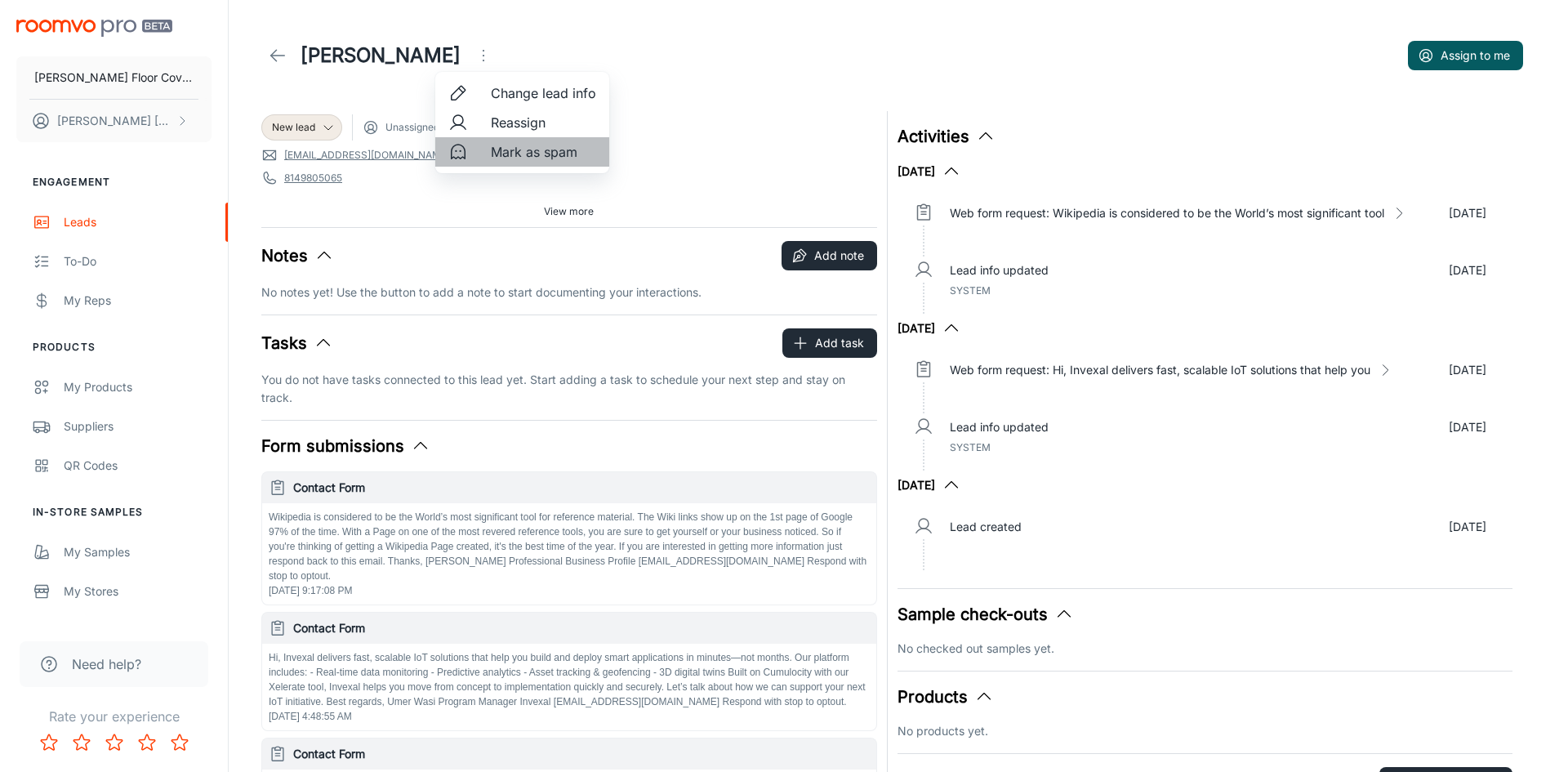
click at [506, 153] on span "Mark as spam" at bounding box center [543, 152] width 105 height 19
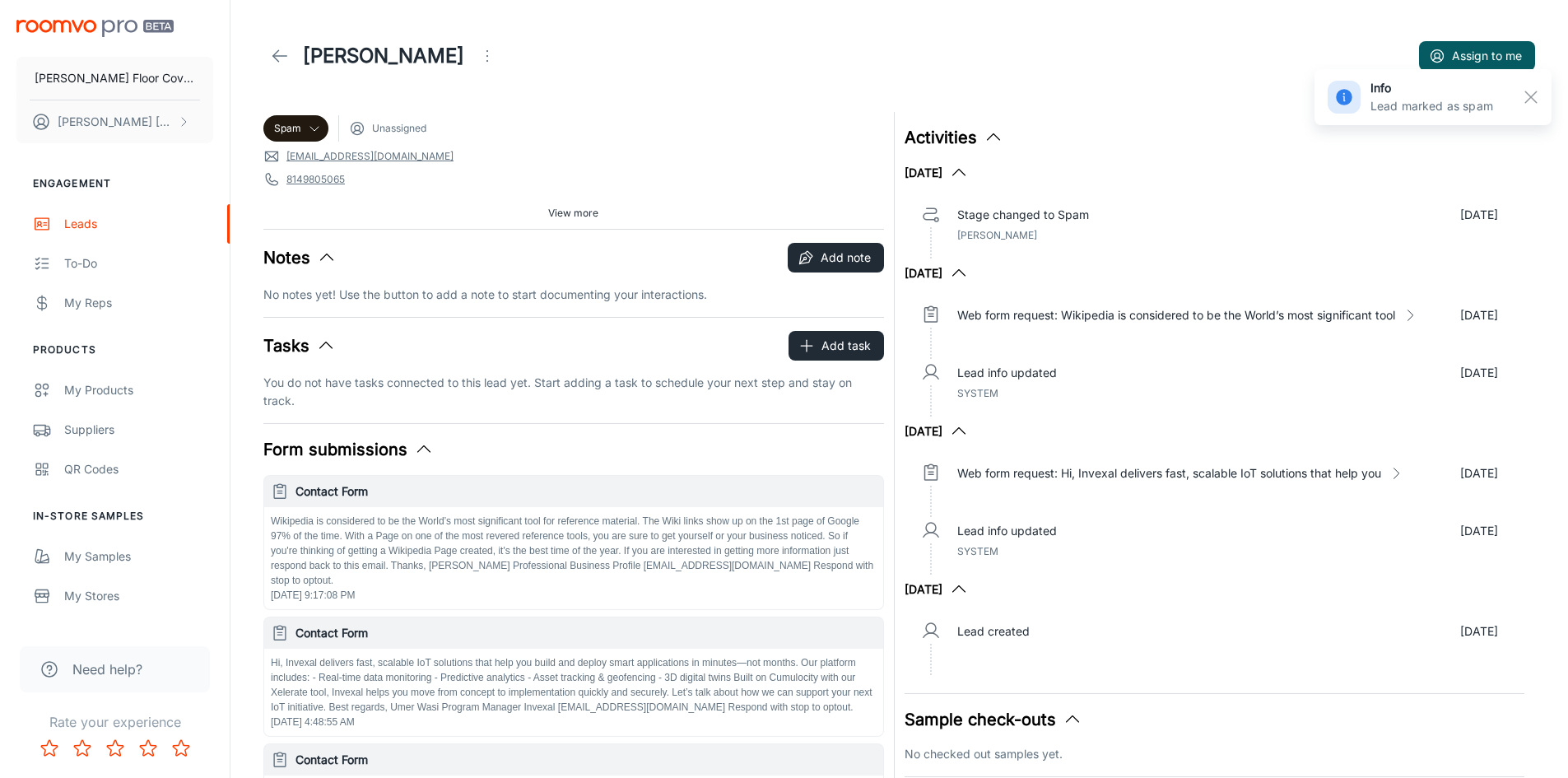
click at [276, 55] on icon at bounding box center [279, 56] width 20 height 20
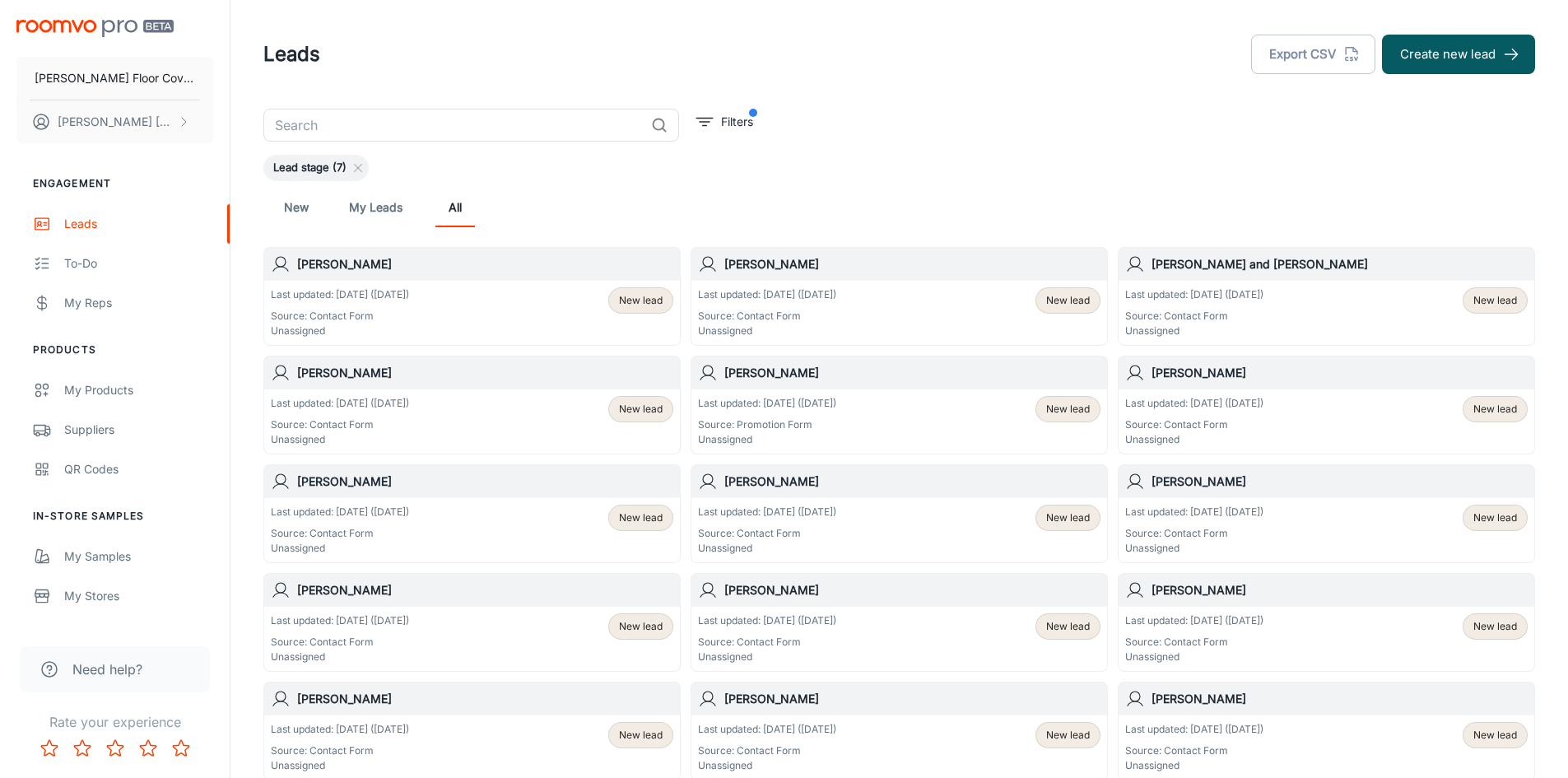
click at [773, 375] on h6 "[PERSON_NAME]" at bounding box center [912, 372] width 376 height 18
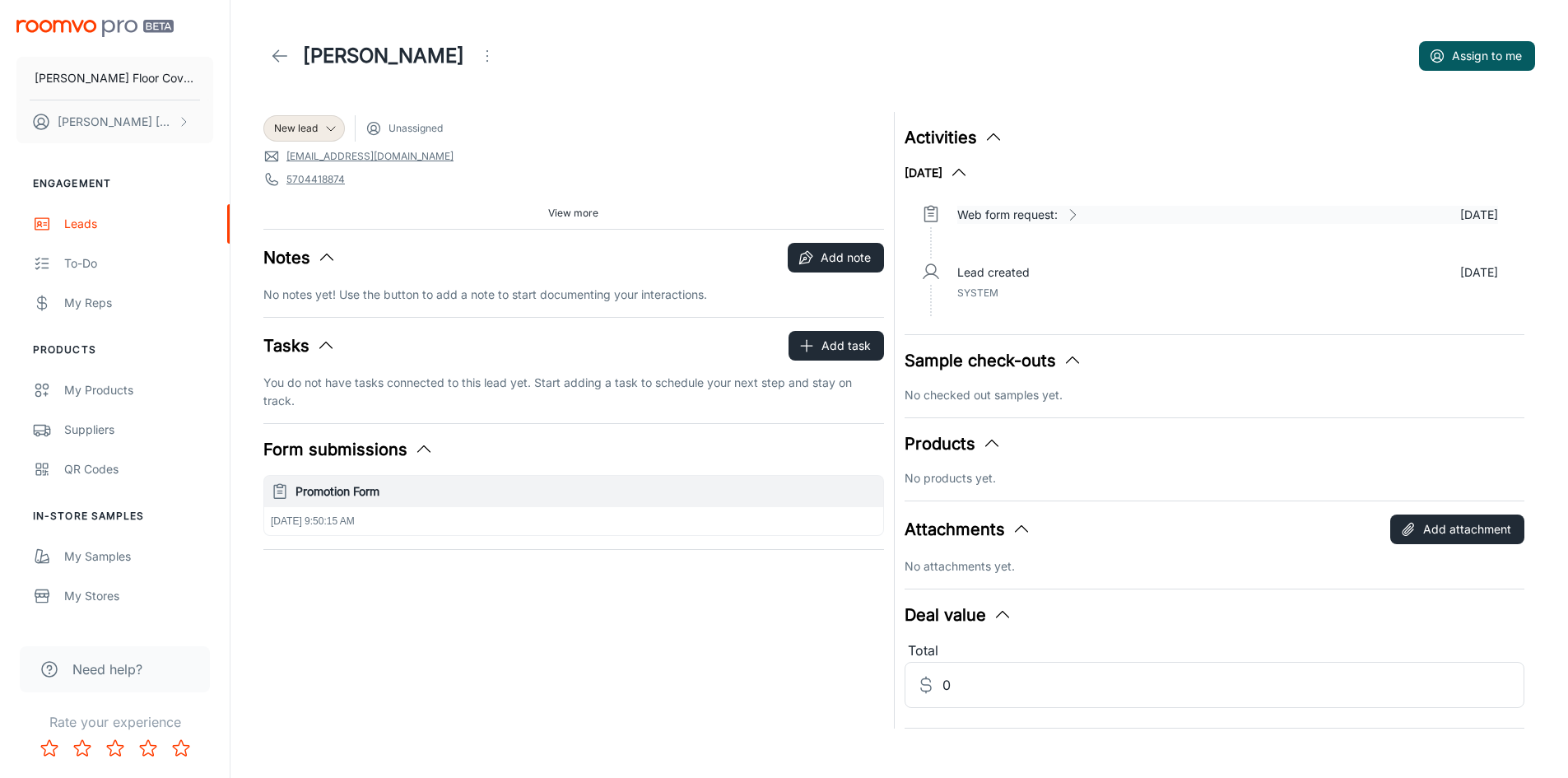
click at [1073, 214] on icon at bounding box center [1072, 214] width 16 height 16
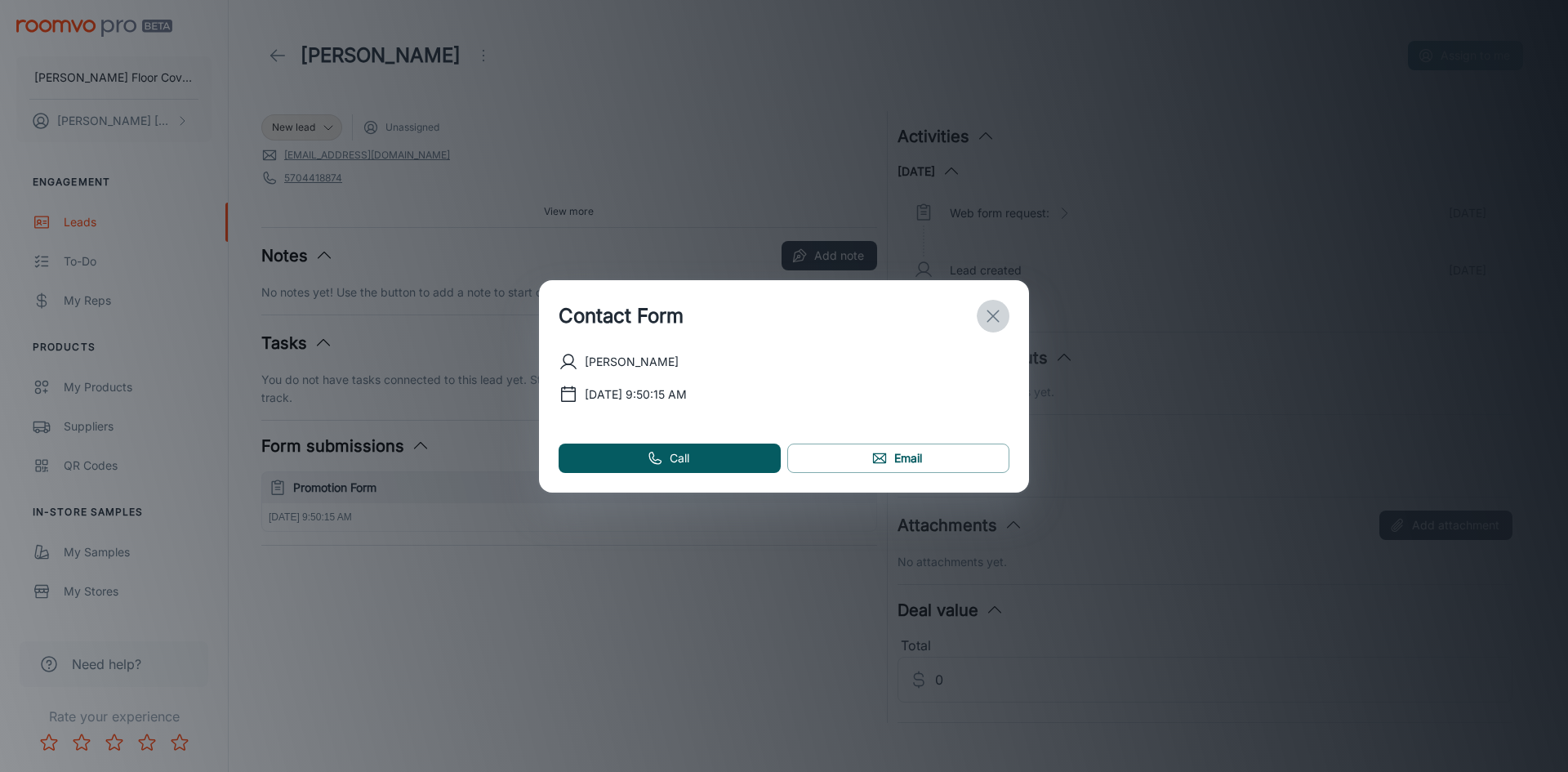
click at [992, 319] on icon "exit" at bounding box center [993, 315] width 19 height 19
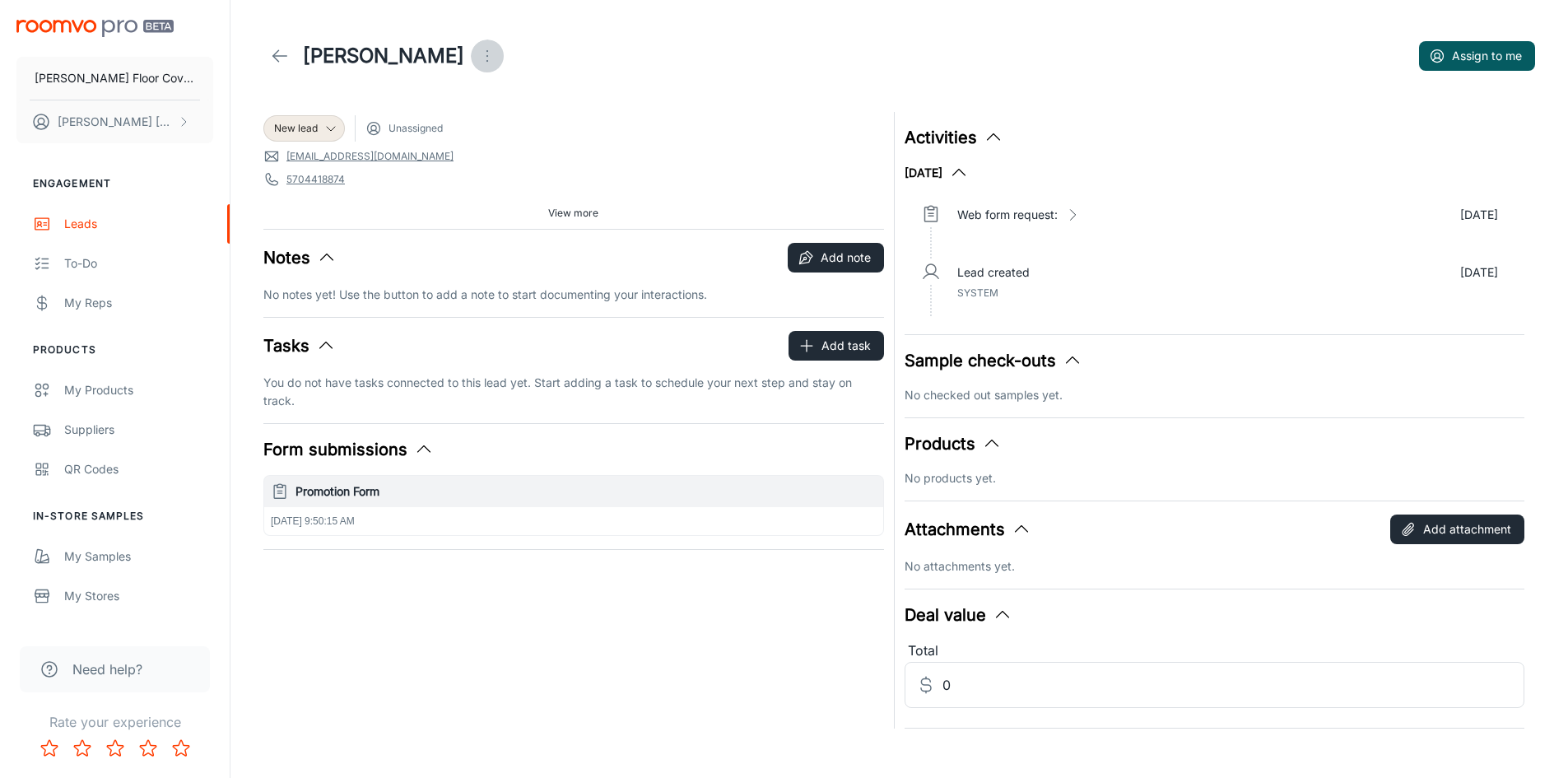
click at [483, 60] on icon "Open menu" at bounding box center [487, 56] width 20 height 20
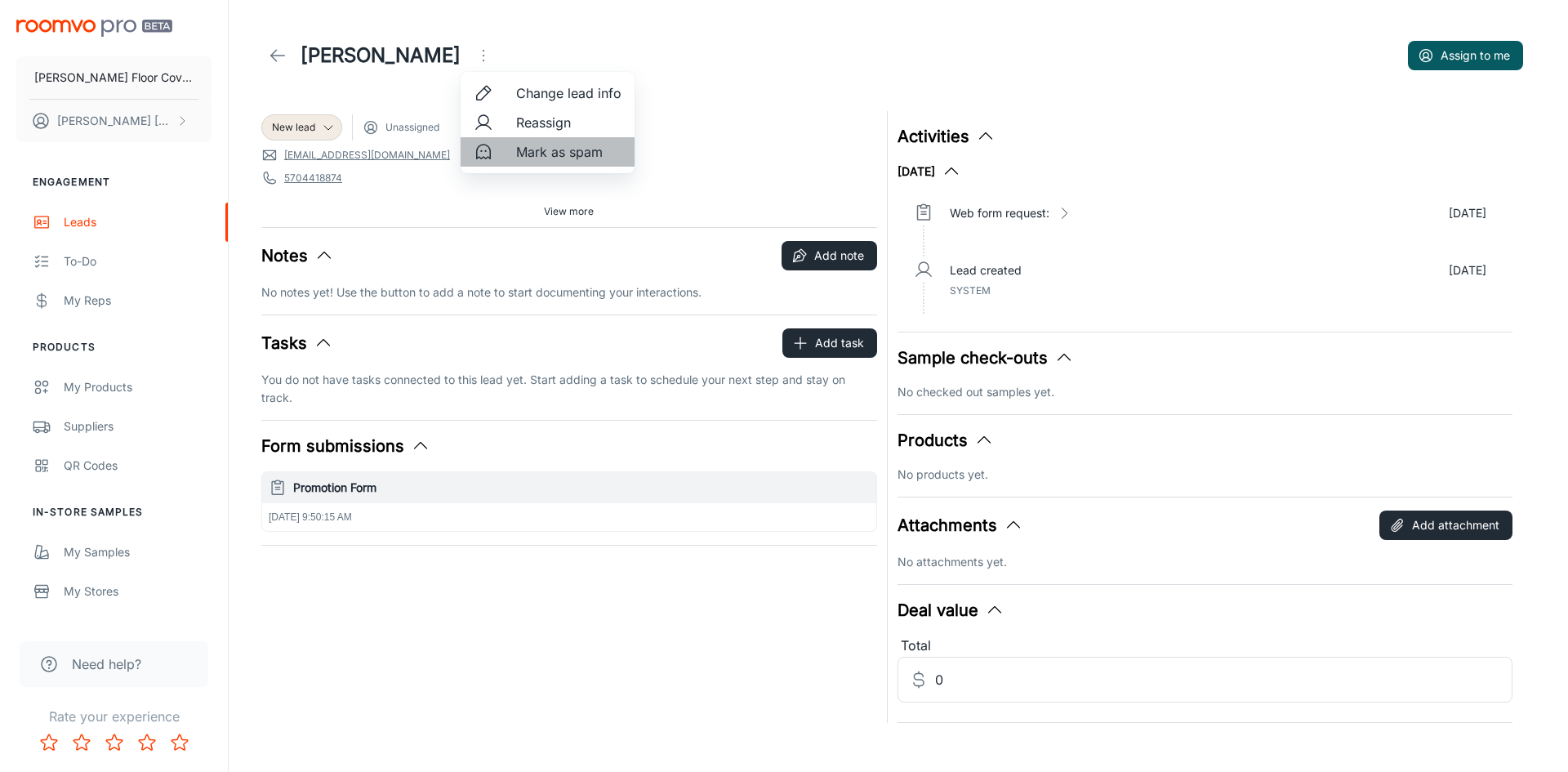
click at [547, 153] on span "Mark as spam" at bounding box center [569, 152] width 105 height 19
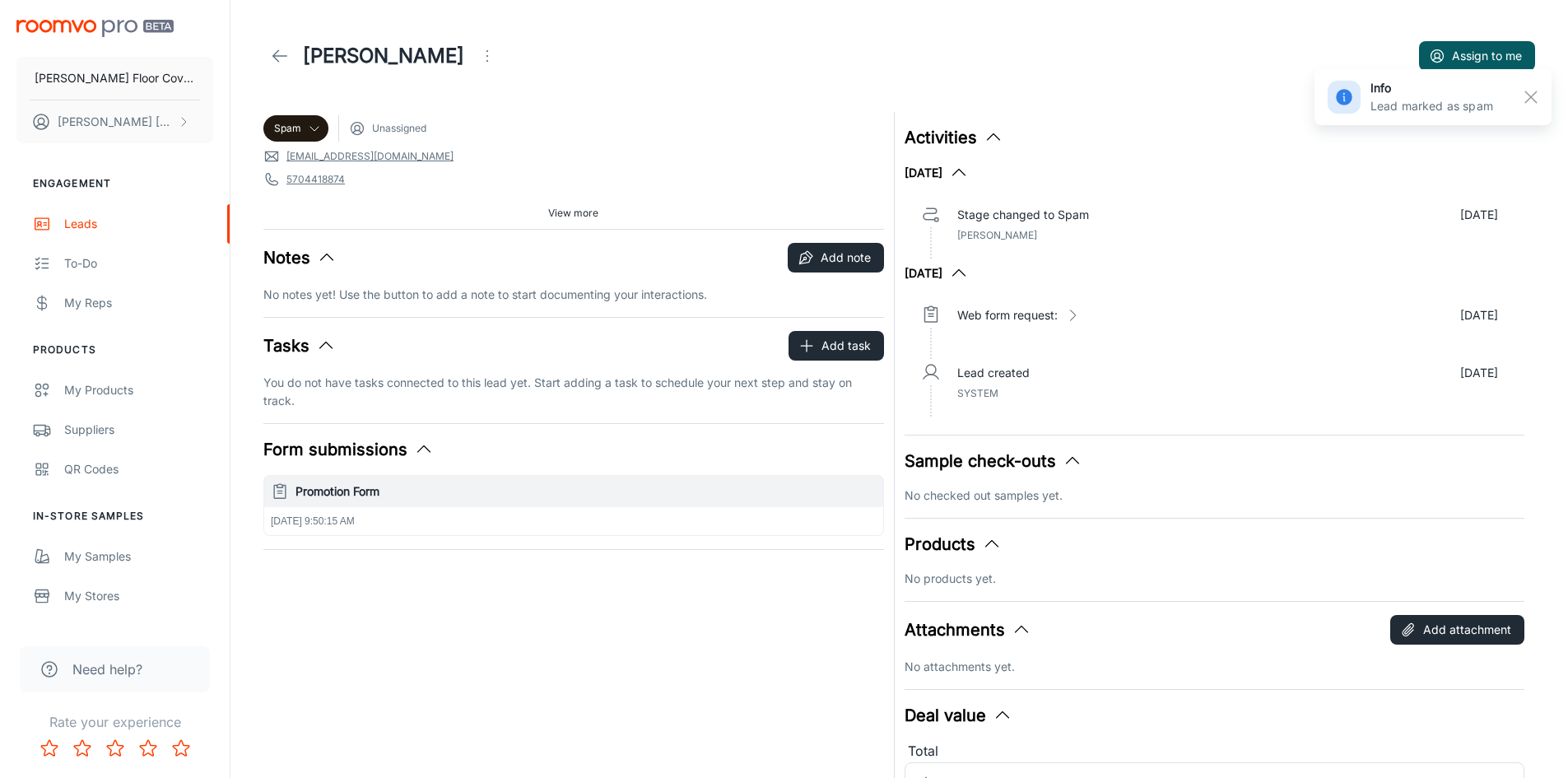
click at [285, 57] on icon at bounding box center [279, 56] width 20 height 20
